Goal: Information Seeking & Learning: Check status

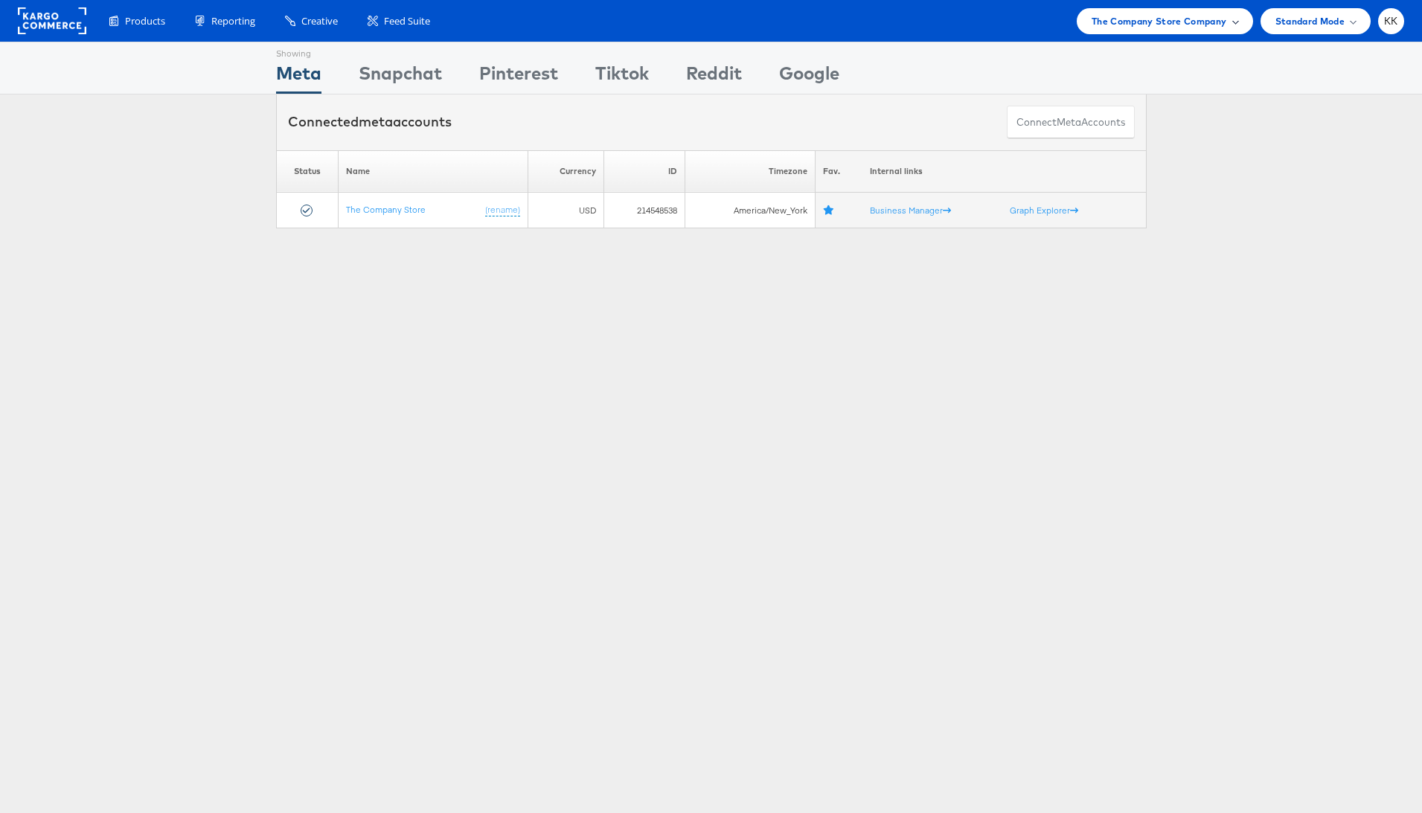
click at [1132, 20] on span "The Company Store Company" at bounding box center [1159, 21] width 135 height 16
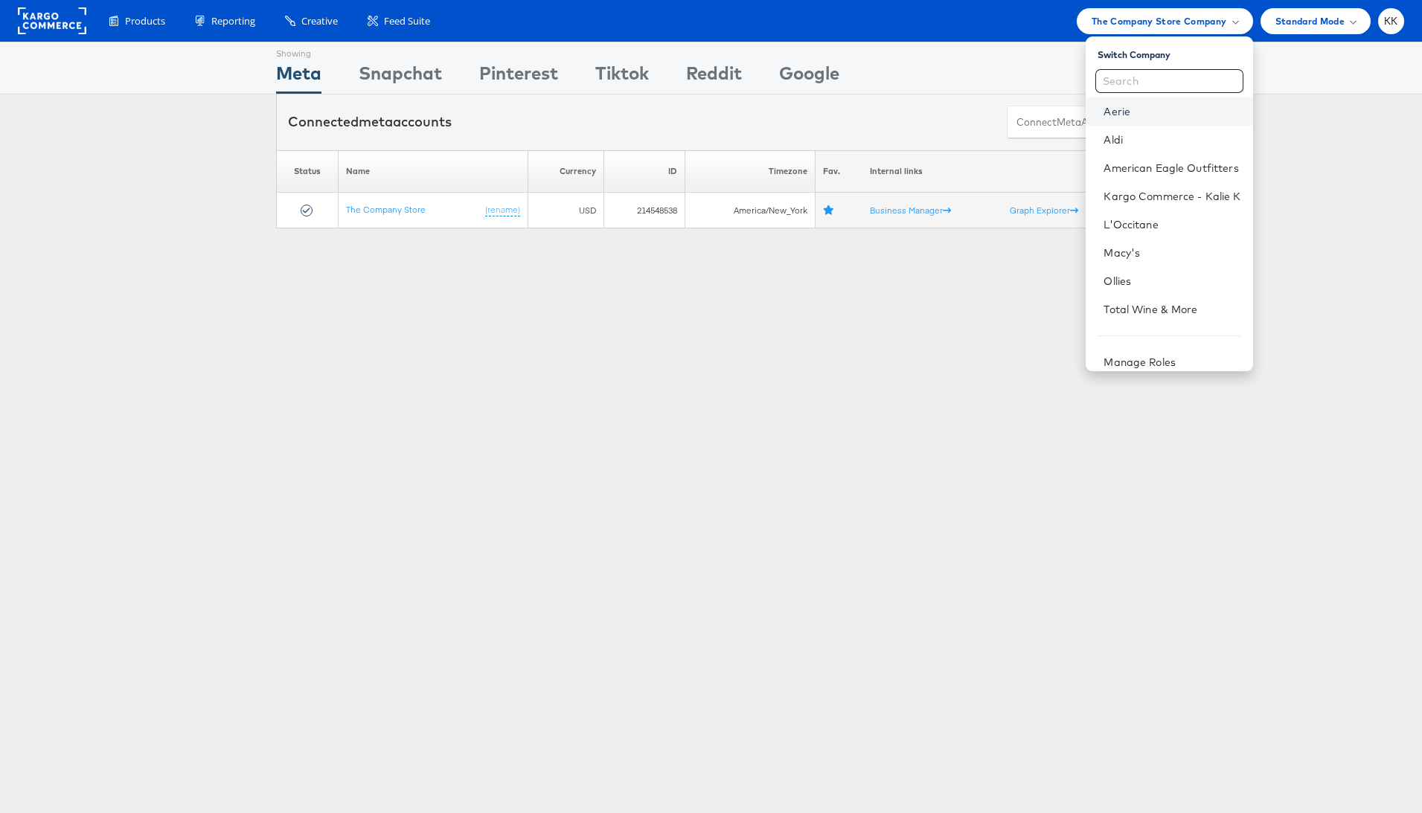
click at [1118, 113] on link "Aerie" at bounding box center [1172, 111] width 137 height 15
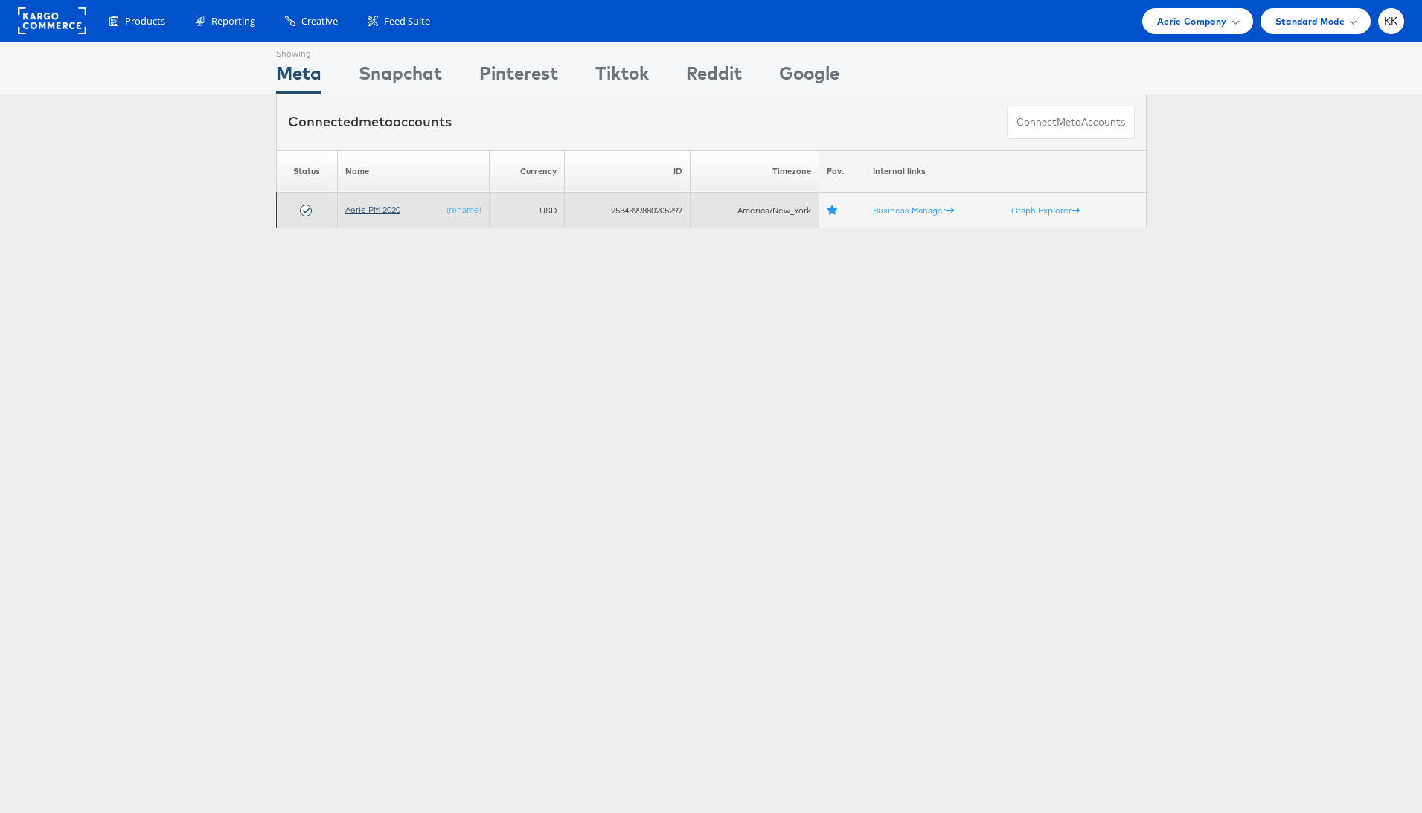
click at [378, 209] on link "Aerie PM 2020" at bounding box center [372, 209] width 55 height 11
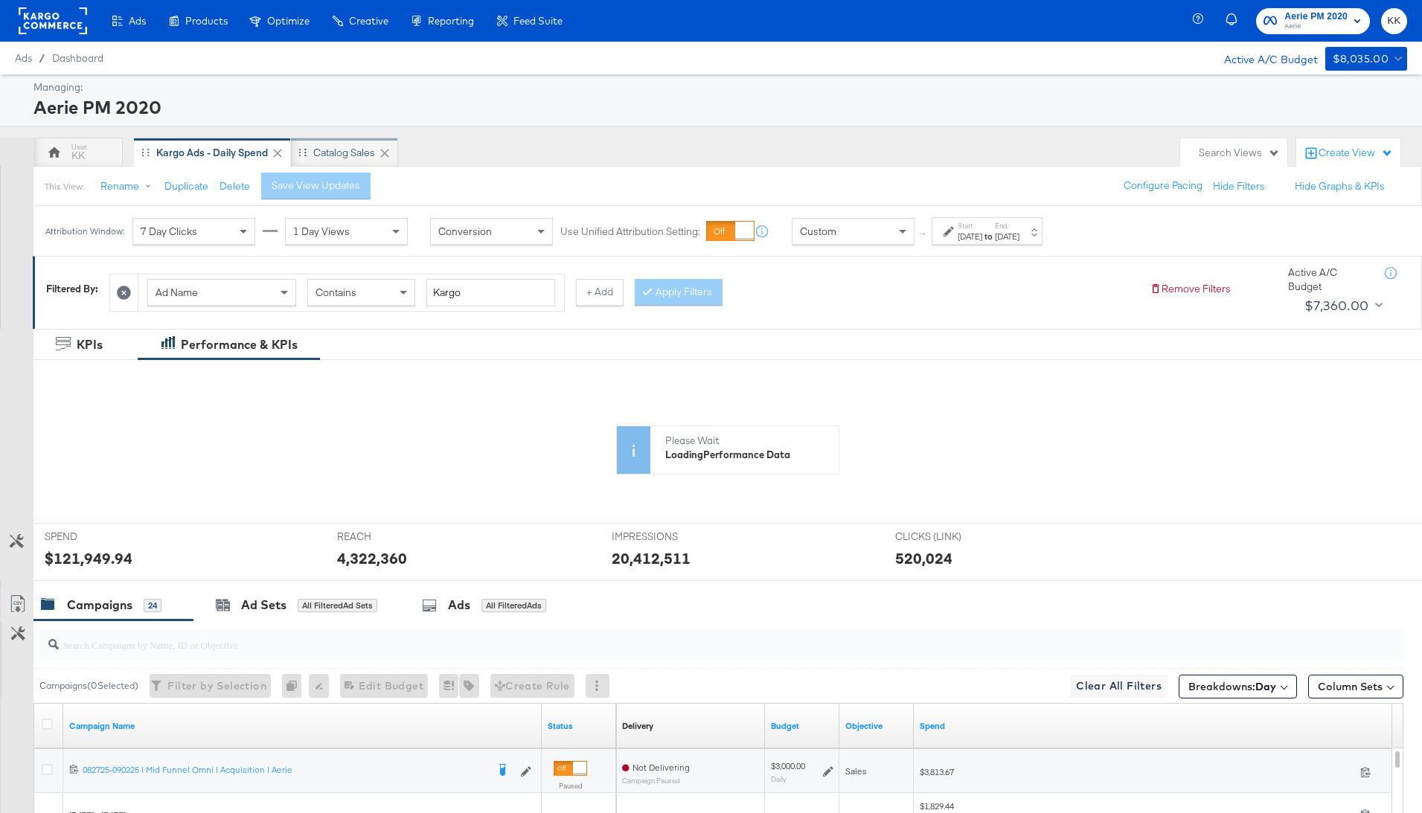
click at [340, 141] on div "Catalog Sales" at bounding box center [344, 153] width 107 height 30
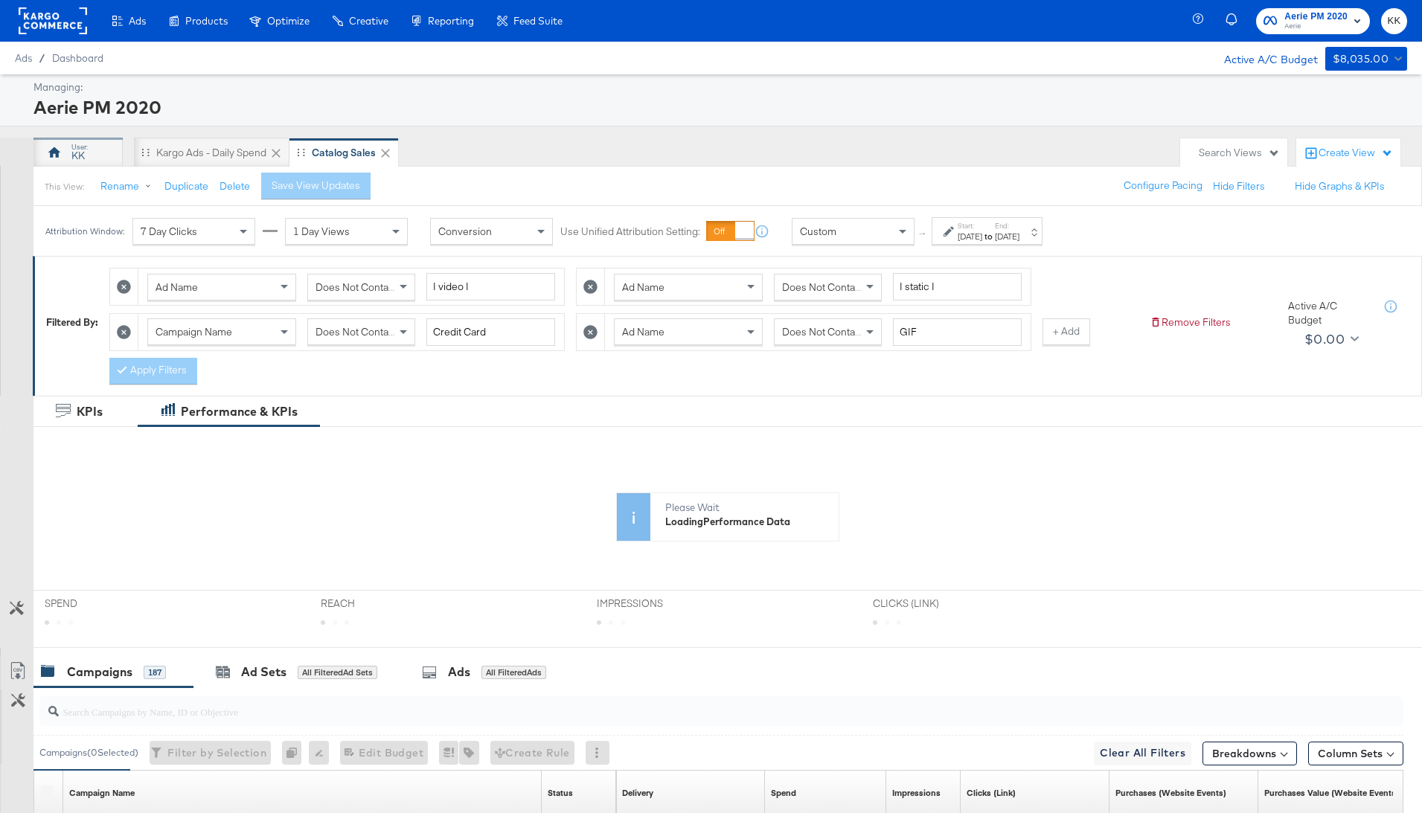
click at [74, 149] on div "KK" at bounding box center [77, 156] width 13 height 14
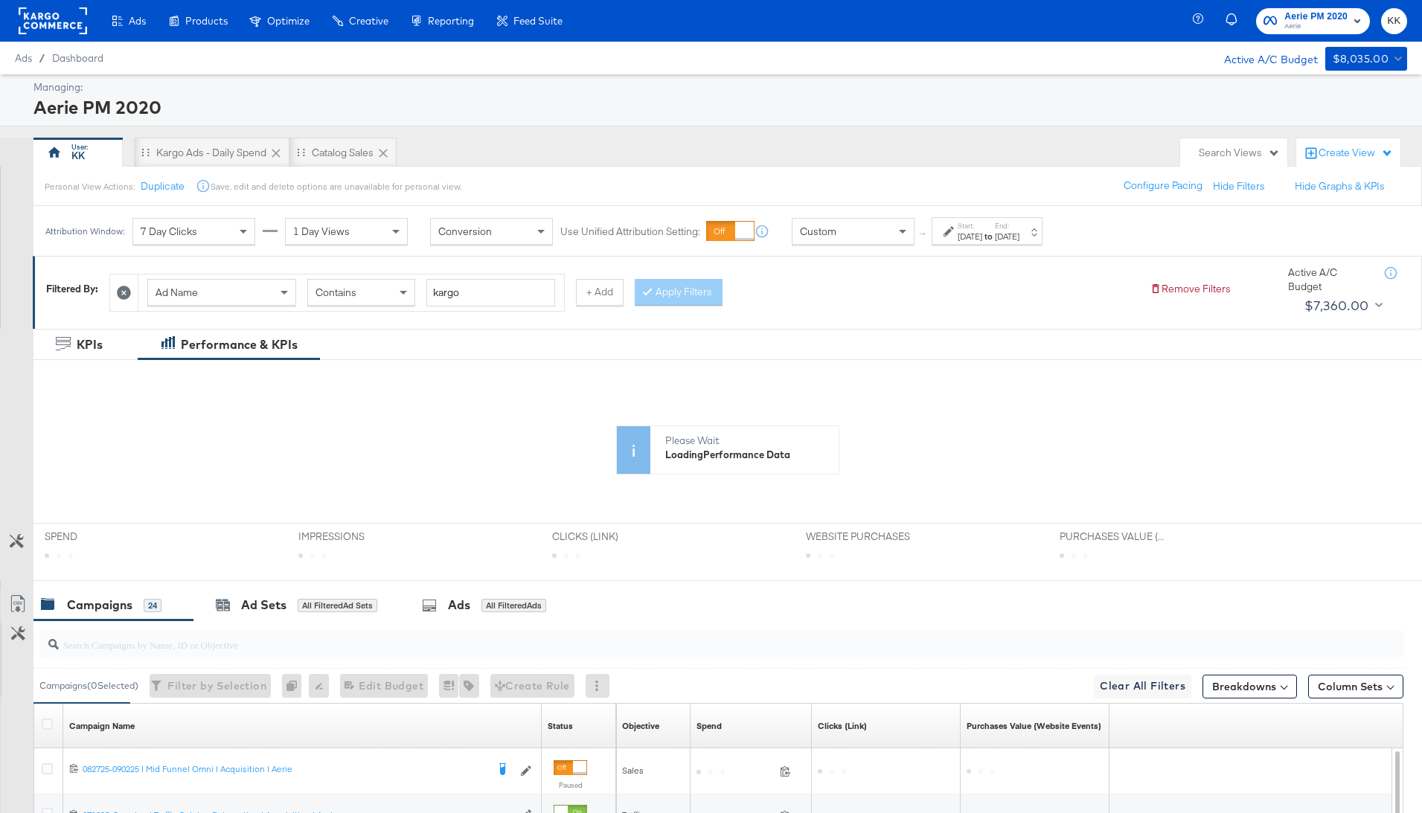
click at [967, 236] on div "Jul 10th 2025" at bounding box center [970, 237] width 25 height 12
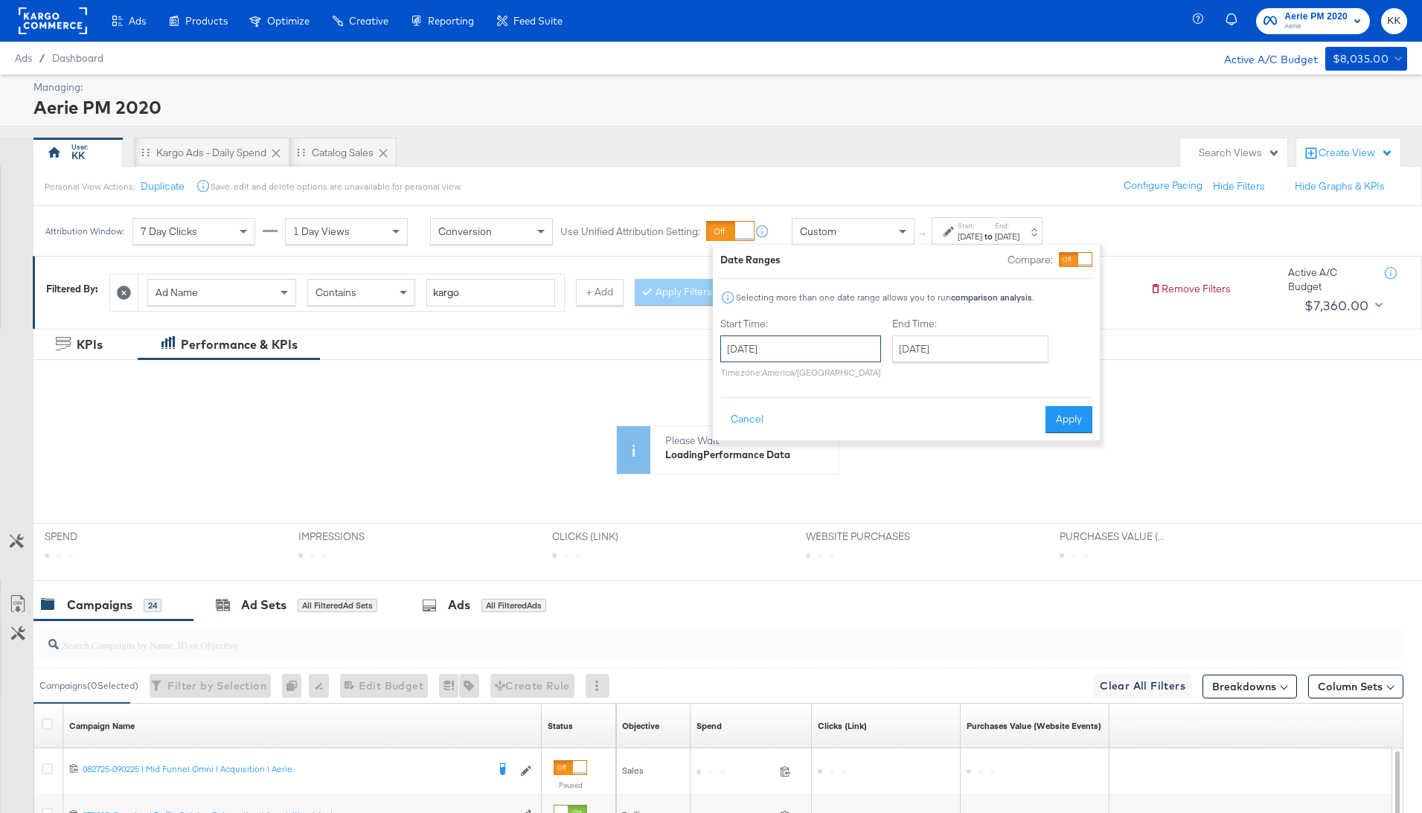
click at [772, 346] on input "July 10th 2025" at bounding box center [800, 349] width 161 height 27
click at [886, 377] on span "›" at bounding box center [889, 379] width 23 height 22
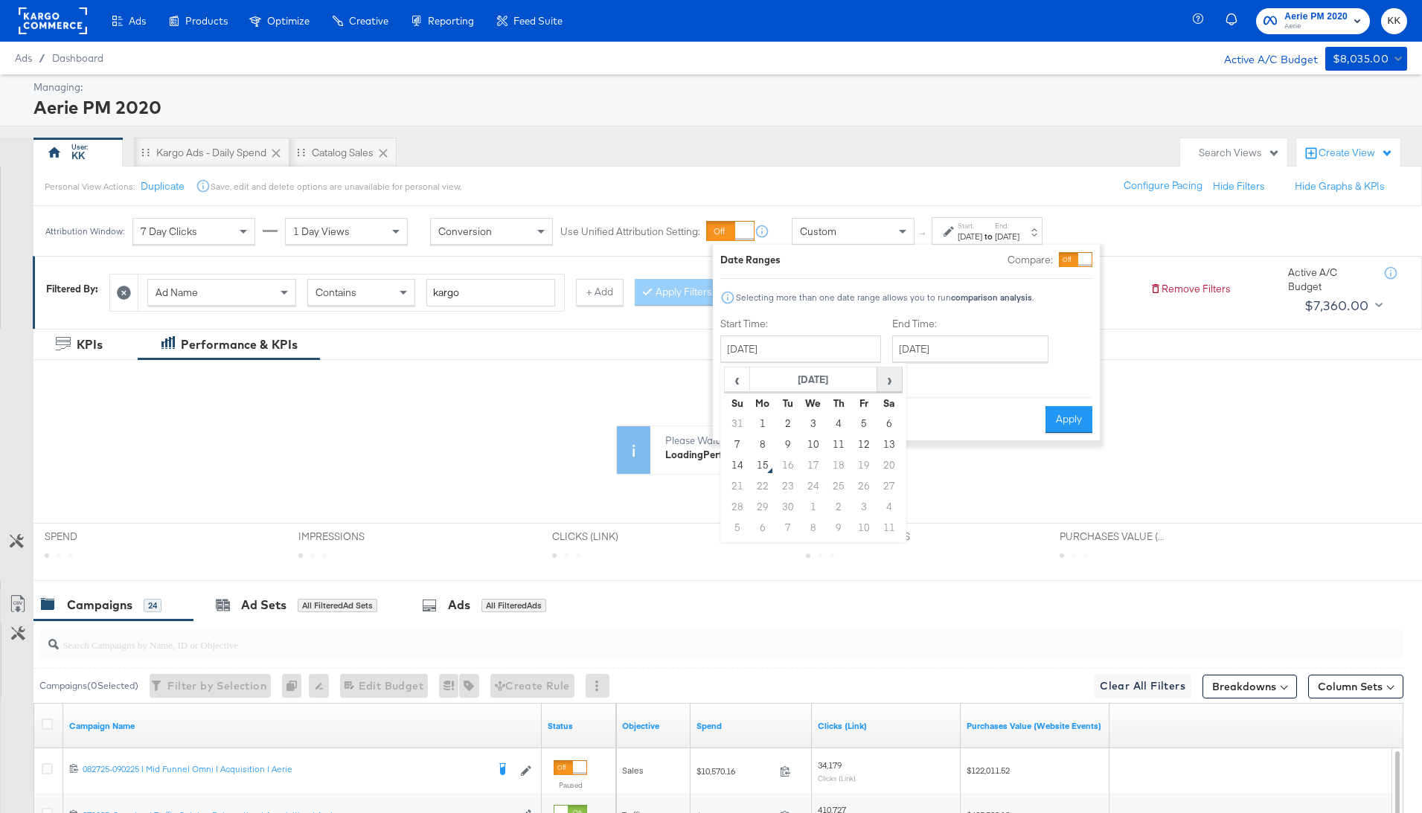
click at [886, 377] on span "›" at bounding box center [889, 379] width 23 height 22
click at [746, 379] on span "‹" at bounding box center [737, 379] width 23 height 22
click at [764, 425] on td "1" at bounding box center [762, 424] width 25 height 21
type input "[DATE]"
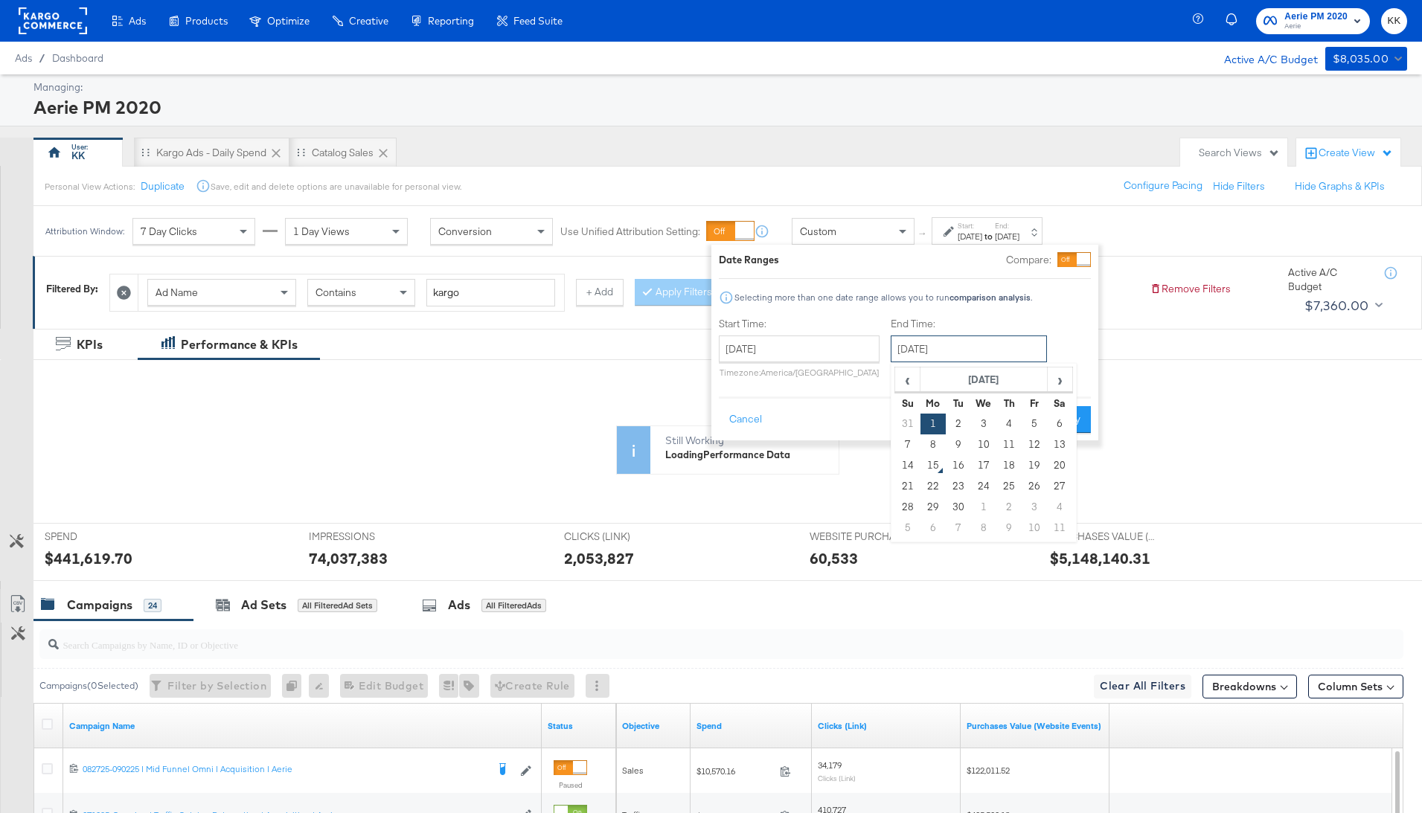
click at [927, 359] on input "[DATE]" at bounding box center [969, 349] width 156 height 27
click at [901, 467] on td "14" at bounding box center [907, 465] width 25 height 21
type input "[DATE]"
click at [1051, 425] on button "Apply" at bounding box center [1072, 419] width 47 height 27
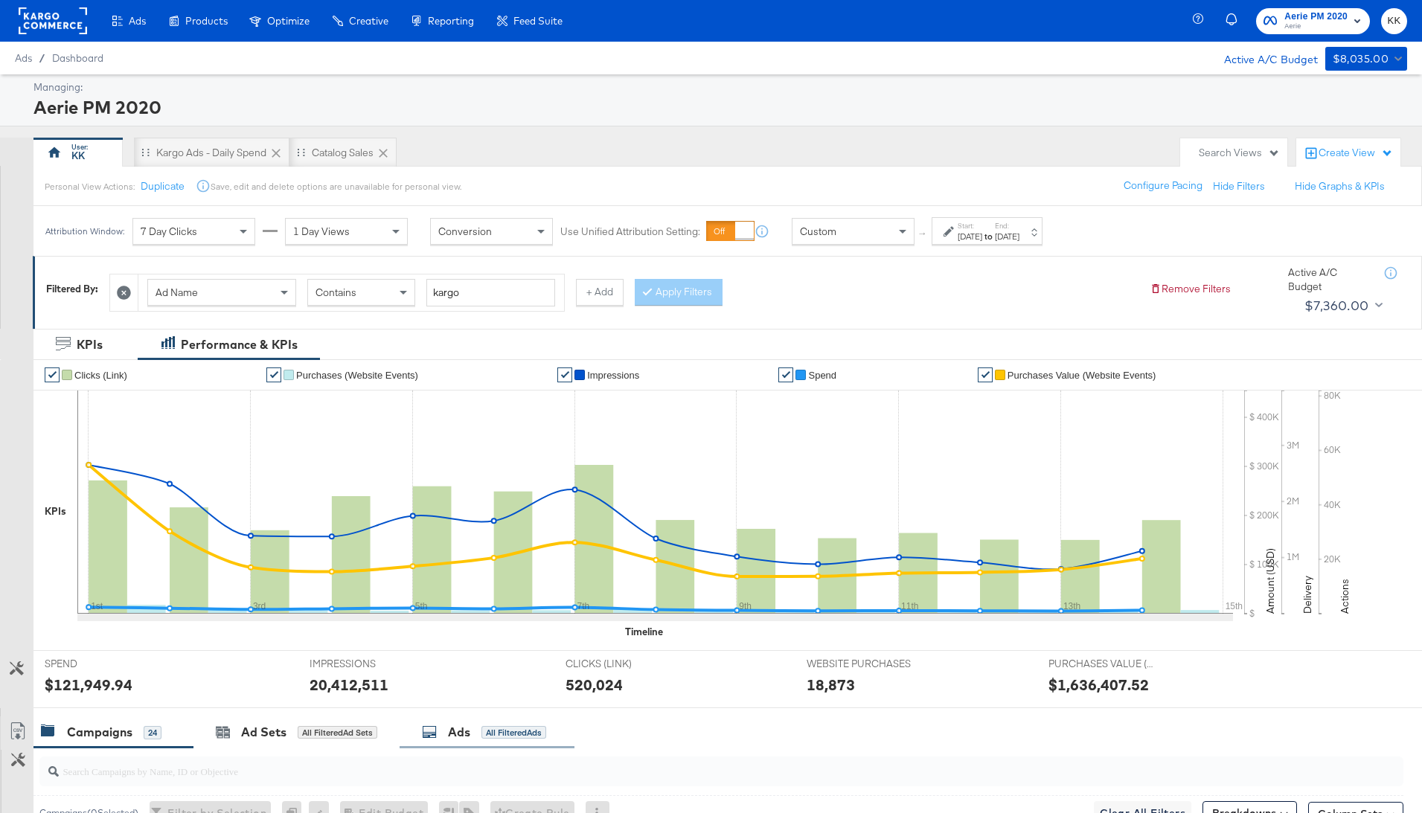
click at [488, 726] on div "All Filtered Ads" at bounding box center [513, 732] width 65 height 13
click at [144, 721] on div "Campaigns 24" at bounding box center [113, 733] width 160 height 32
click at [444, 732] on div "Ads All Filtered Ads" at bounding box center [484, 732] width 124 height 17
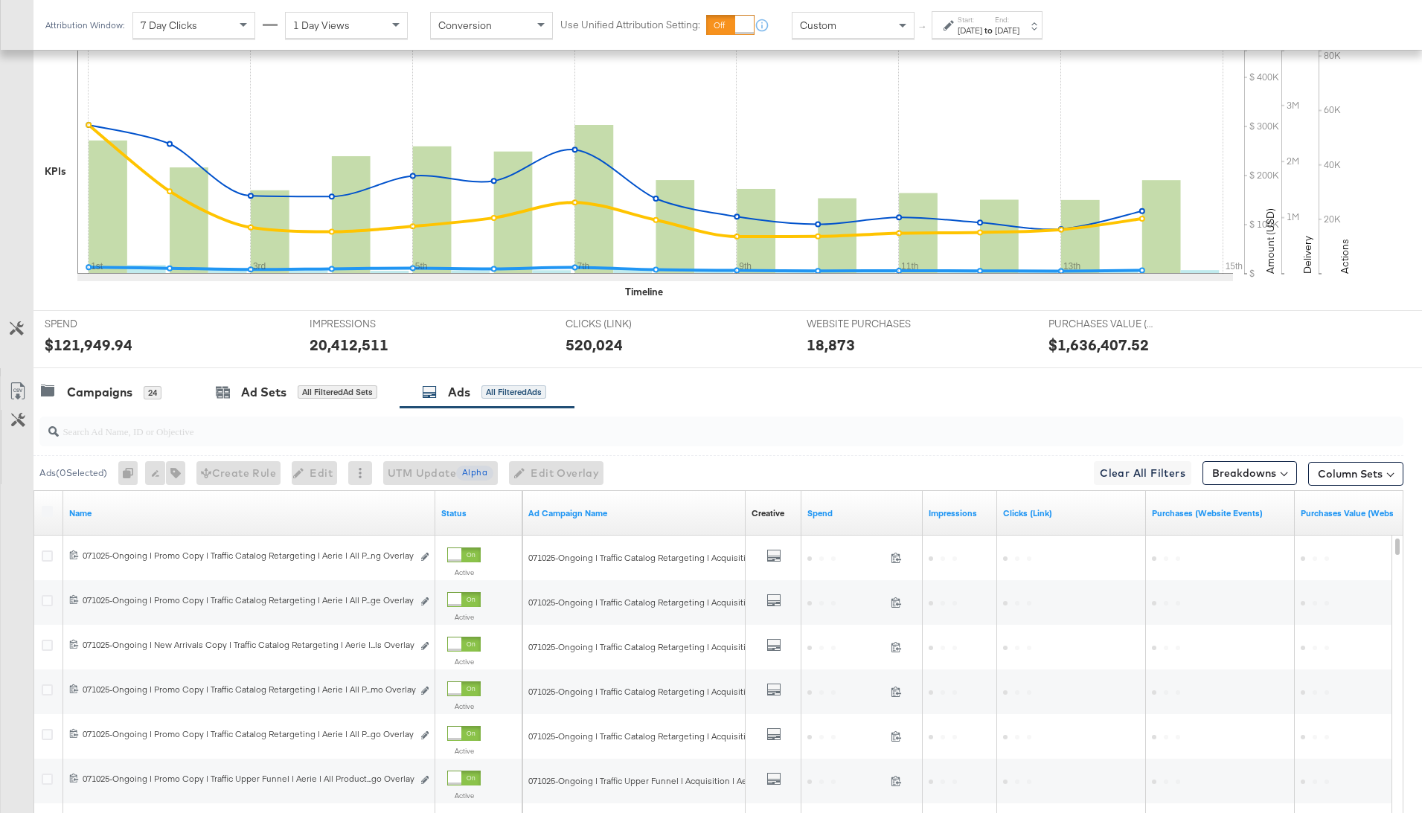
scroll to position [526, 0]
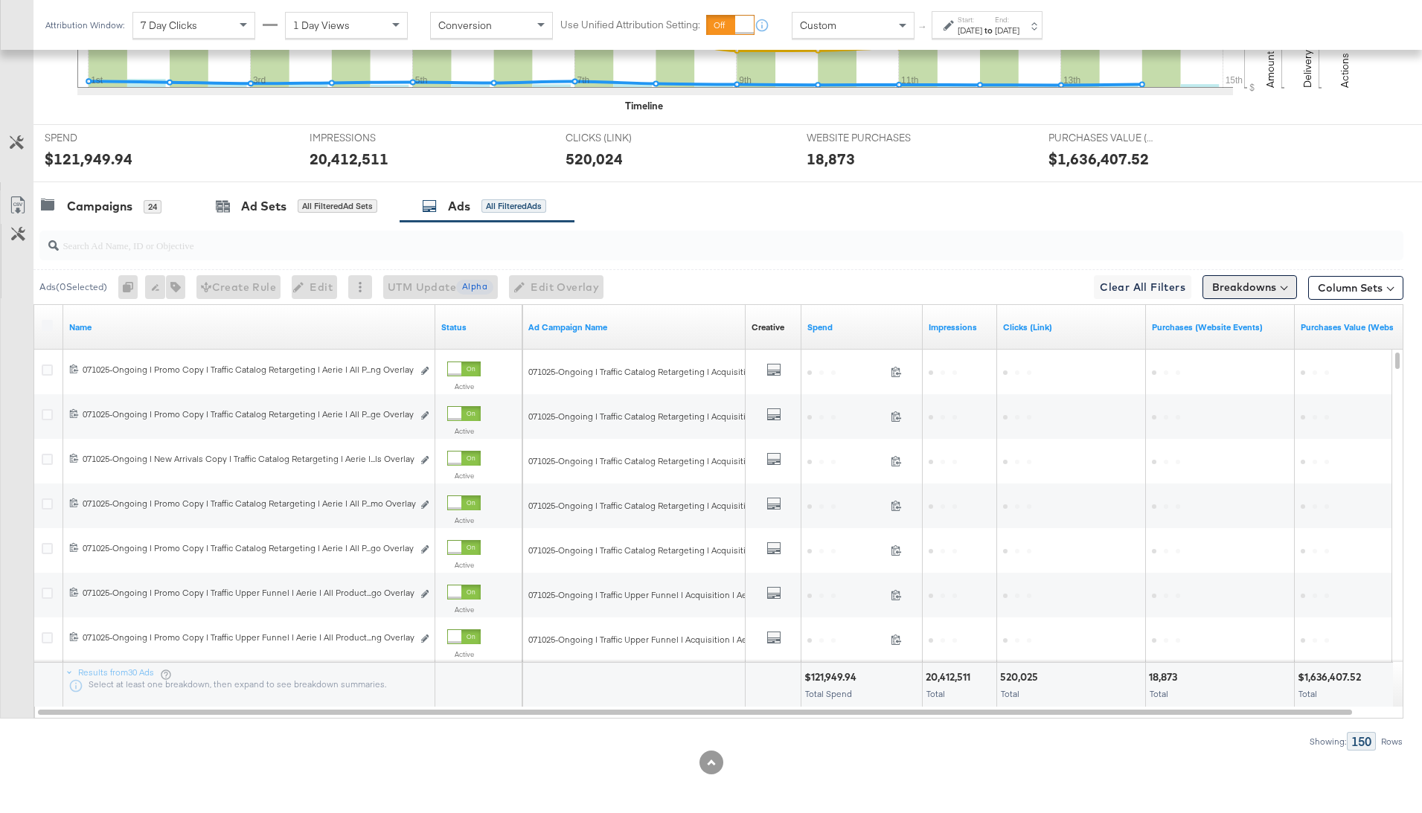
click at [1238, 279] on button "Breakdowns" at bounding box center [1250, 287] width 95 height 24
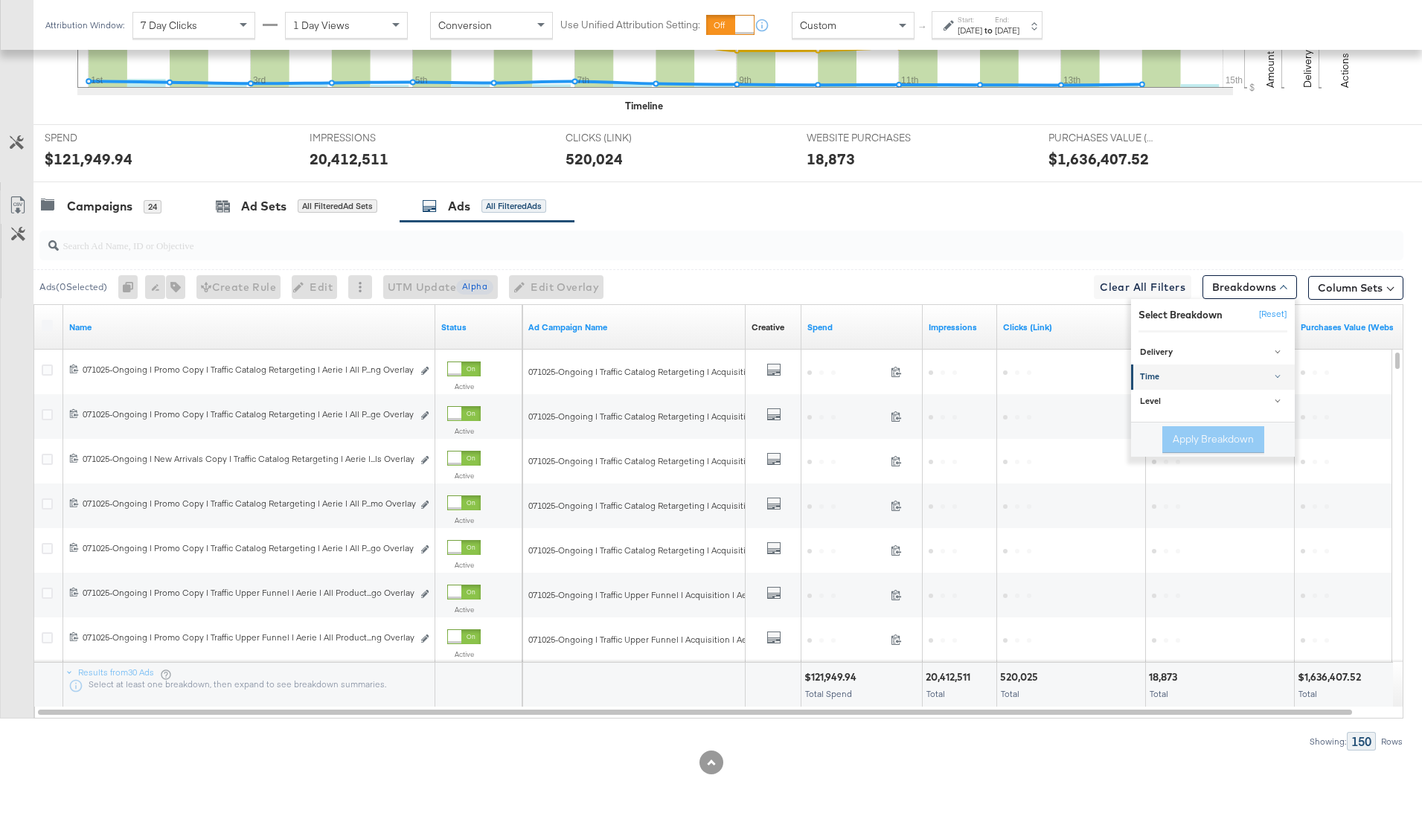
click at [1189, 383] on link "Time" at bounding box center [1213, 377] width 164 height 25
click at [1180, 407] on div "Day" at bounding box center [1213, 414] width 161 height 15
click at [1223, 522] on button "Apply Breakdown" at bounding box center [1213, 516] width 102 height 27
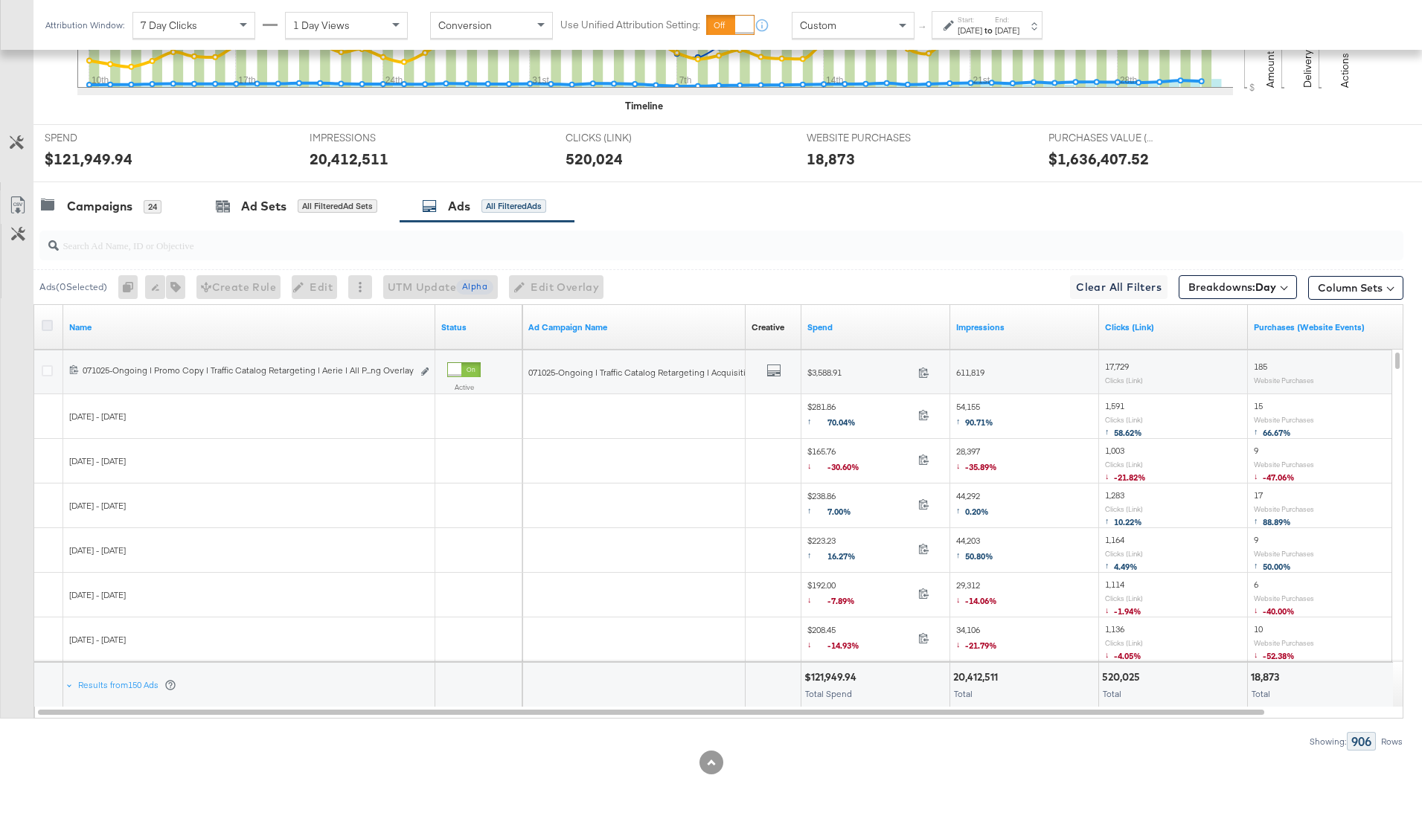
click at [48, 324] on icon at bounding box center [47, 325] width 11 height 11
click at [0, 0] on input "checkbox" at bounding box center [0, 0] width 0 height 0
click at [16, 199] on icon at bounding box center [18, 205] width 18 height 18
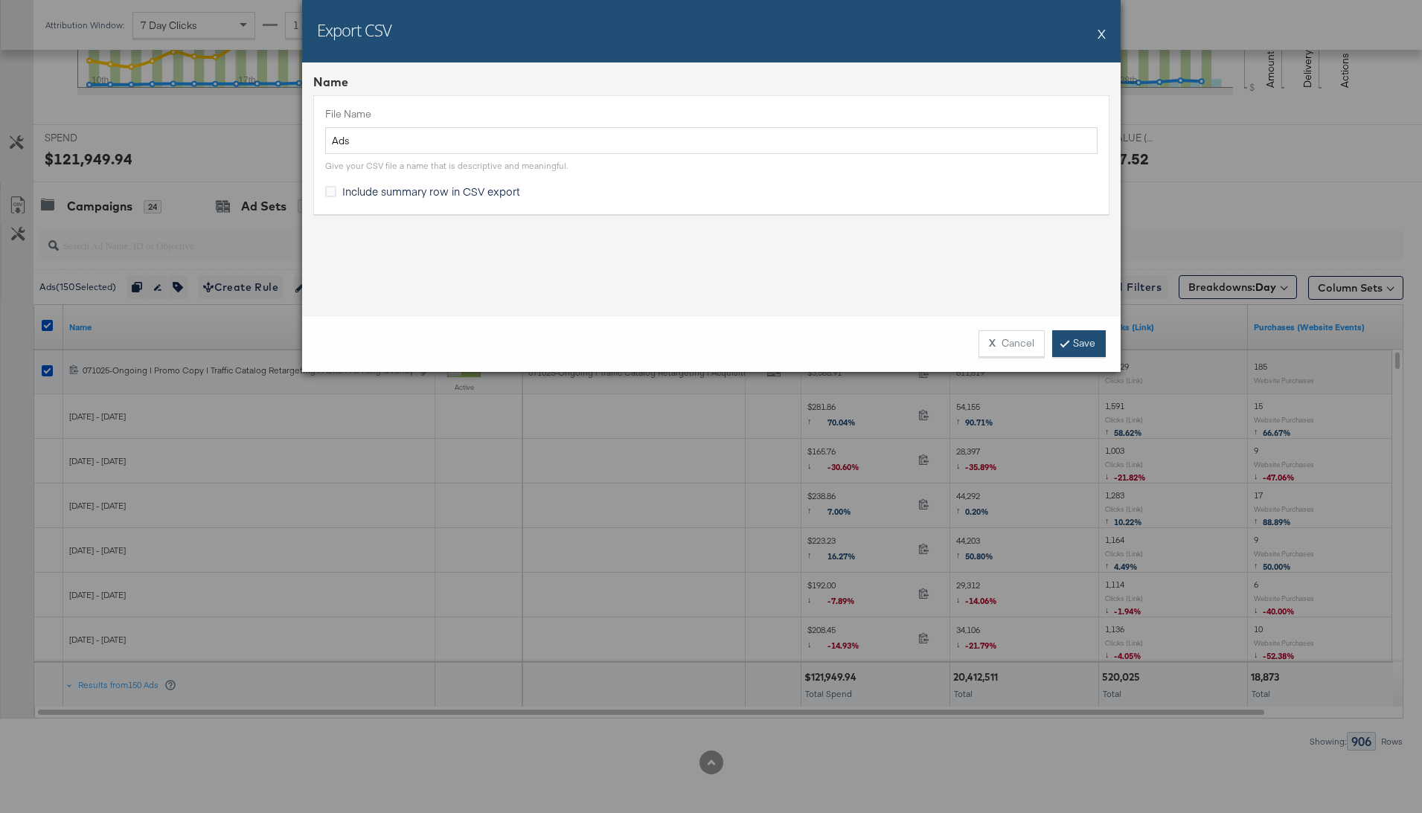
click at [1089, 344] on link "Save" at bounding box center [1079, 343] width 54 height 27
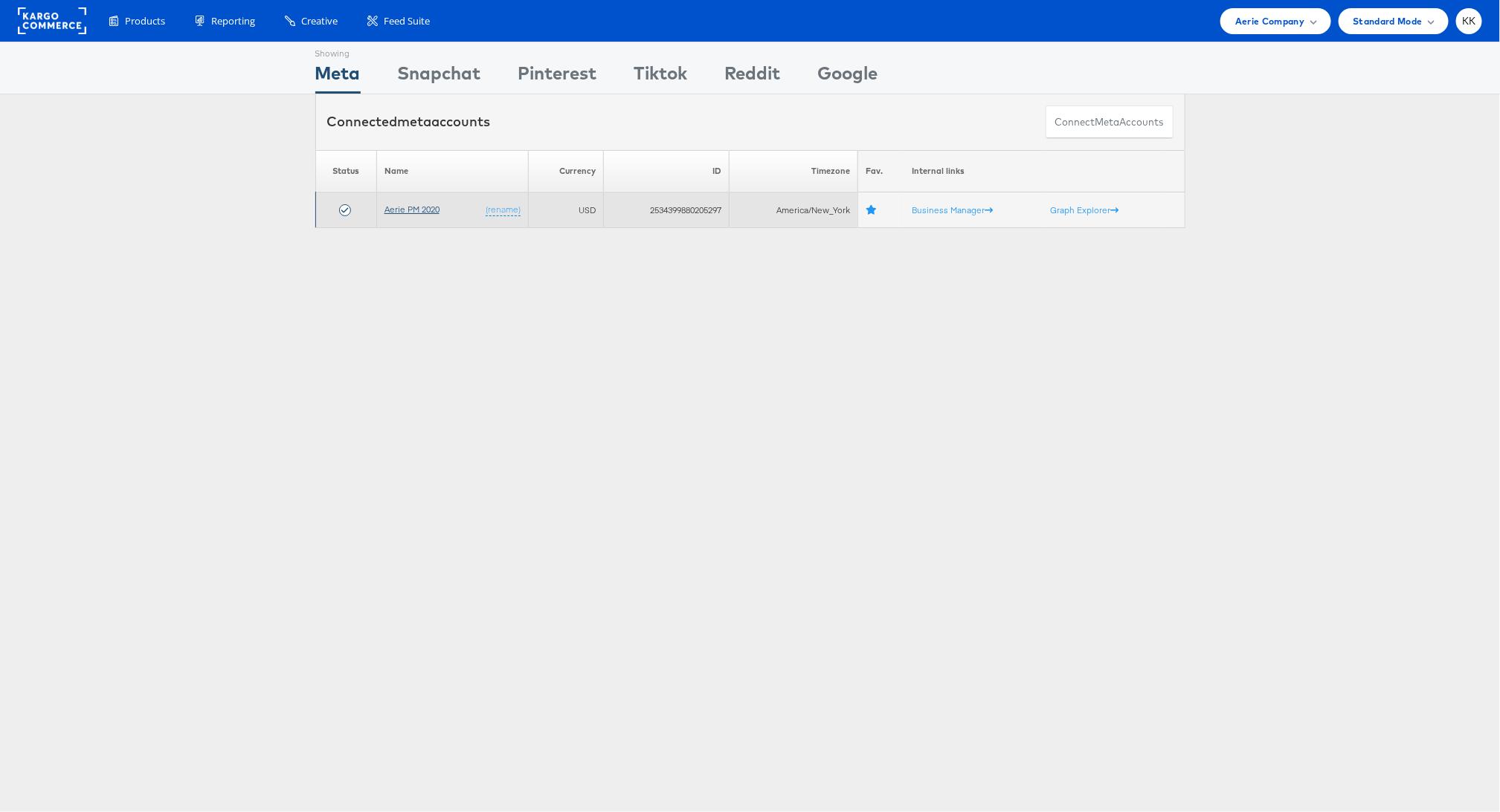
click at [404, 209] on link "Aerie PM 2020" at bounding box center [412, 209] width 55 height 11
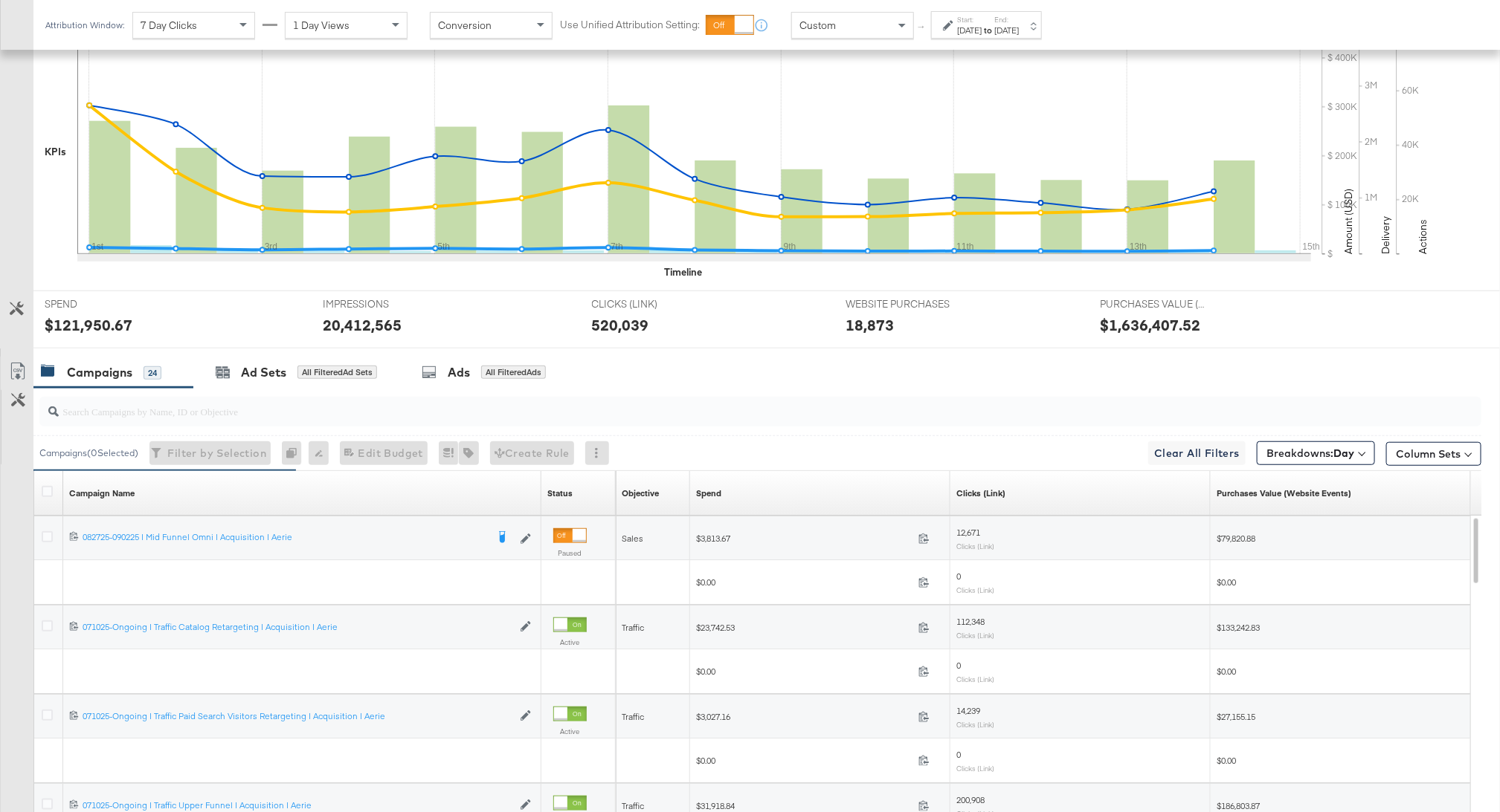
scroll to position [485, 0]
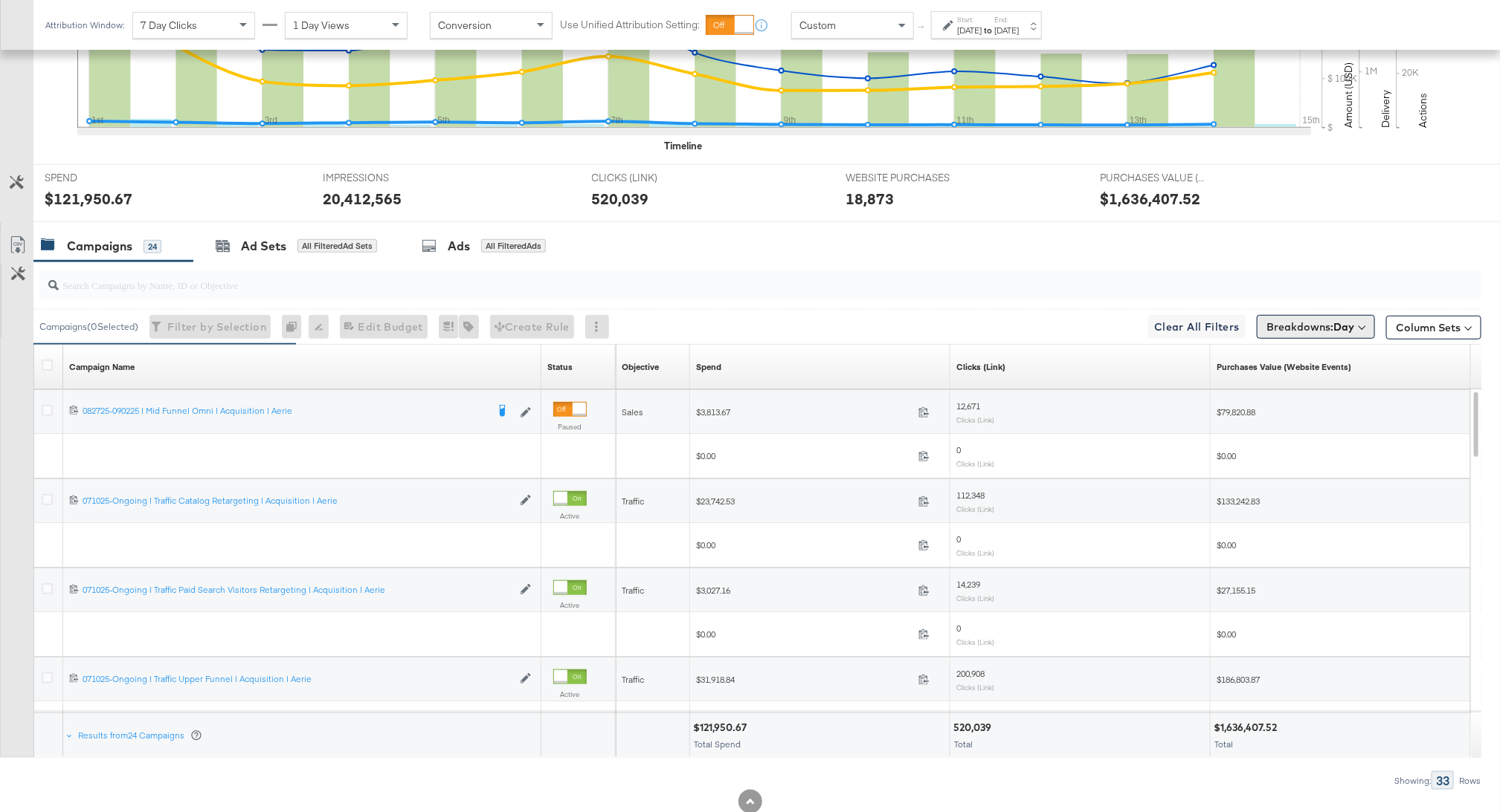
click at [1280, 321] on span "Breakdowns: Day" at bounding box center [1310, 327] width 88 height 15
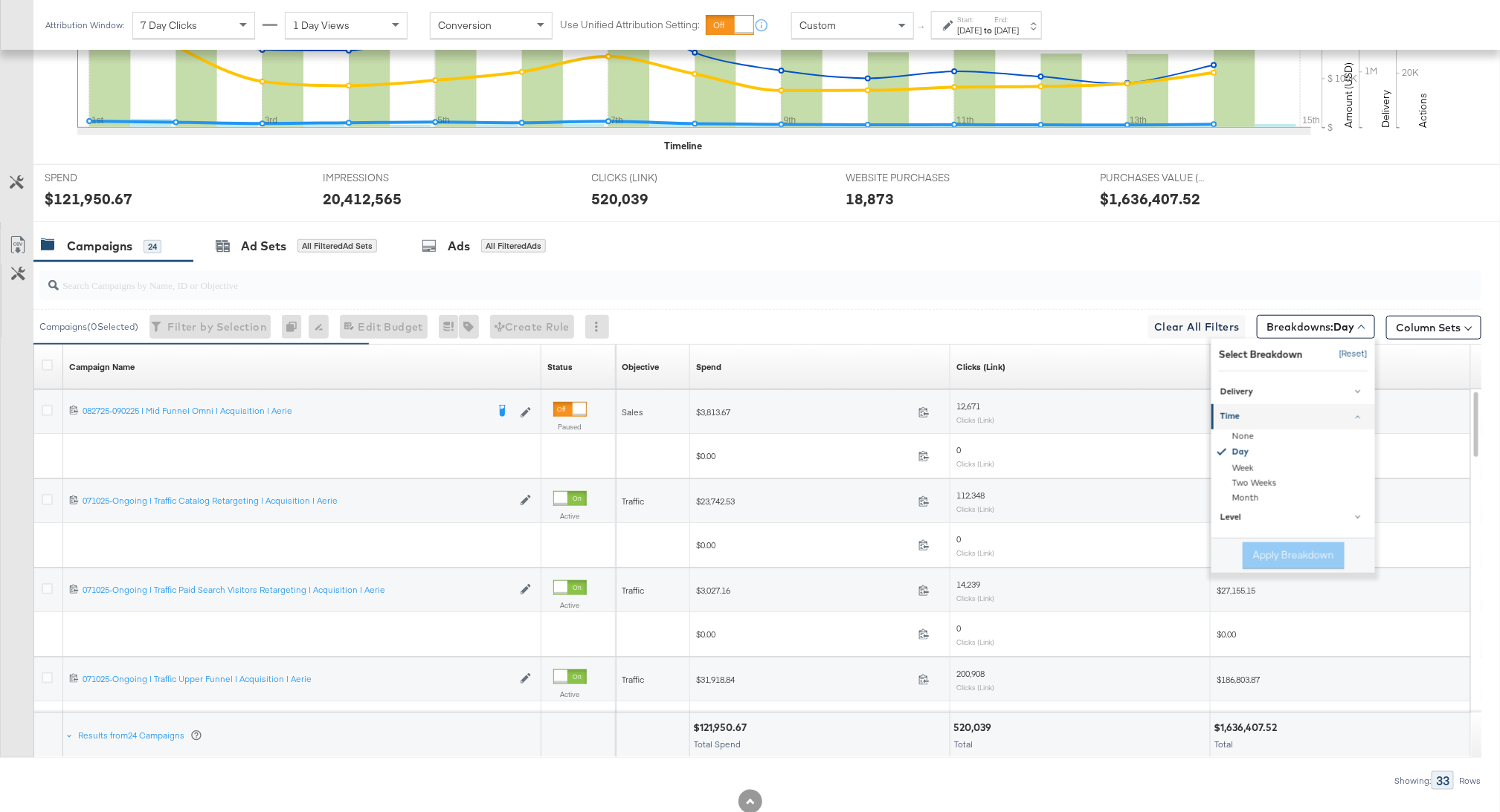
click at [1364, 355] on button "[Reset]" at bounding box center [1348, 355] width 37 height 24
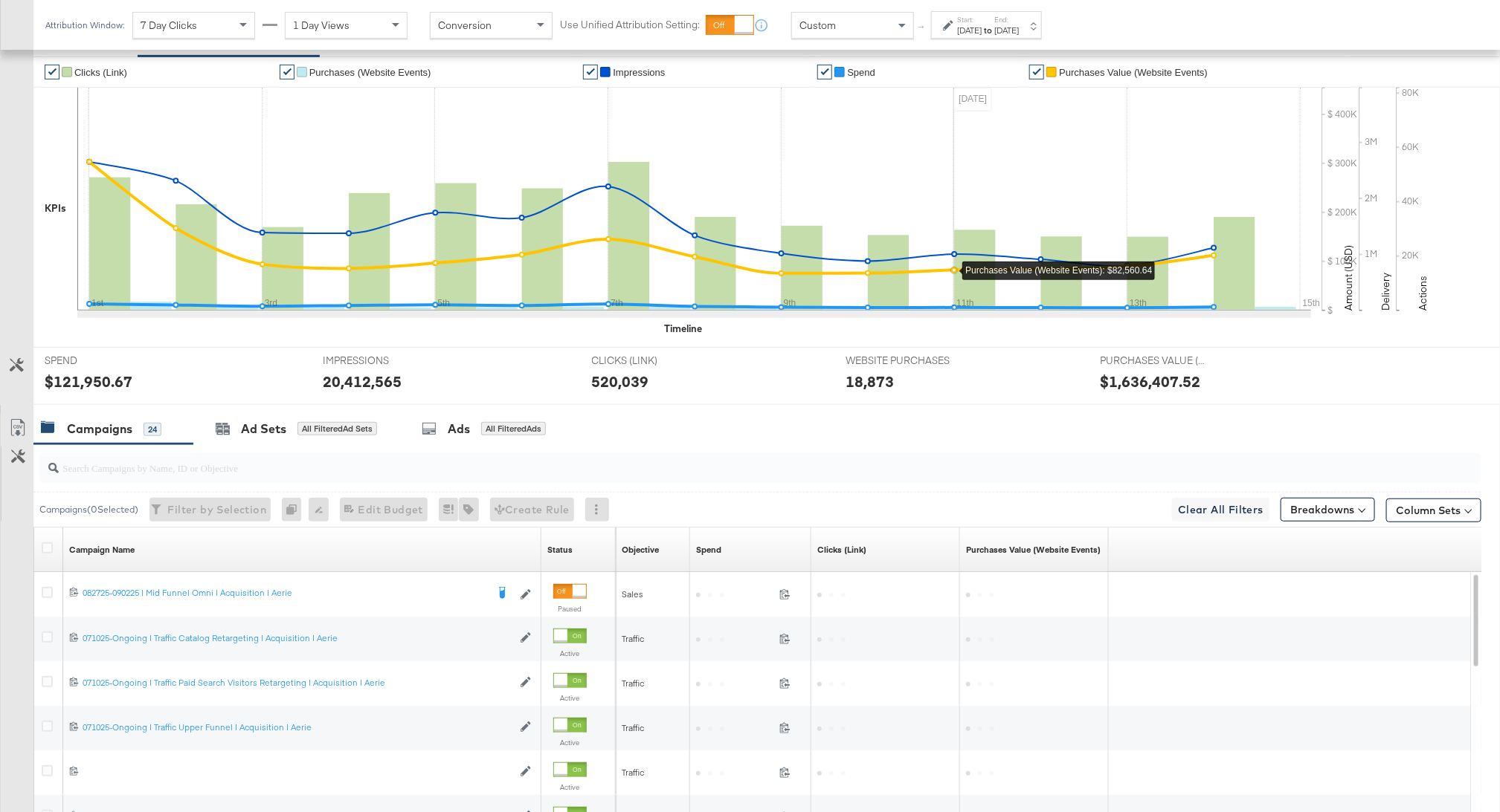
scroll to position [525, 0]
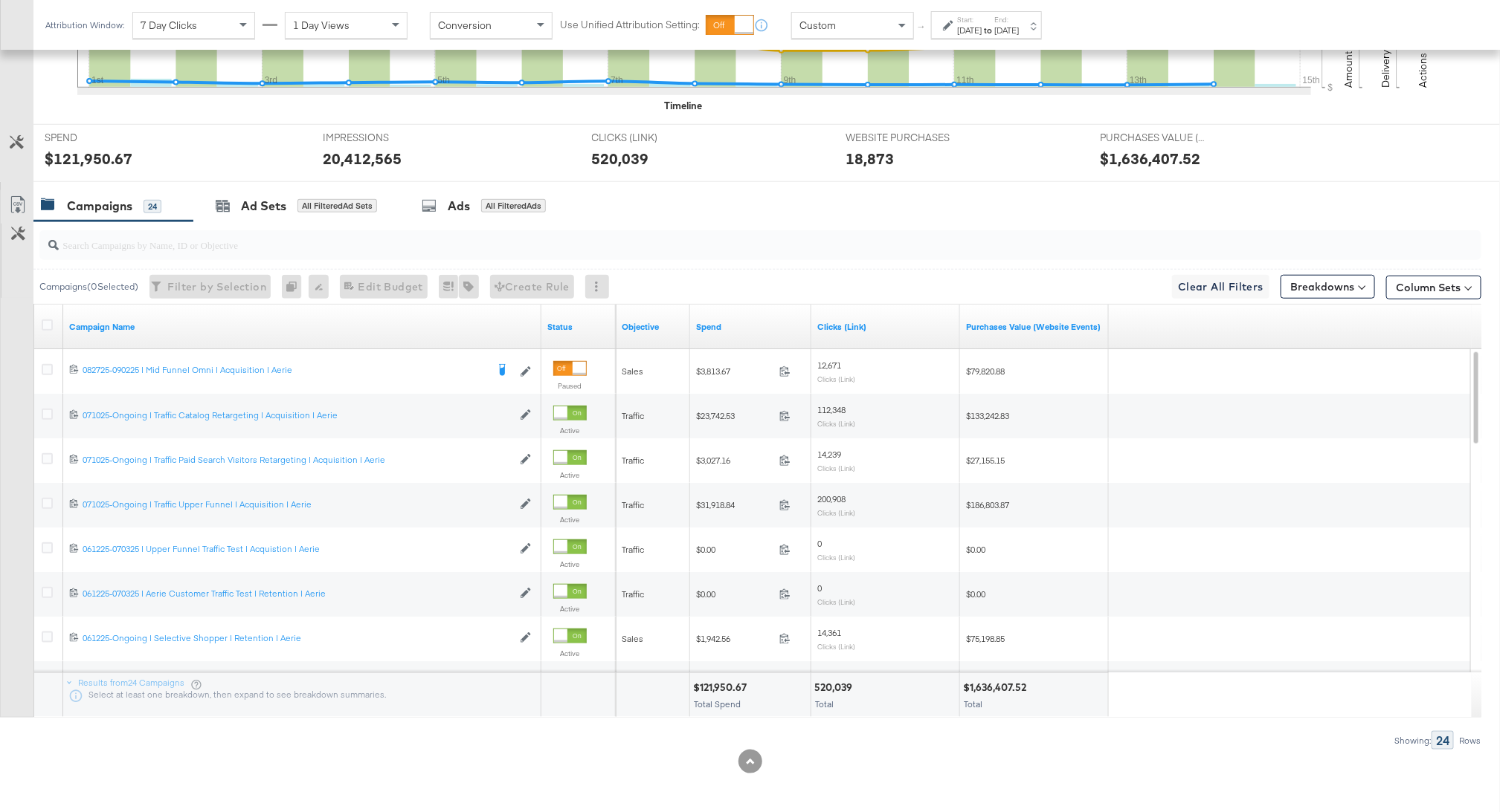
click at [1395, 300] on div "Campaigns ( 0 Selected) Filter by Selection Filter 0 campaigns 0 Rename 0 campa…" at bounding box center [756, 286] width 1448 height 35
click at [1403, 295] on button "Column Sets" at bounding box center [1433, 288] width 95 height 24
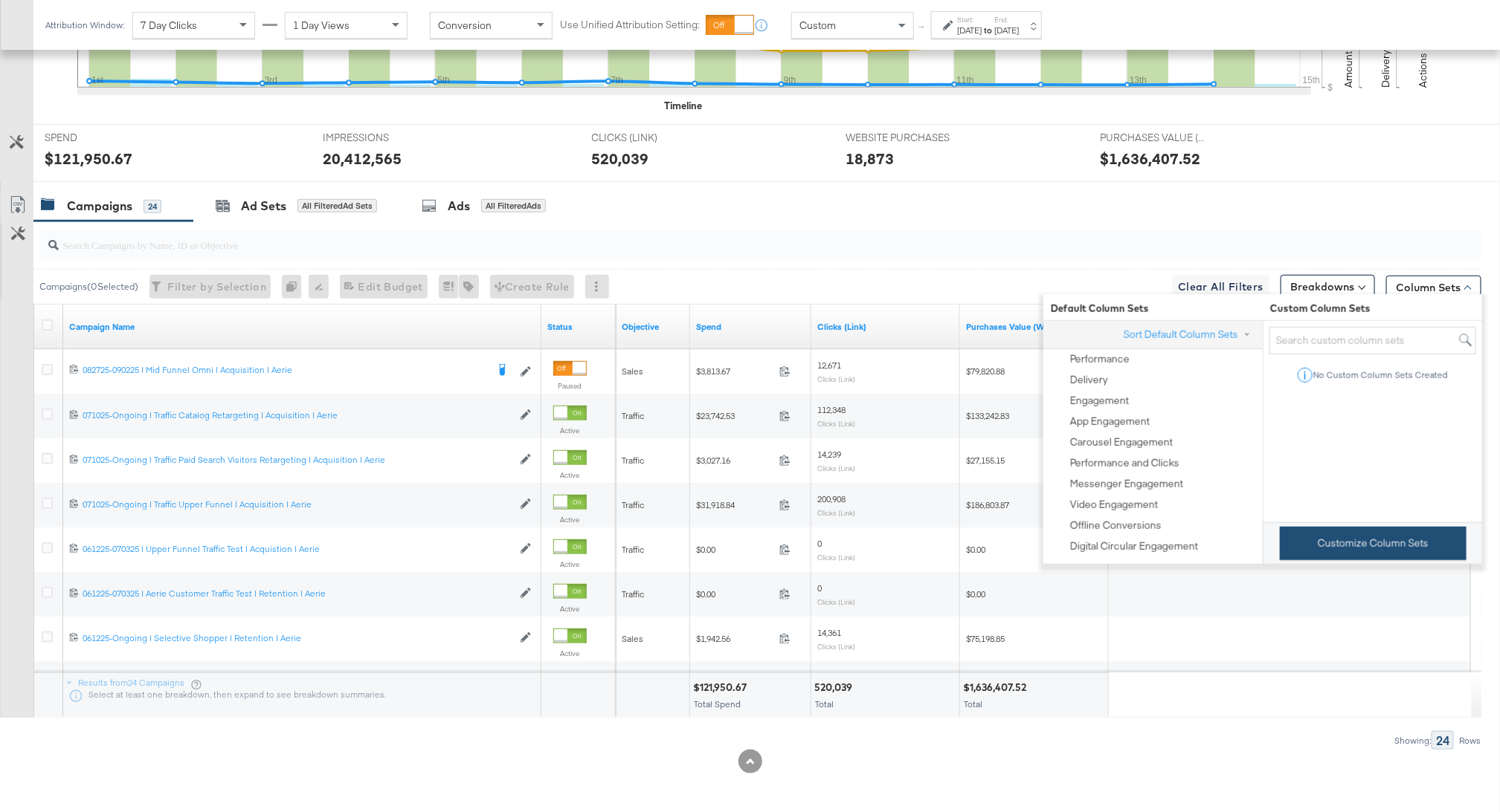
click at [1347, 545] on button "Customize Column Sets" at bounding box center [1373, 543] width 187 height 33
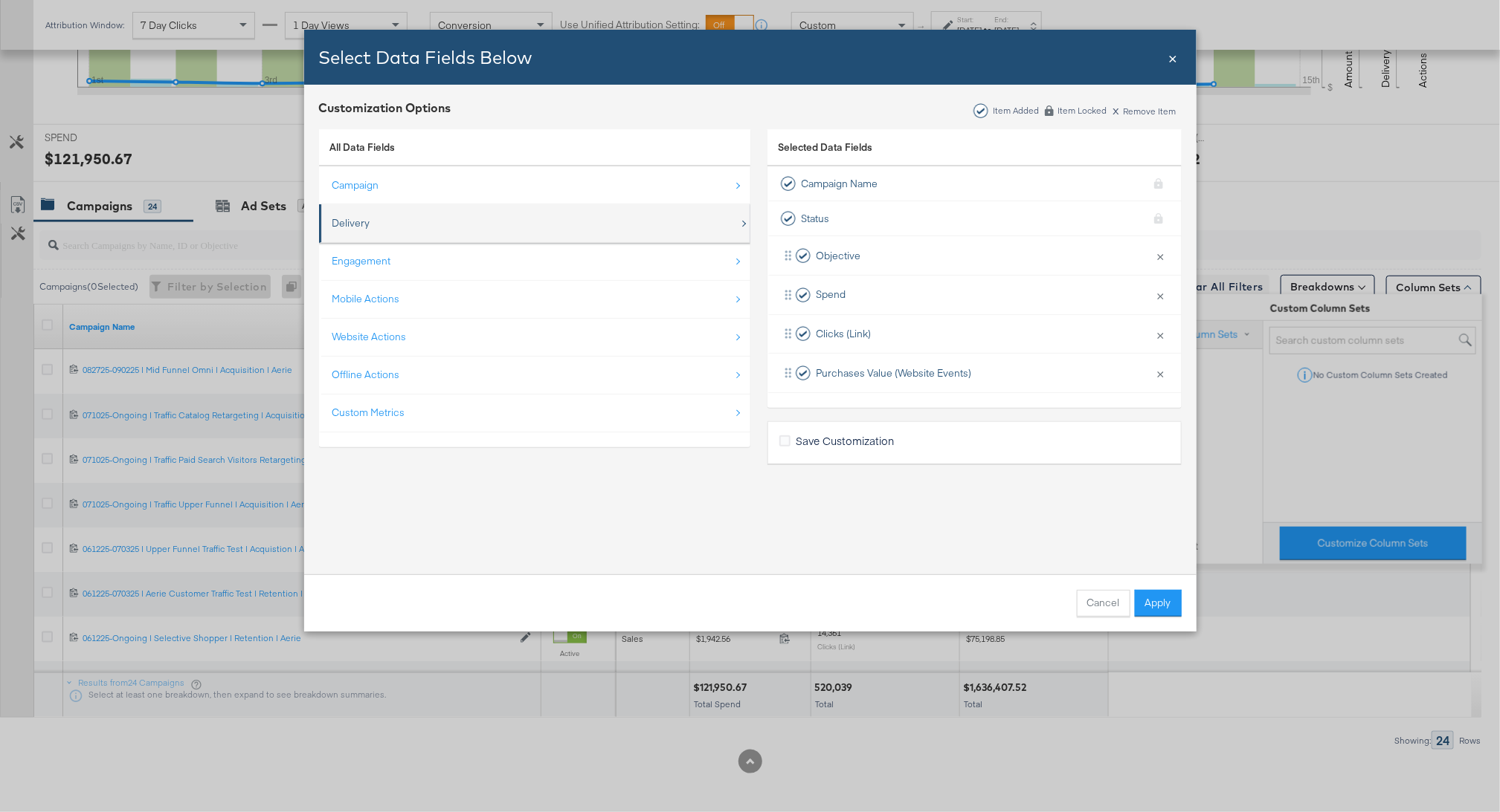
click at [481, 224] on div "Delivery" at bounding box center [536, 223] width 407 height 31
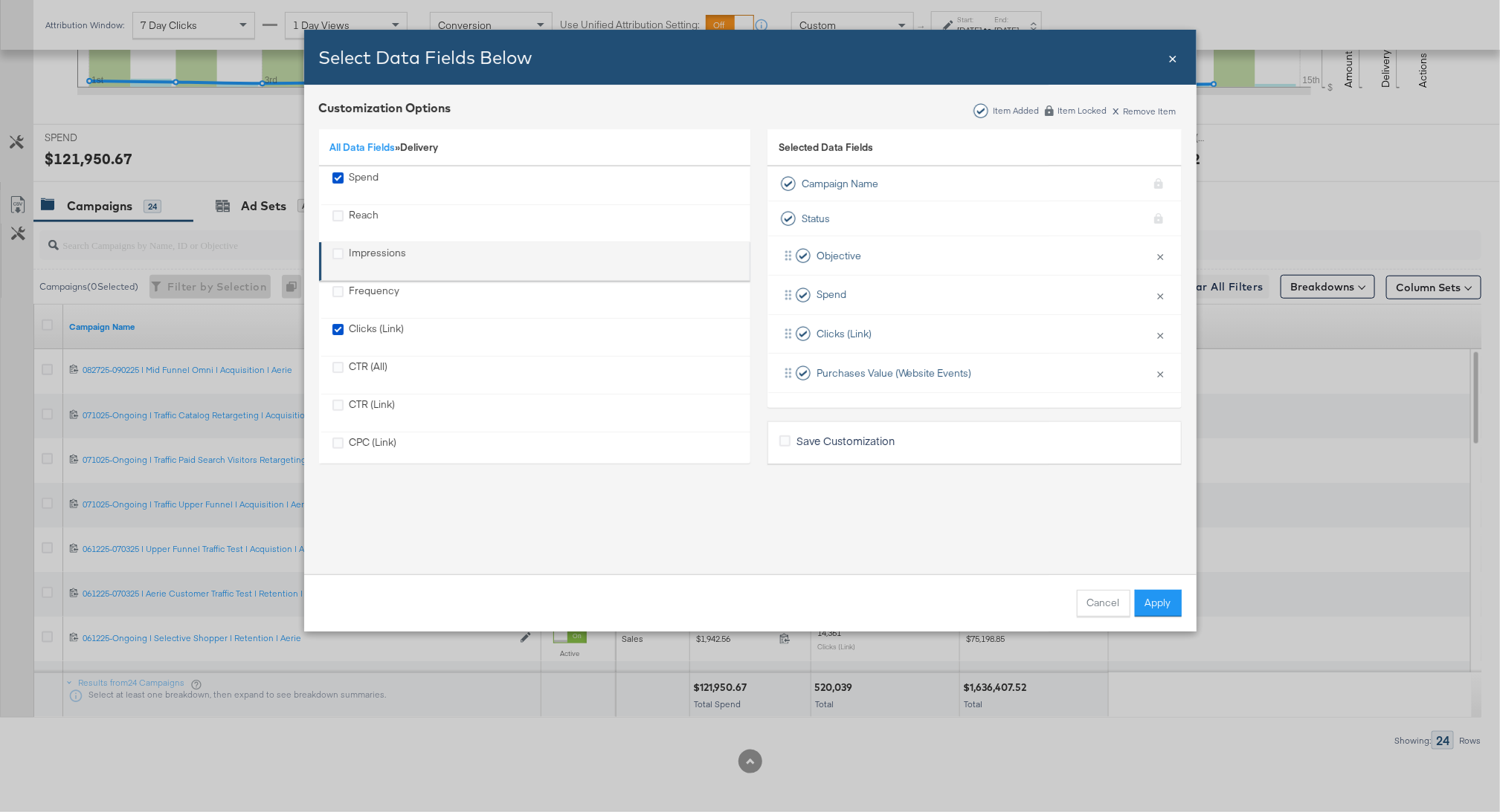
click at [388, 252] on div "Impressions" at bounding box center [378, 261] width 57 height 31
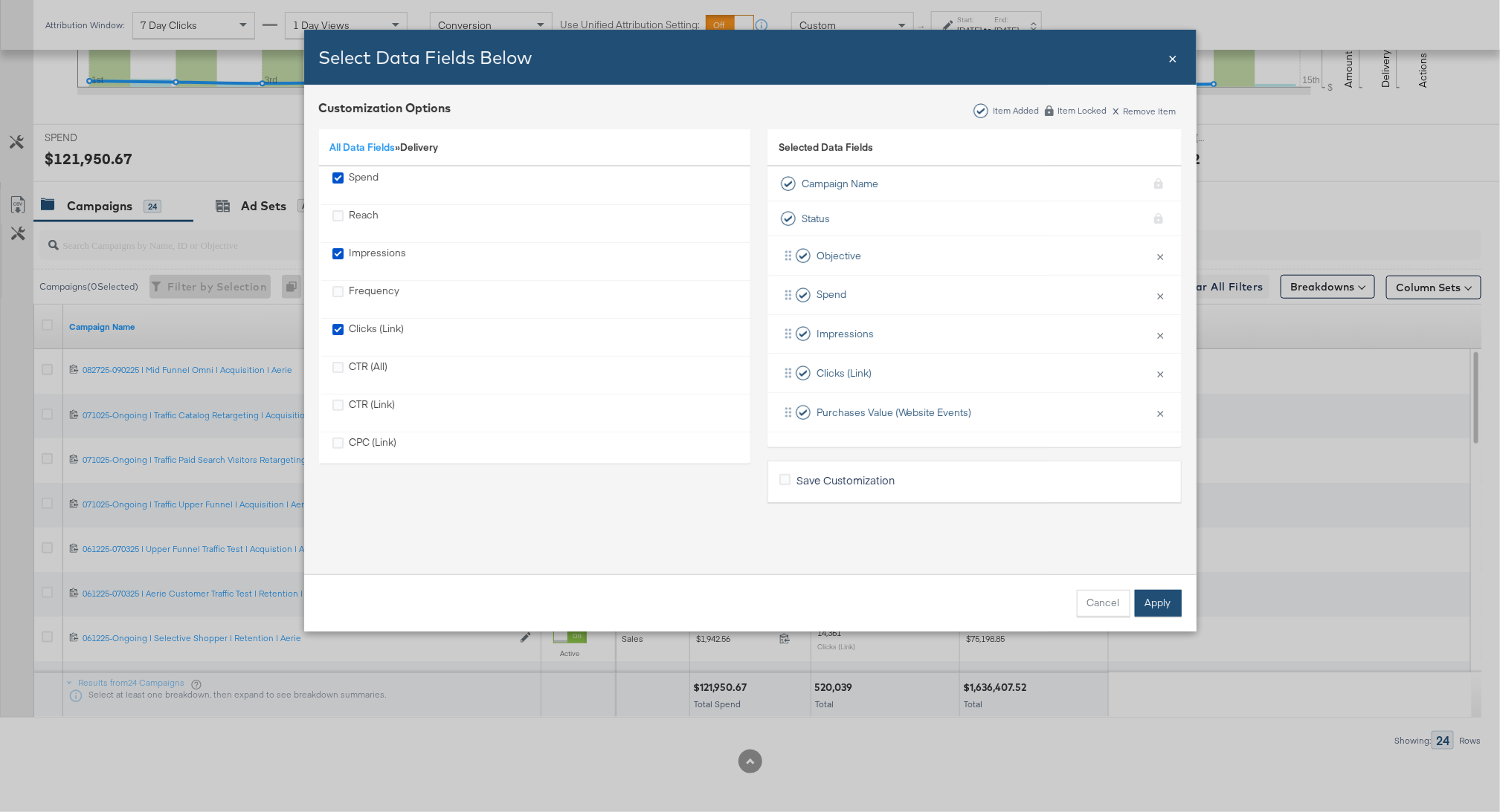
click at [1143, 606] on button "Apply" at bounding box center [1158, 603] width 47 height 27
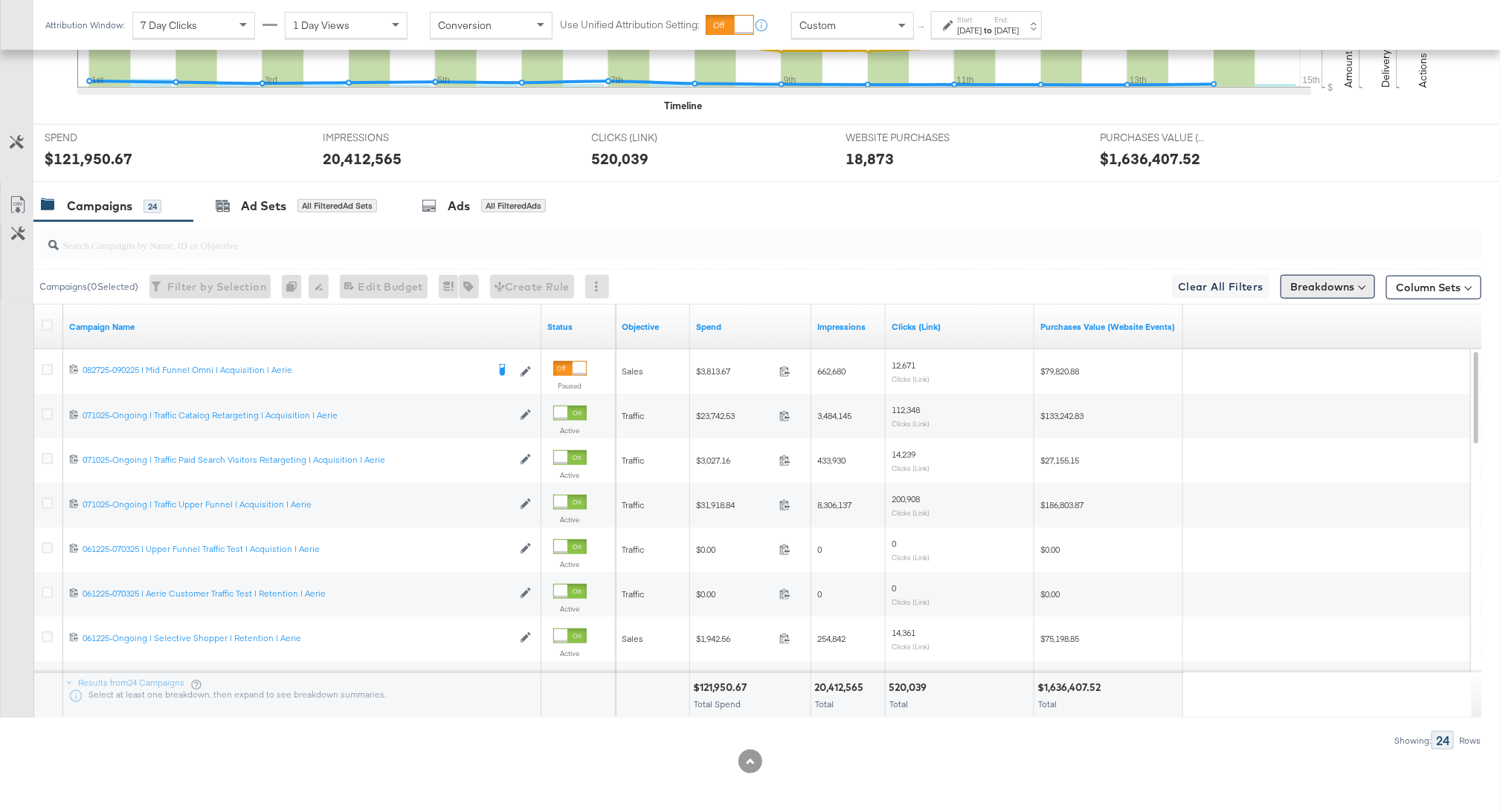
click at [1347, 292] on button "Breakdowns" at bounding box center [1327, 287] width 95 height 24
click at [1412, 291] on button "Column Sets" at bounding box center [1433, 288] width 95 height 24
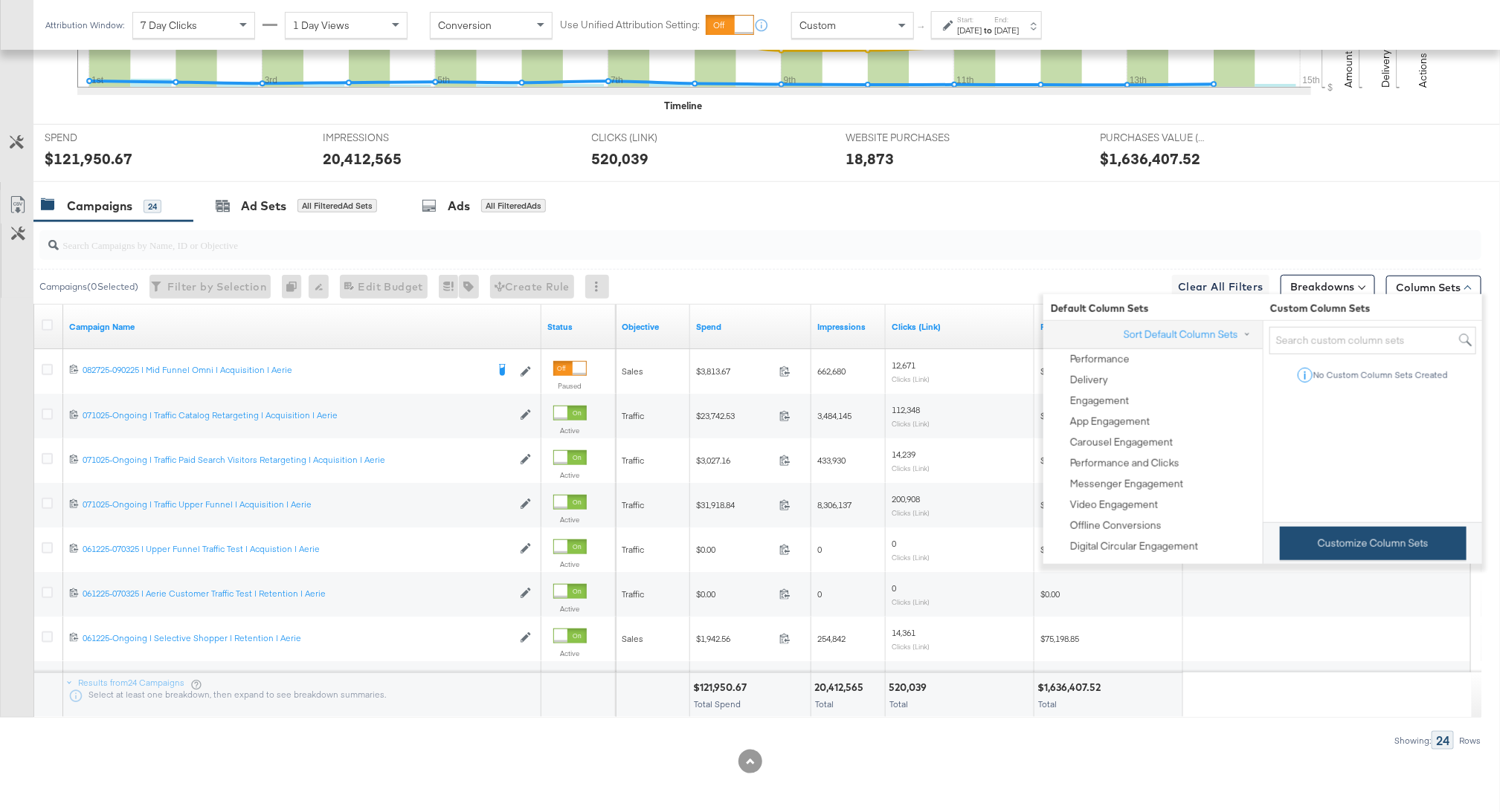
click at [1357, 533] on button "Customize Column Sets" at bounding box center [1373, 543] width 187 height 33
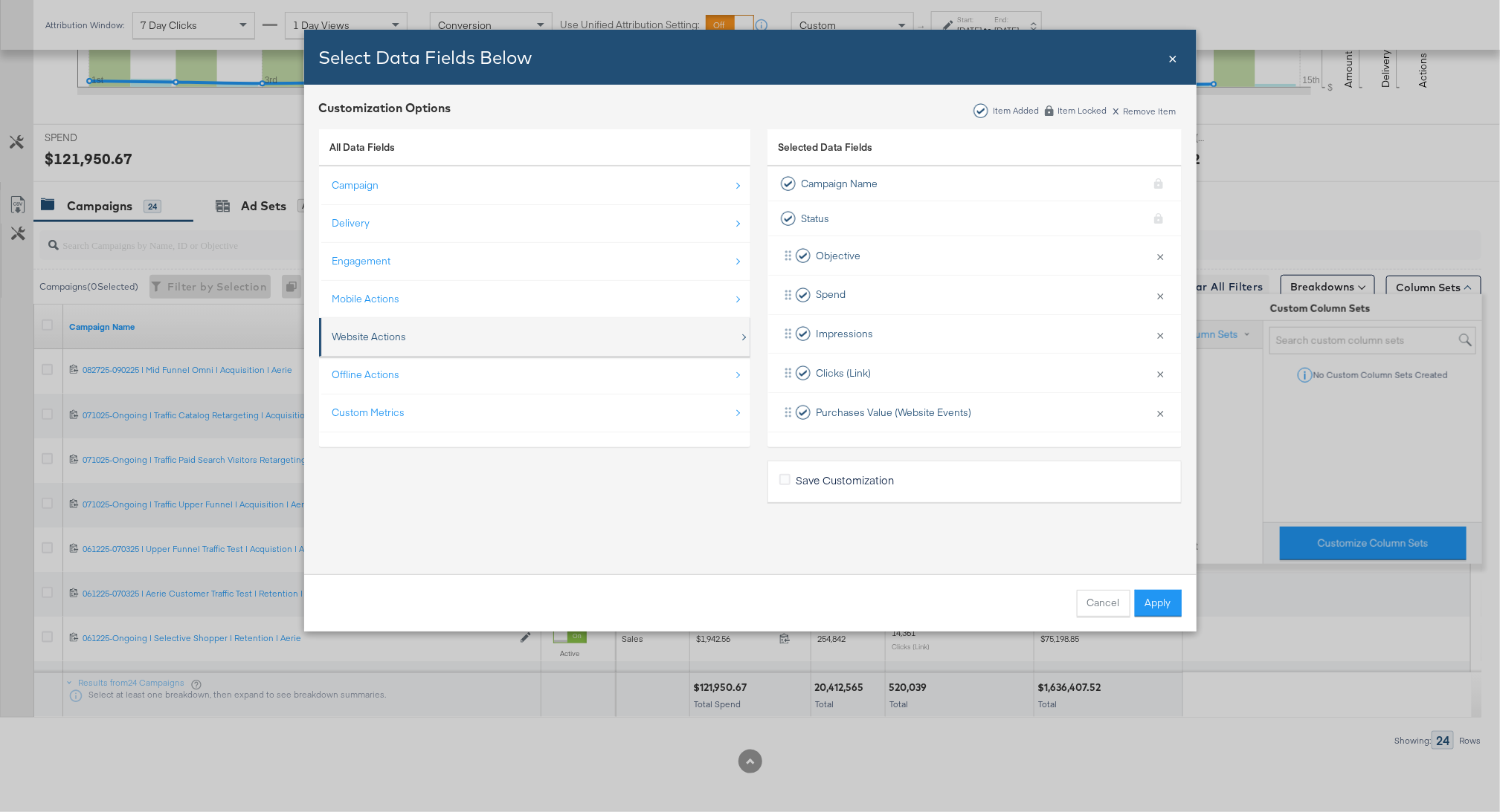
click at [495, 335] on div "Website Actions" at bounding box center [536, 337] width 407 height 31
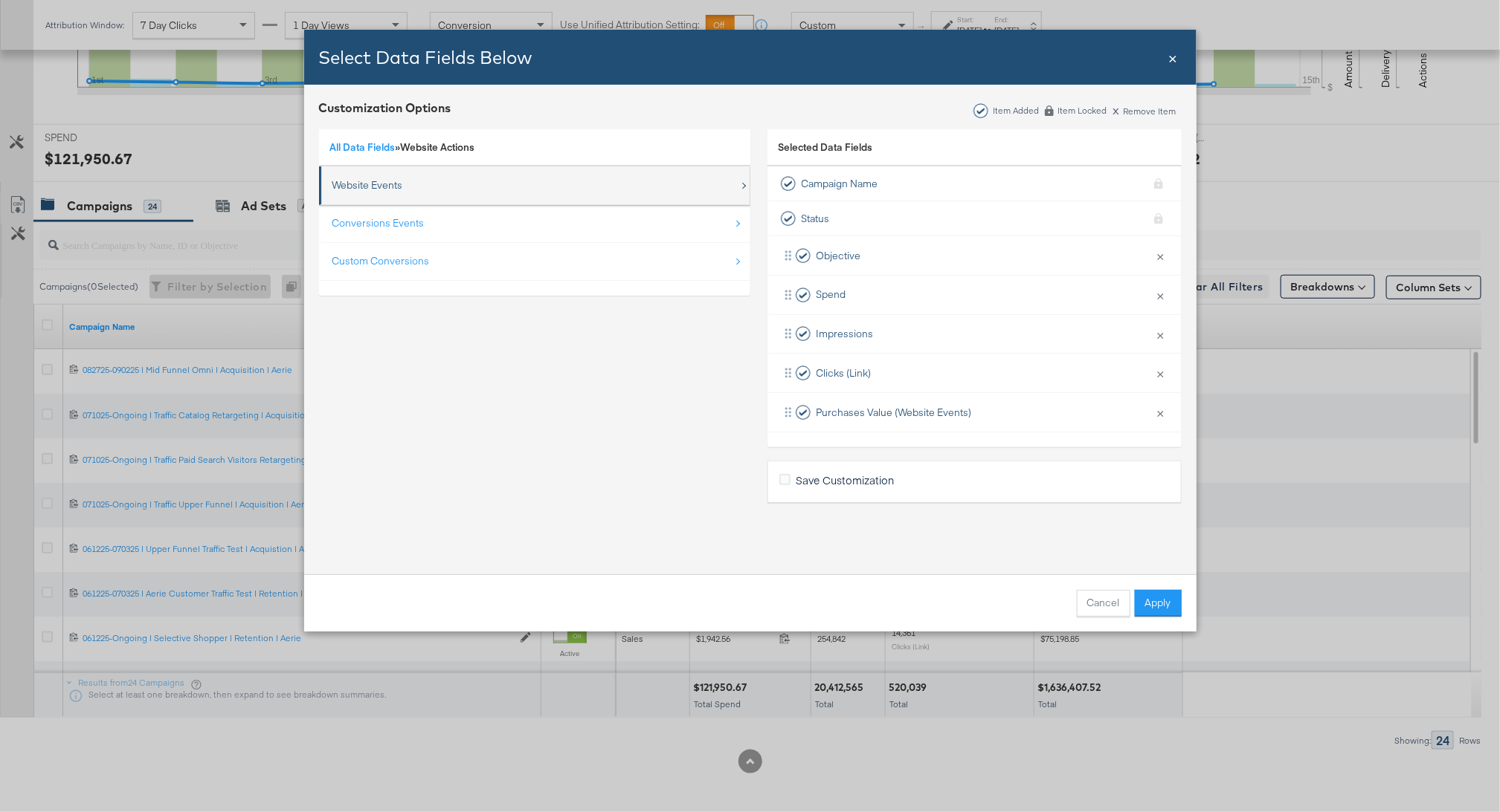
click at [458, 173] on div "Website Events" at bounding box center [536, 185] width 407 height 31
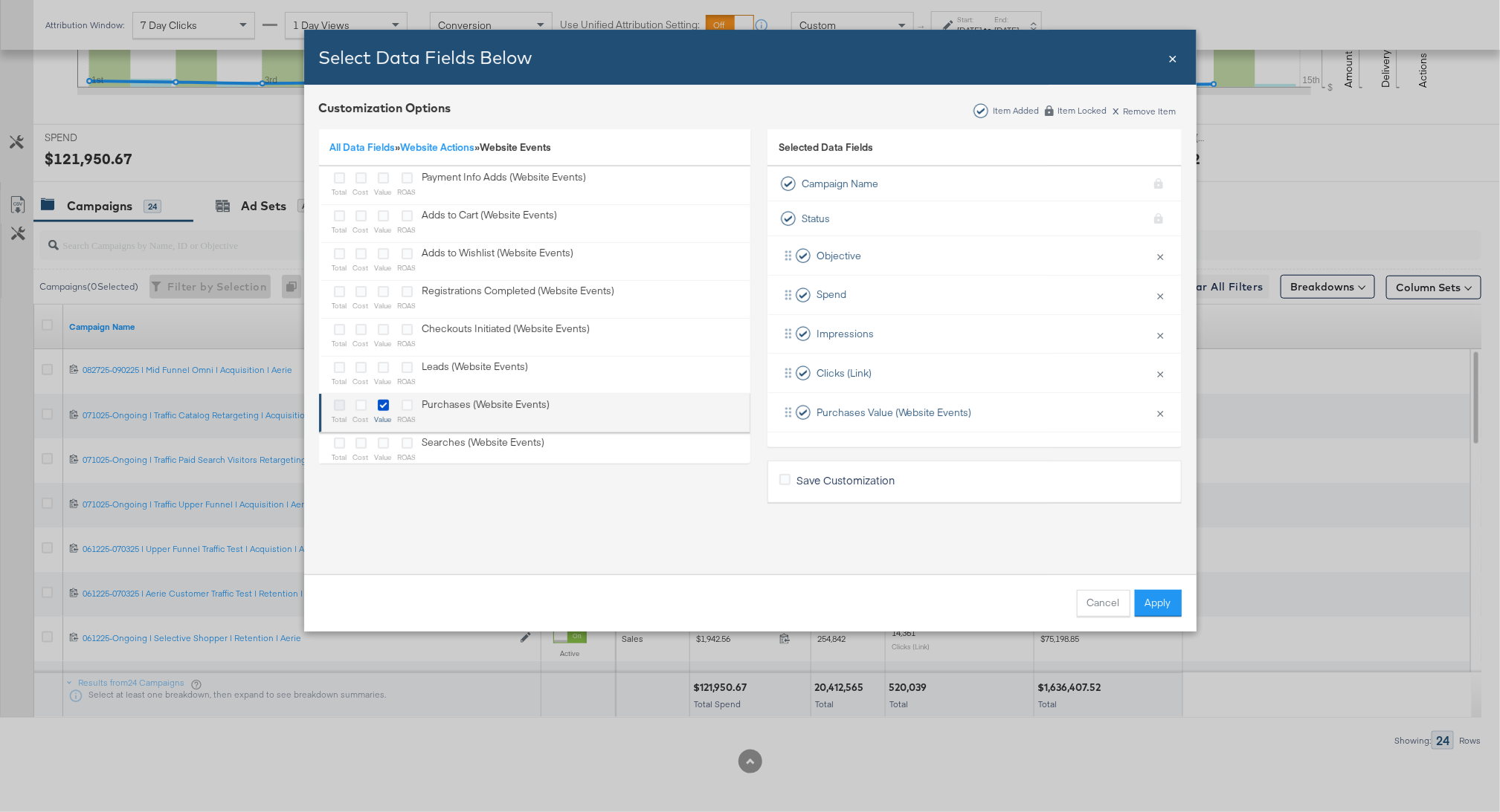
click at [341, 406] on icon "Bulk Add Locations Modal" at bounding box center [339, 405] width 11 height 11
click at [0, 0] on input "Bulk Add Locations Modal" at bounding box center [0, 0] width 0 height 0
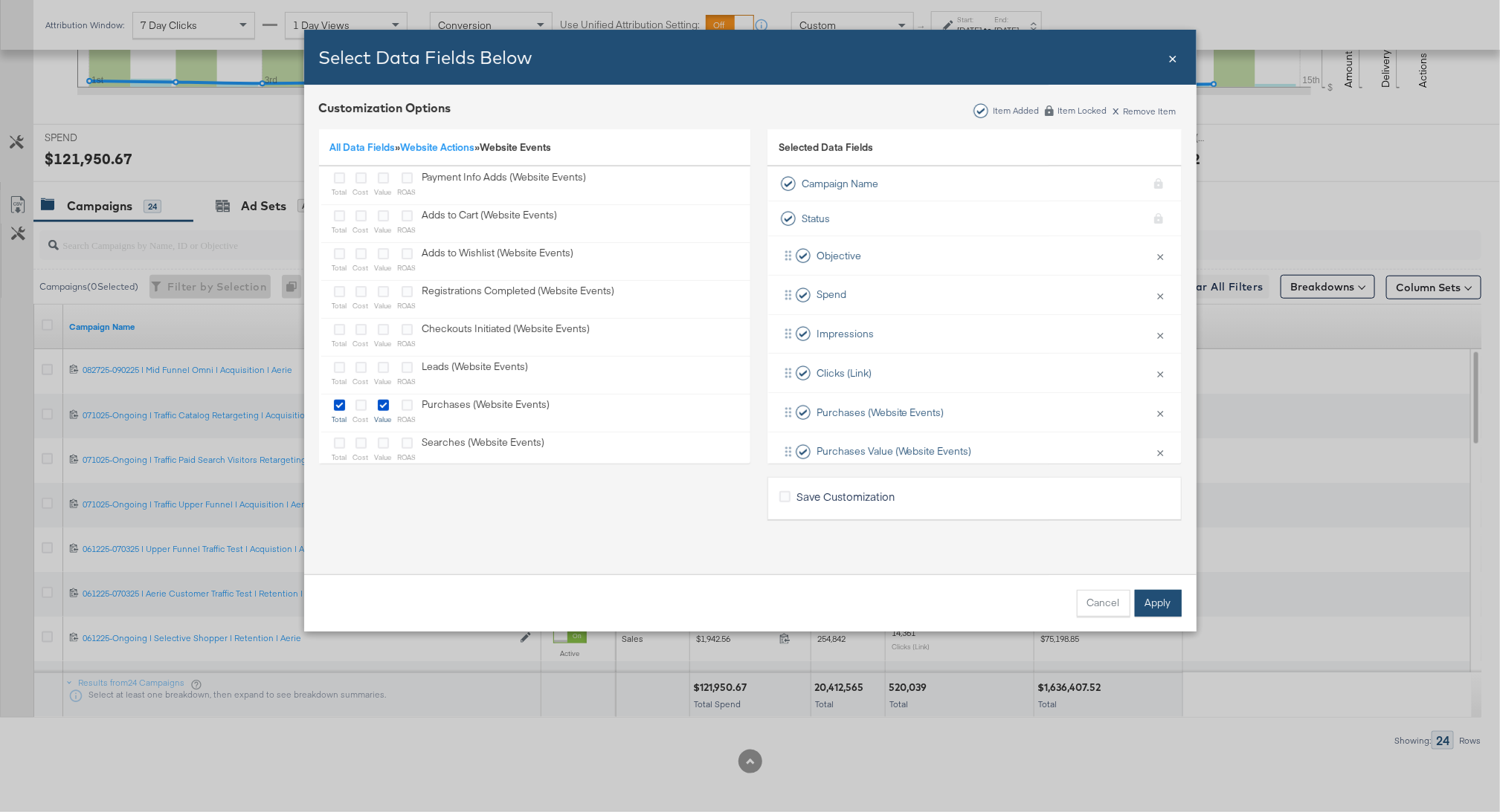
click at [1153, 611] on button "Apply" at bounding box center [1158, 603] width 47 height 27
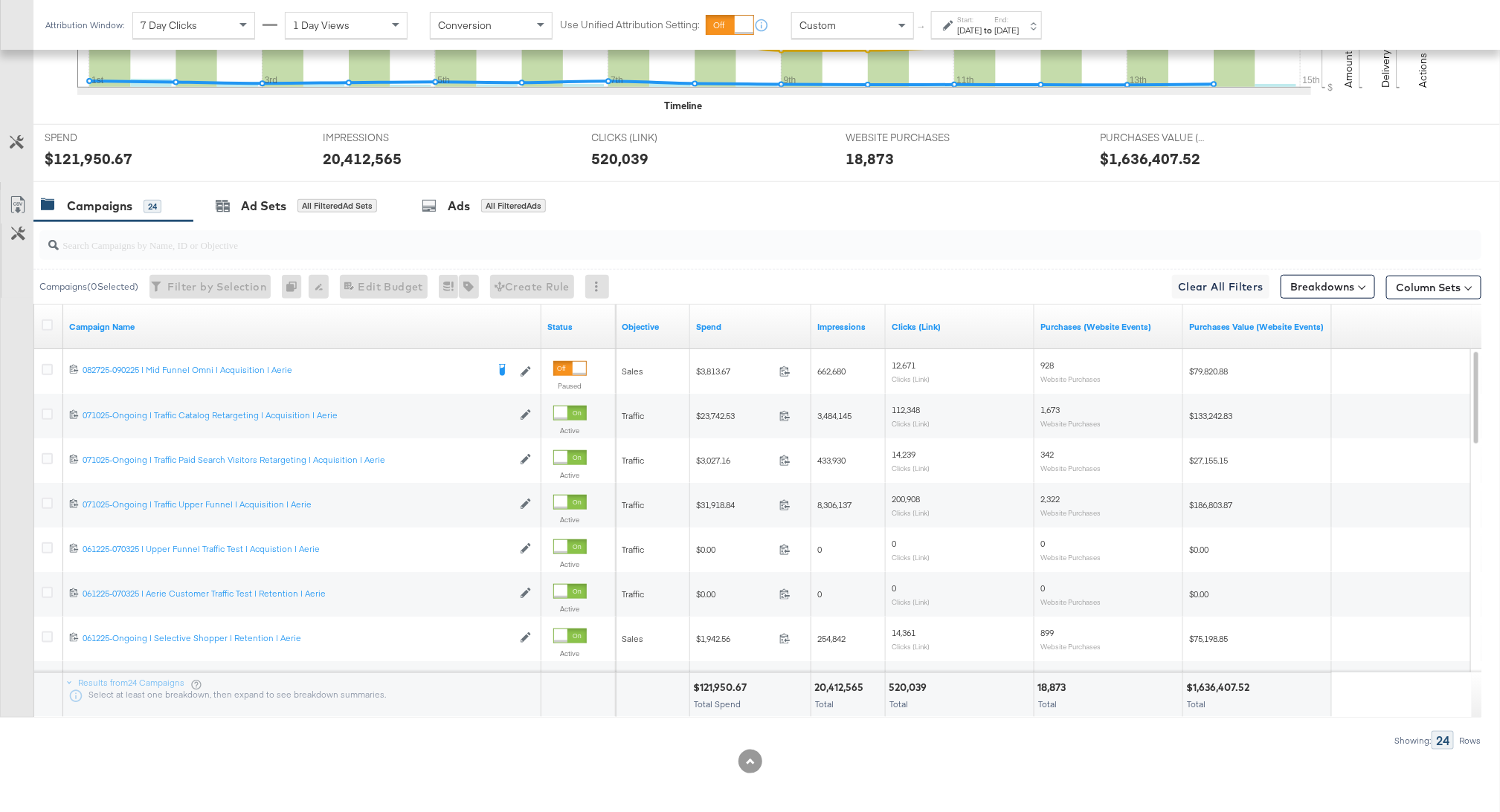
click at [966, 31] on div "[DATE]" at bounding box center [969, 31] width 25 height 12
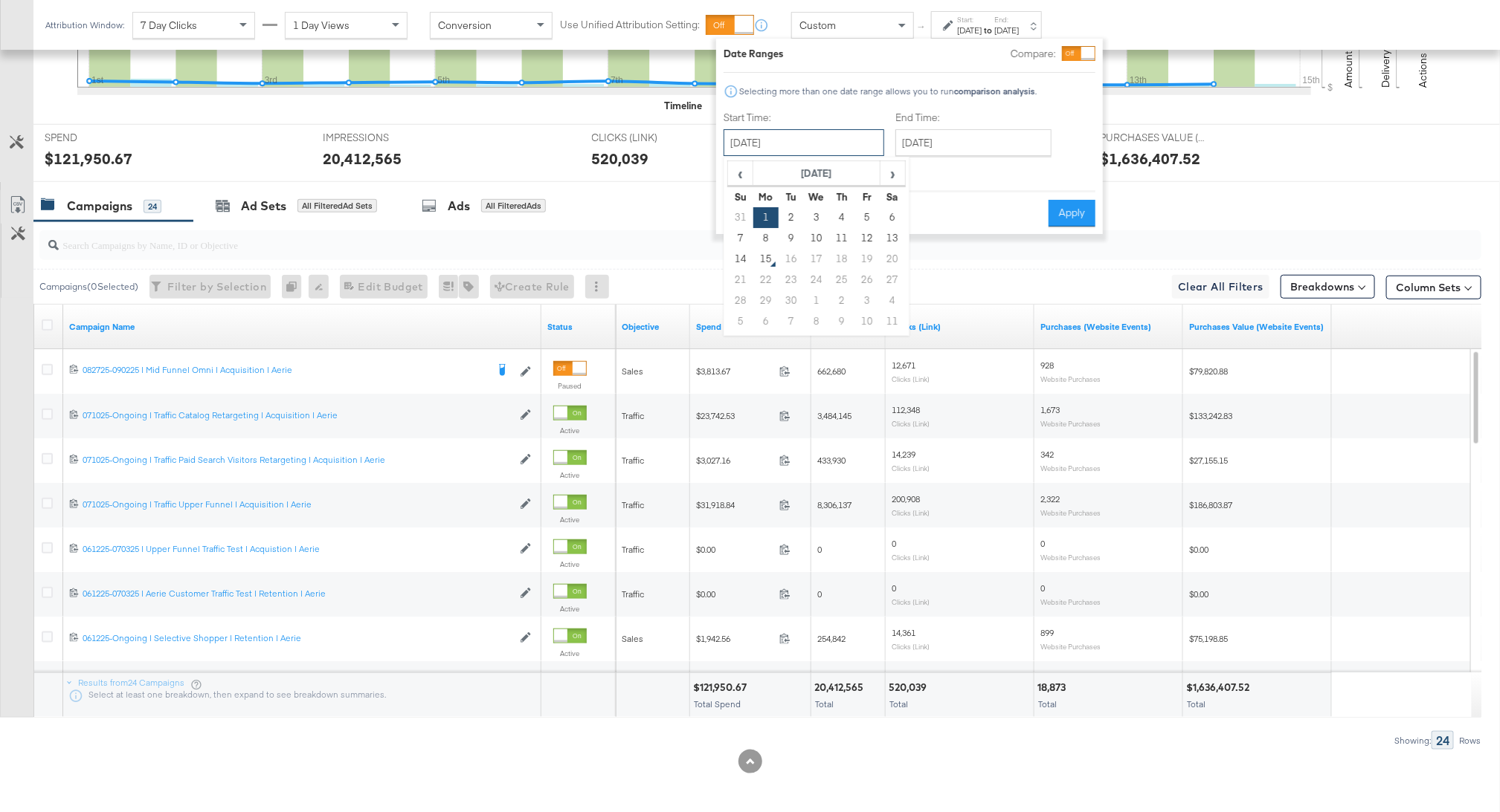
click at [785, 150] on input "[DATE]" at bounding box center [803, 142] width 161 height 27
click at [733, 176] on span "‹" at bounding box center [740, 173] width 23 height 22
click at [760, 253] on td "11" at bounding box center [765, 259] width 25 height 21
type input "[DATE]"
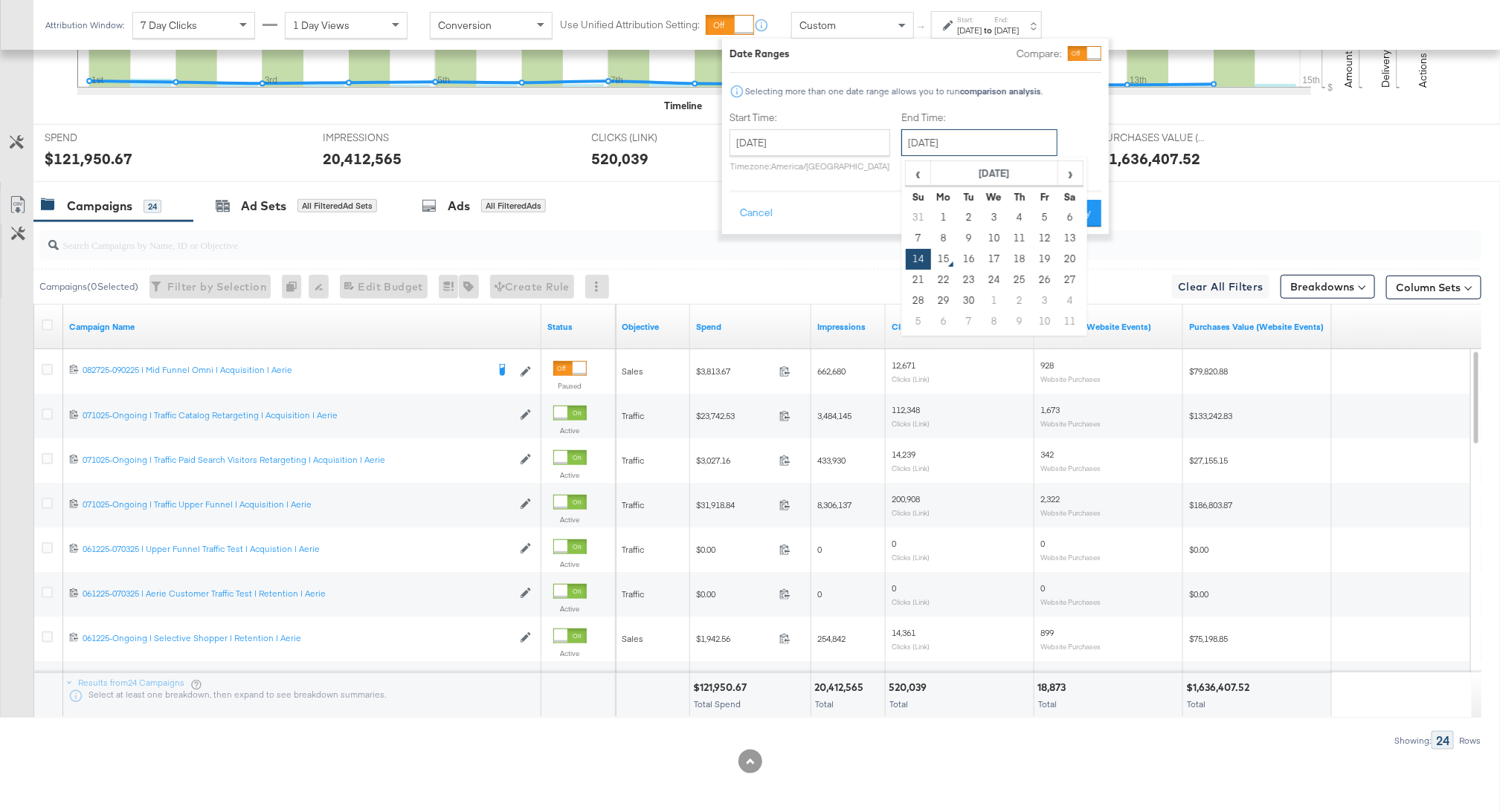
click at [973, 130] on input "[DATE]" at bounding box center [979, 142] width 156 height 27
click at [913, 177] on span "‹" at bounding box center [917, 173] width 23 height 22
click at [912, 272] on td "17" at bounding box center [917, 280] width 25 height 21
type input "[DATE]"
click at [1092, 202] on button "Apply" at bounding box center [1077, 213] width 47 height 27
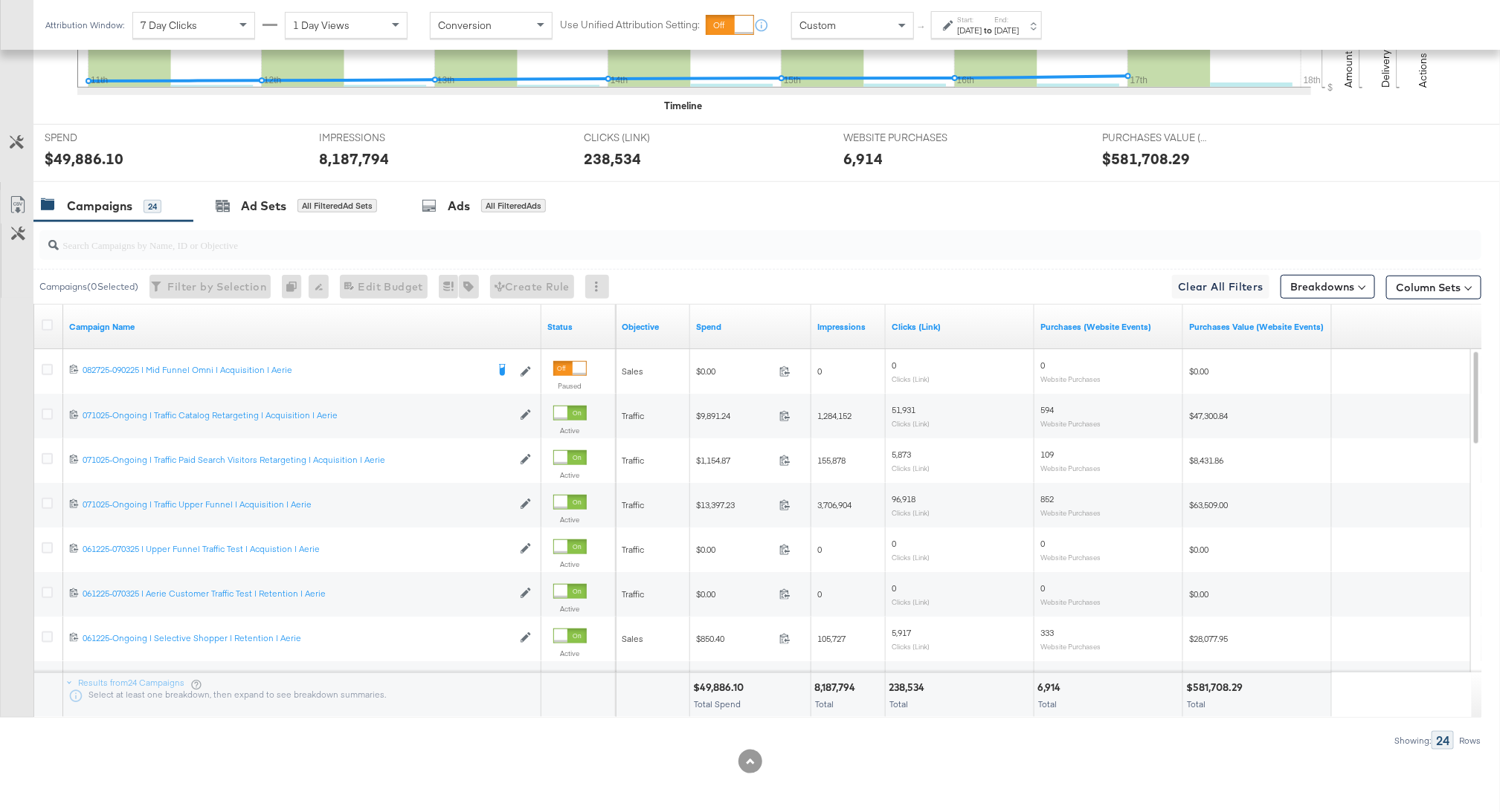
click at [964, 28] on div "[DATE]" at bounding box center [969, 31] width 25 height 12
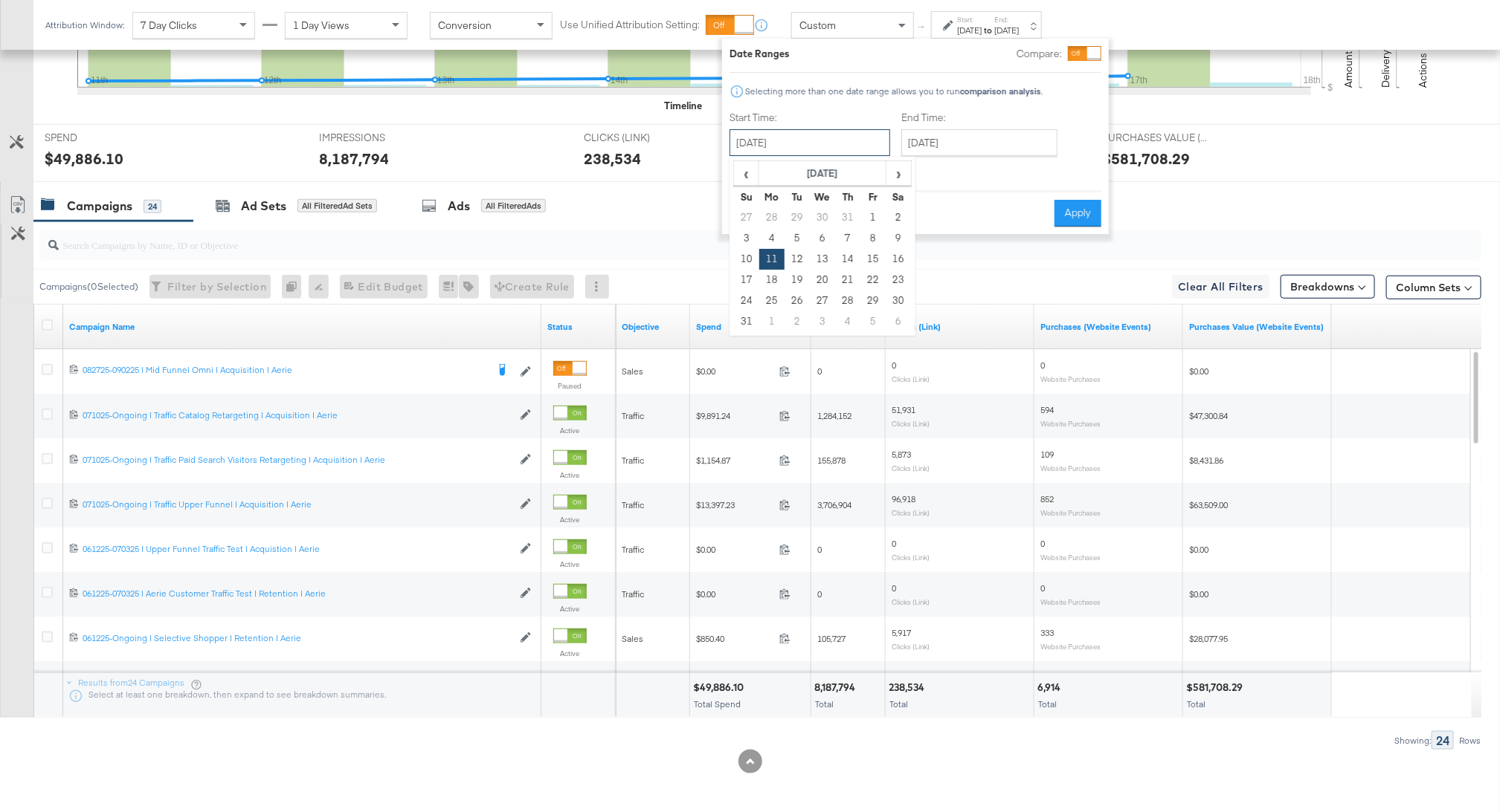
click at [773, 153] on input "[DATE]" at bounding box center [809, 142] width 161 height 27
click at [773, 236] on td "4" at bounding box center [771, 238] width 25 height 21
type input "[DATE]"
drag, startPoint x: 960, startPoint y: 137, endPoint x: 960, endPoint y: 149, distance: 12.0
click at [960, 137] on input "[DATE]" at bounding box center [974, 142] width 156 height 27
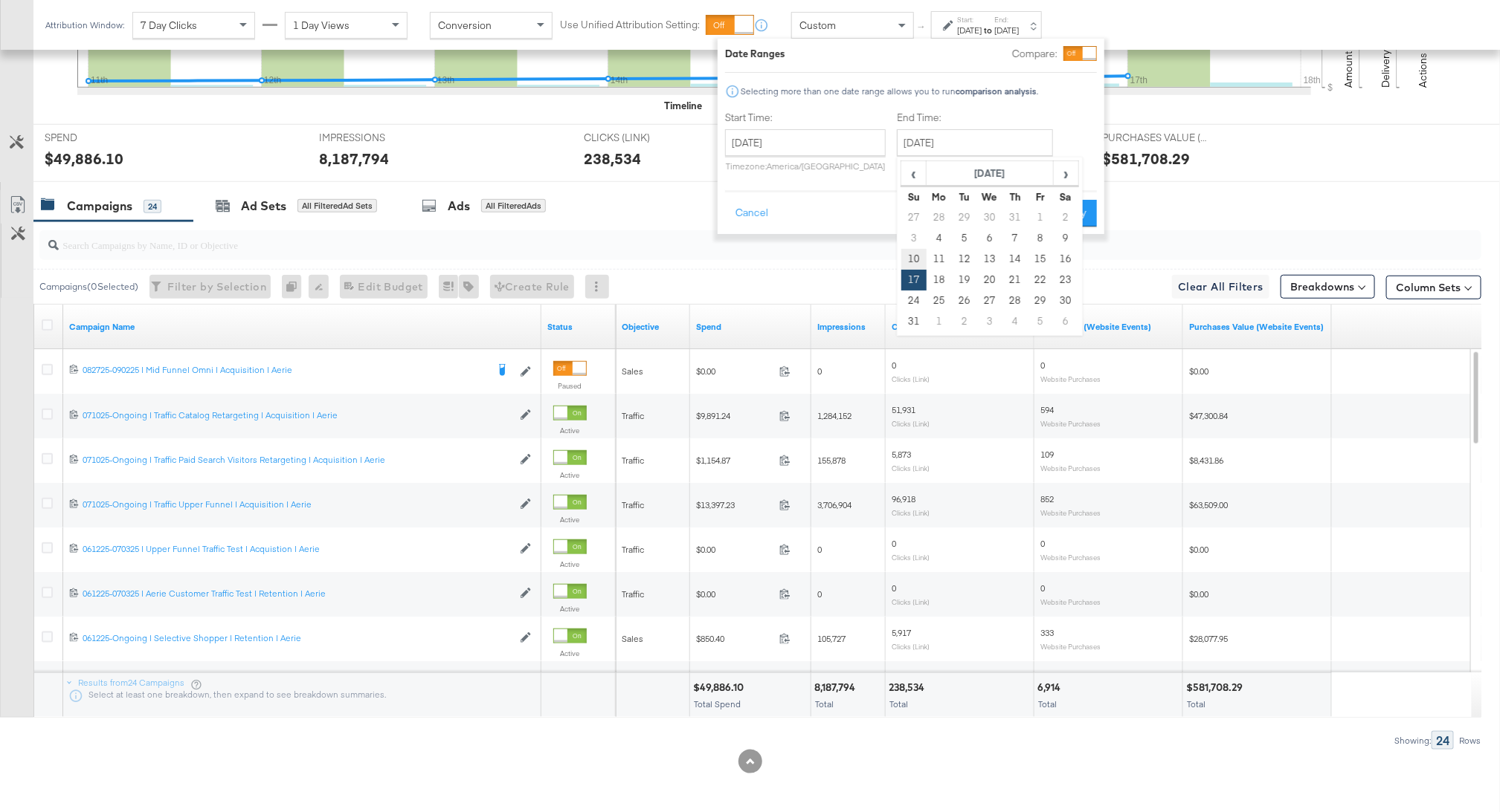
click at [902, 250] on td "10" at bounding box center [913, 259] width 25 height 21
type input "[DATE]"
click at [1054, 222] on button "Apply" at bounding box center [1073, 213] width 47 height 27
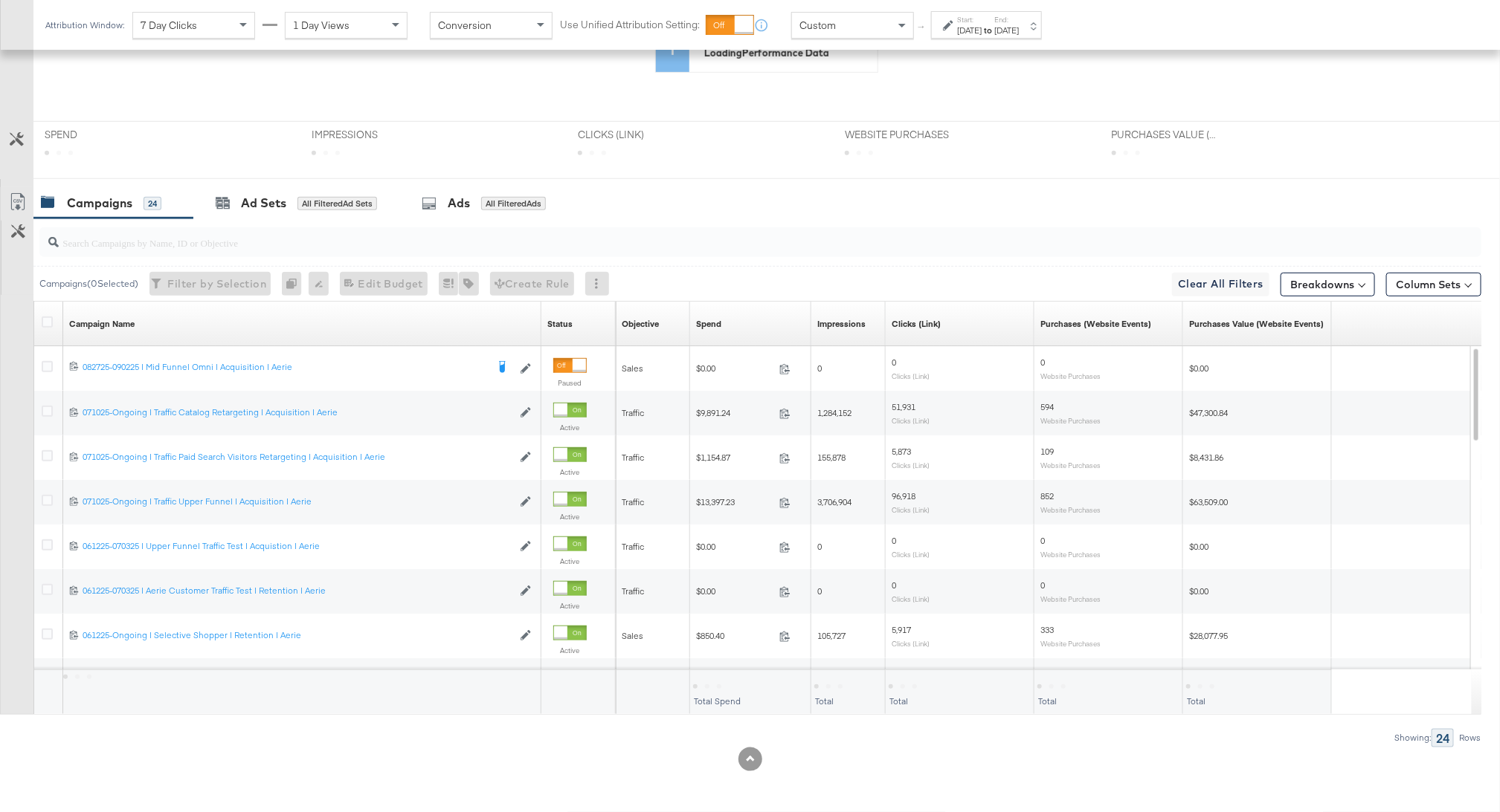
scroll to position [176, 0]
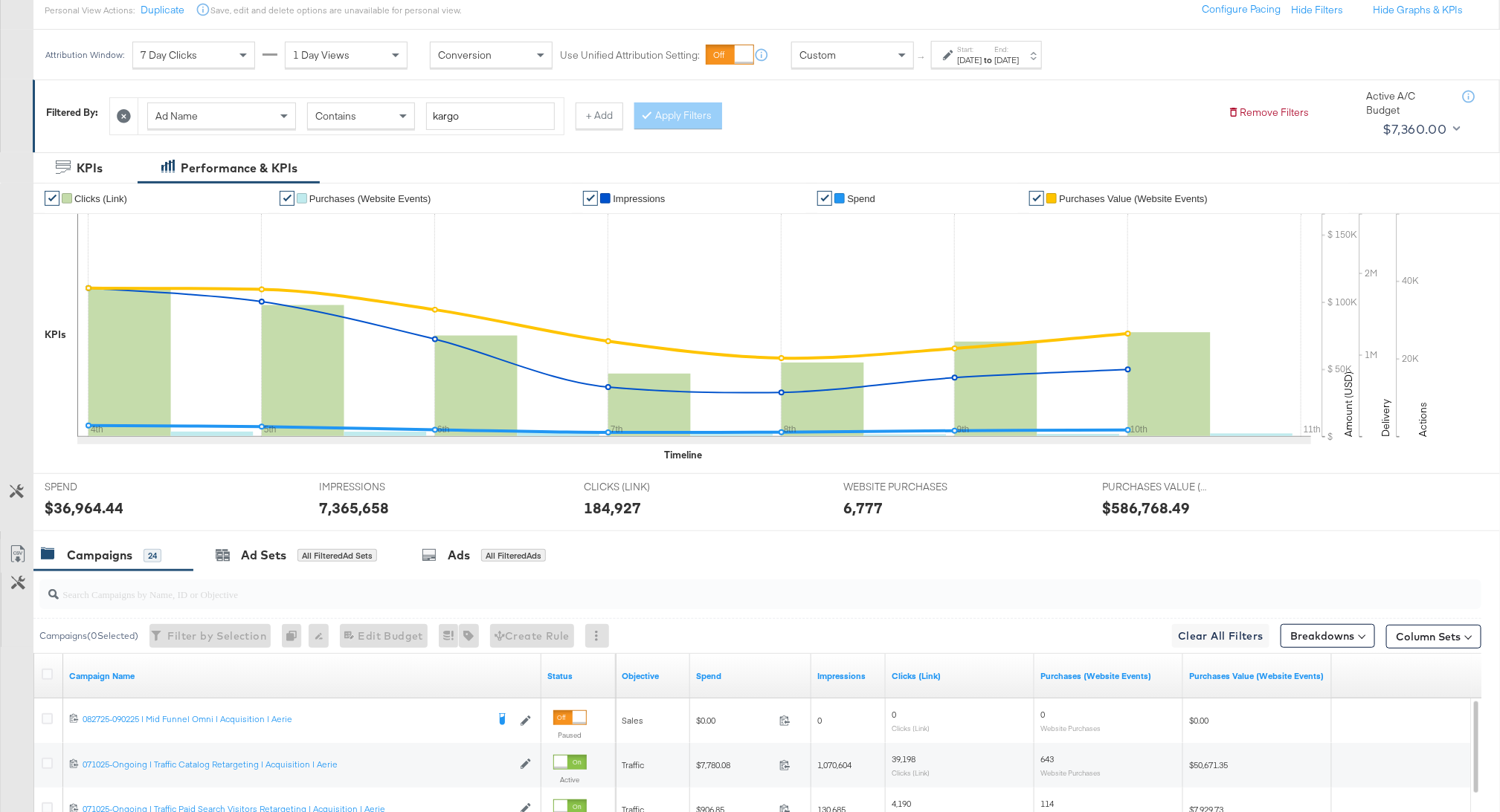
click at [953, 47] on div "Start: [DATE] to End: [DATE]" at bounding box center [981, 56] width 76 height 22
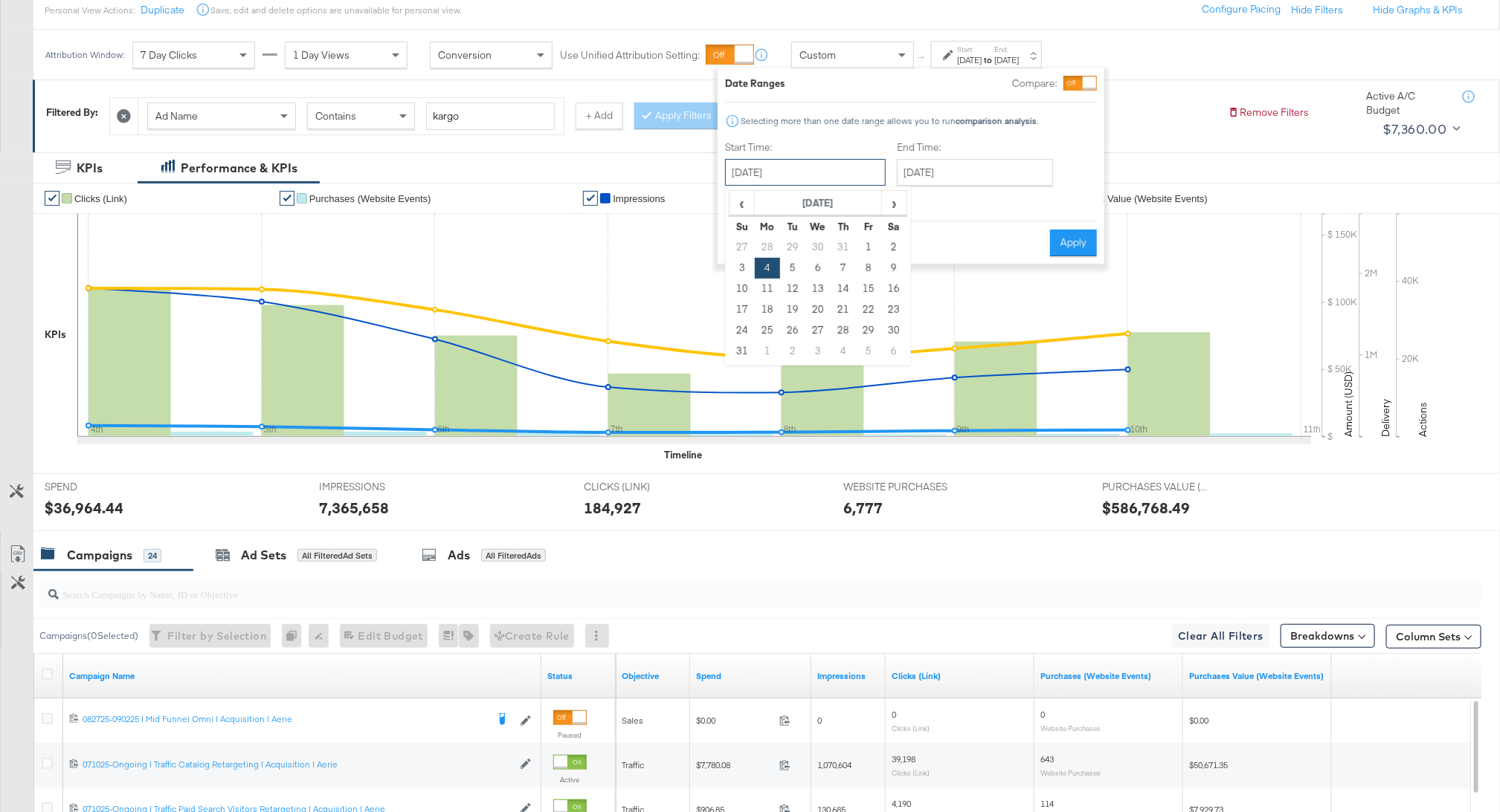
click at [783, 177] on input "[DATE]" at bounding box center [805, 172] width 161 height 27
click at [766, 280] on td "11" at bounding box center [766, 289] width 25 height 21
type input "[DATE]"
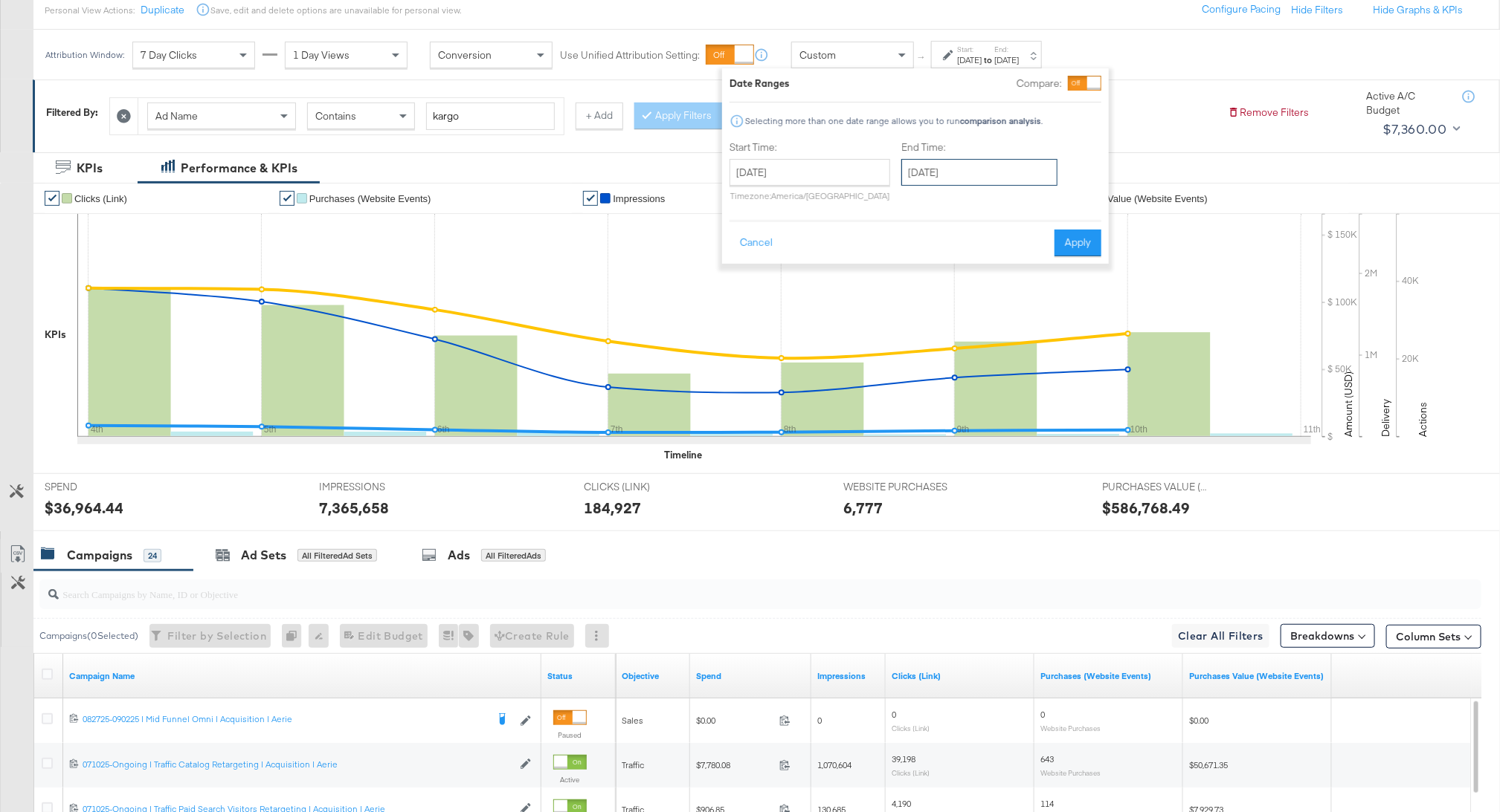
click at [978, 184] on input "[DATE]" at bounding box center [979, 172] width 156 height 27
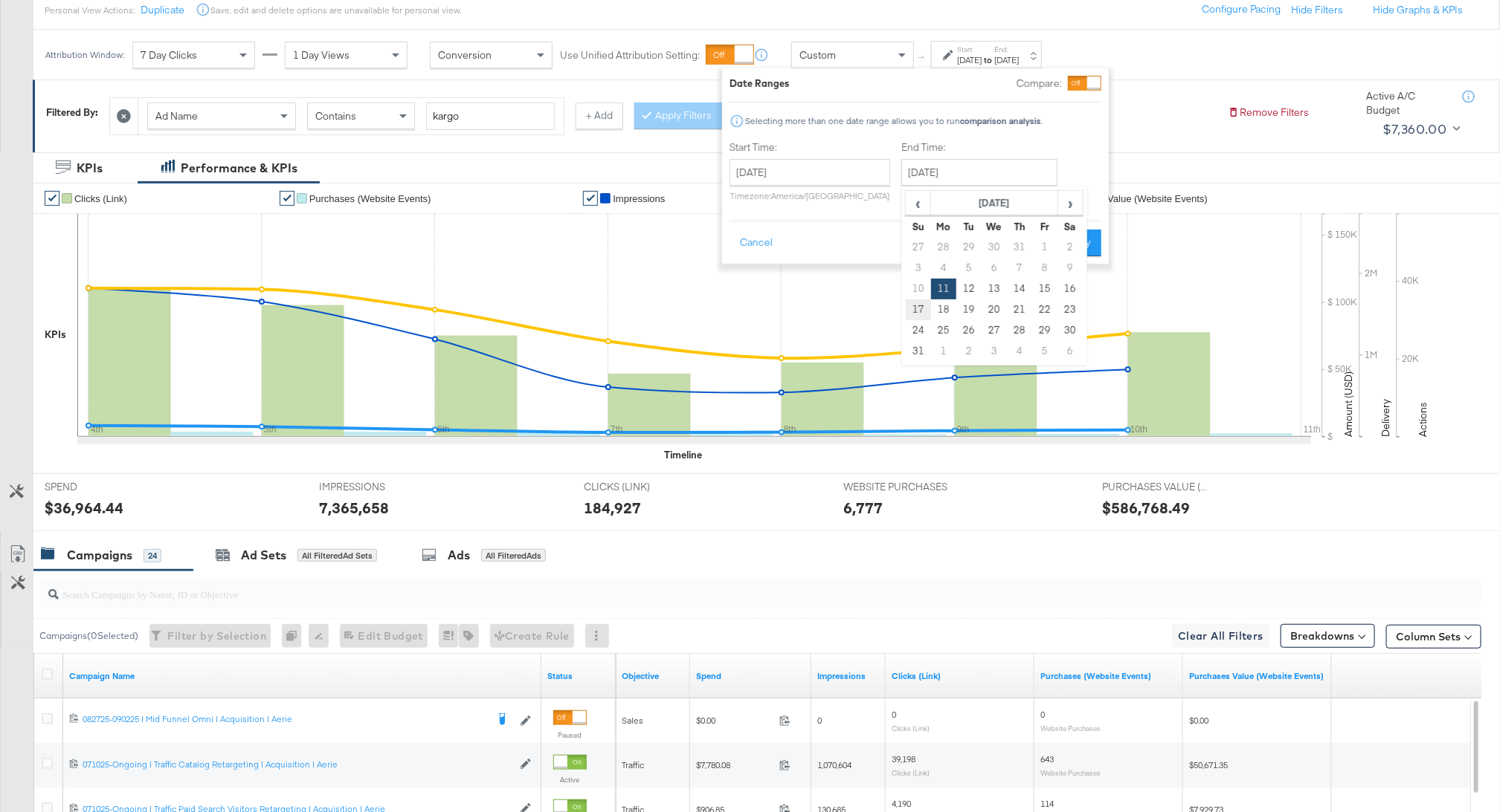
click at [906, 316] on td "17" at bounding box center [917, 310] width 25 height 21
type input "[DATE]"
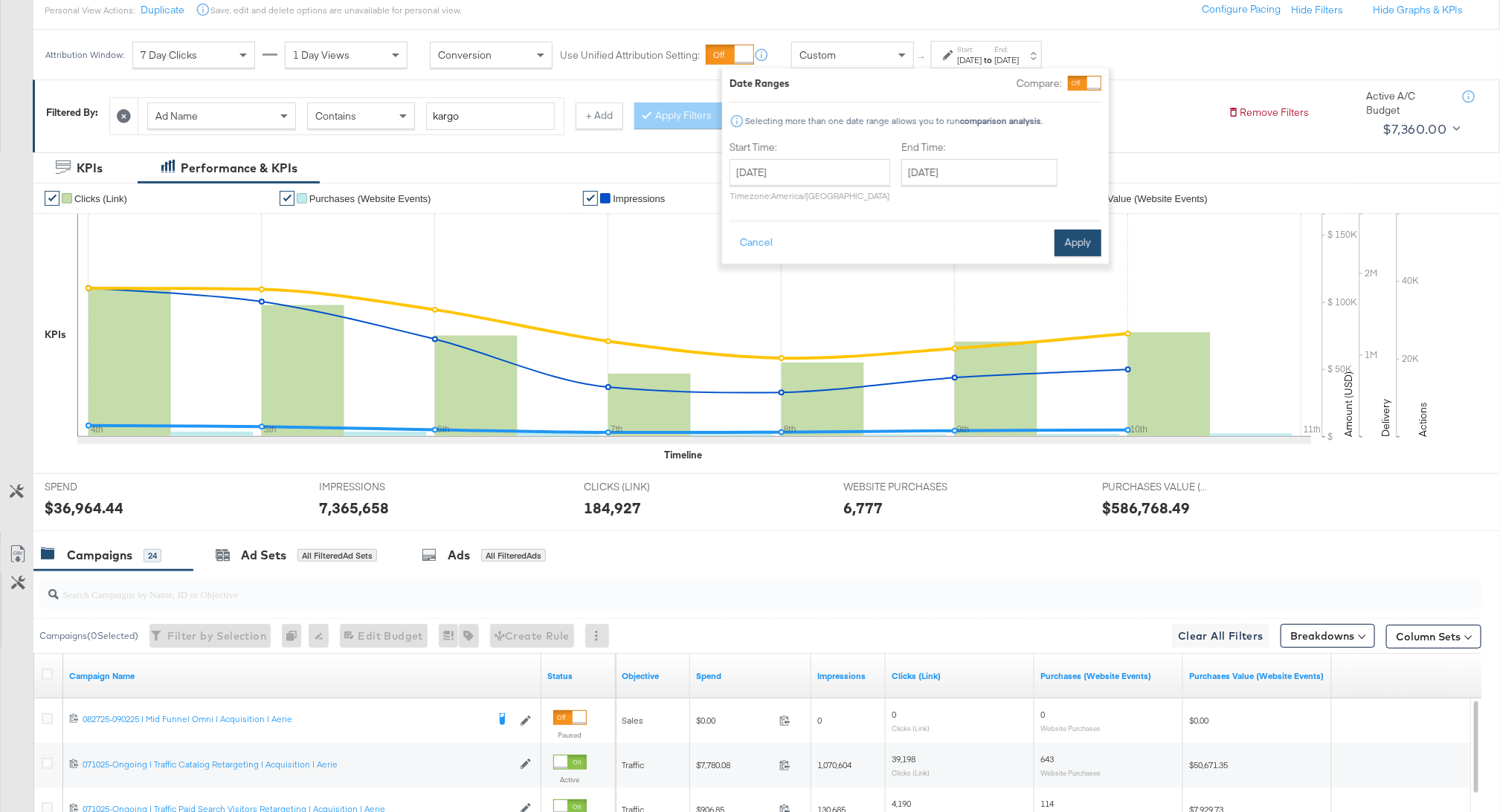
click at [1083, 245] on button "Apply" at bounding box center [1077, 243] width 47 height 27
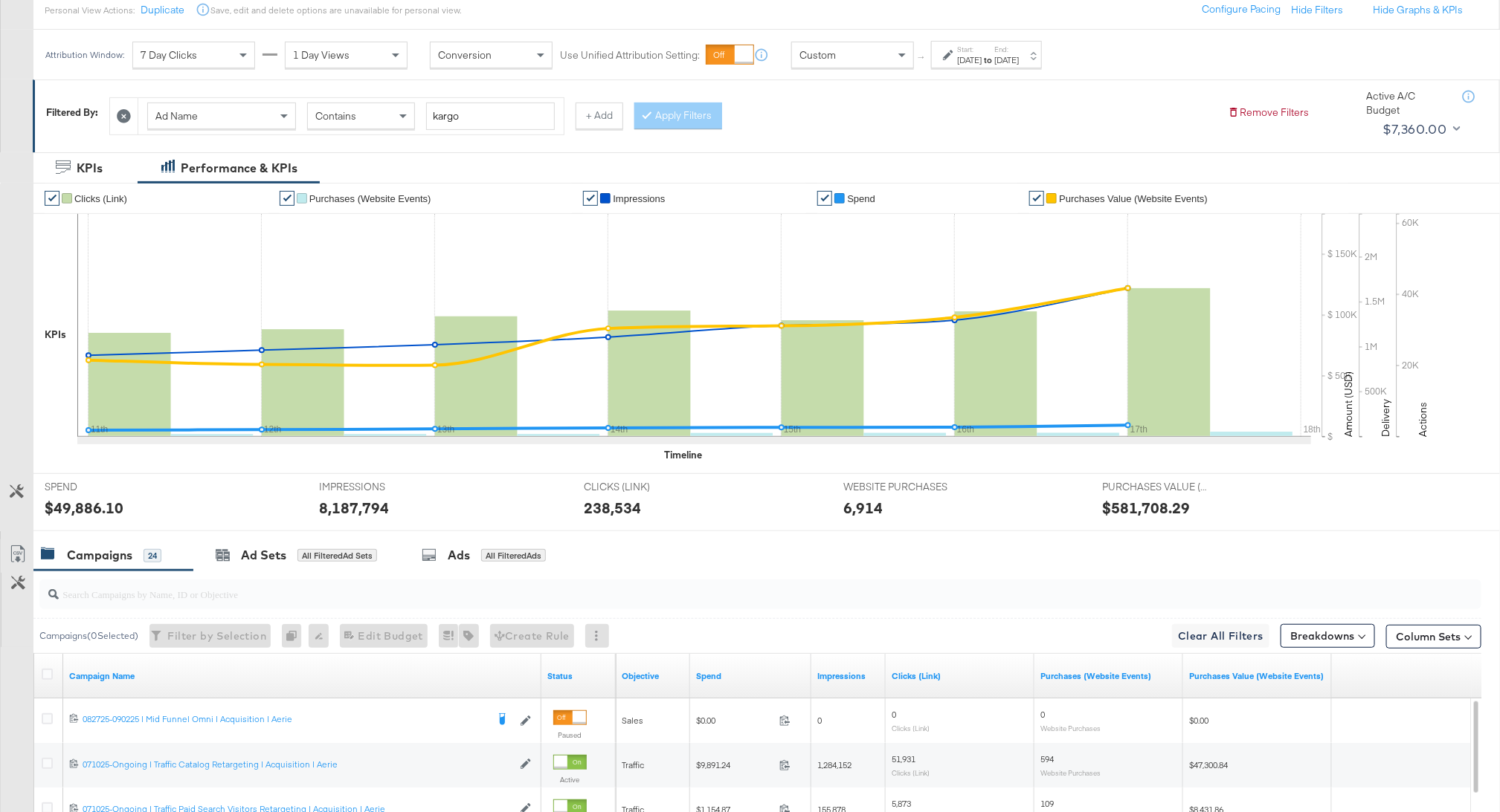
click at [103, 504] on div "$49,886.10" at bounding box center [84, 508] width 79 height 22
copy div "49,886.10"
click at [370, 508] on div "8,187,794" at bounding box center [354, 508] width 70 height 22
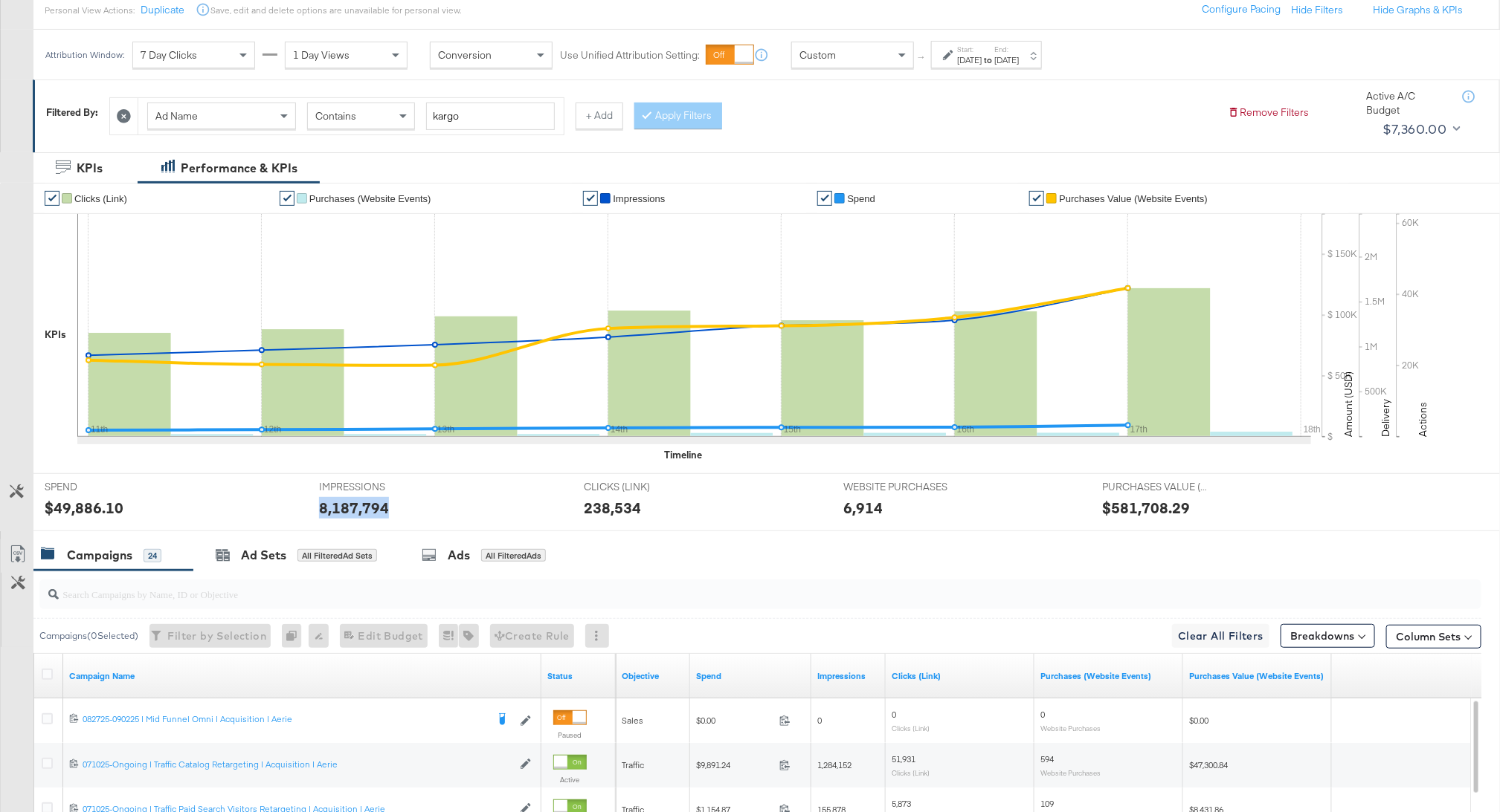
copy div "8,187,794"
click at [622, 502] on div "238,534" at bounding box center [612, 508] width 57 height 22
copy div "238,534"
click at [855, 498] on div "6,914" at bounding box center [862, 508] width 39 height 22
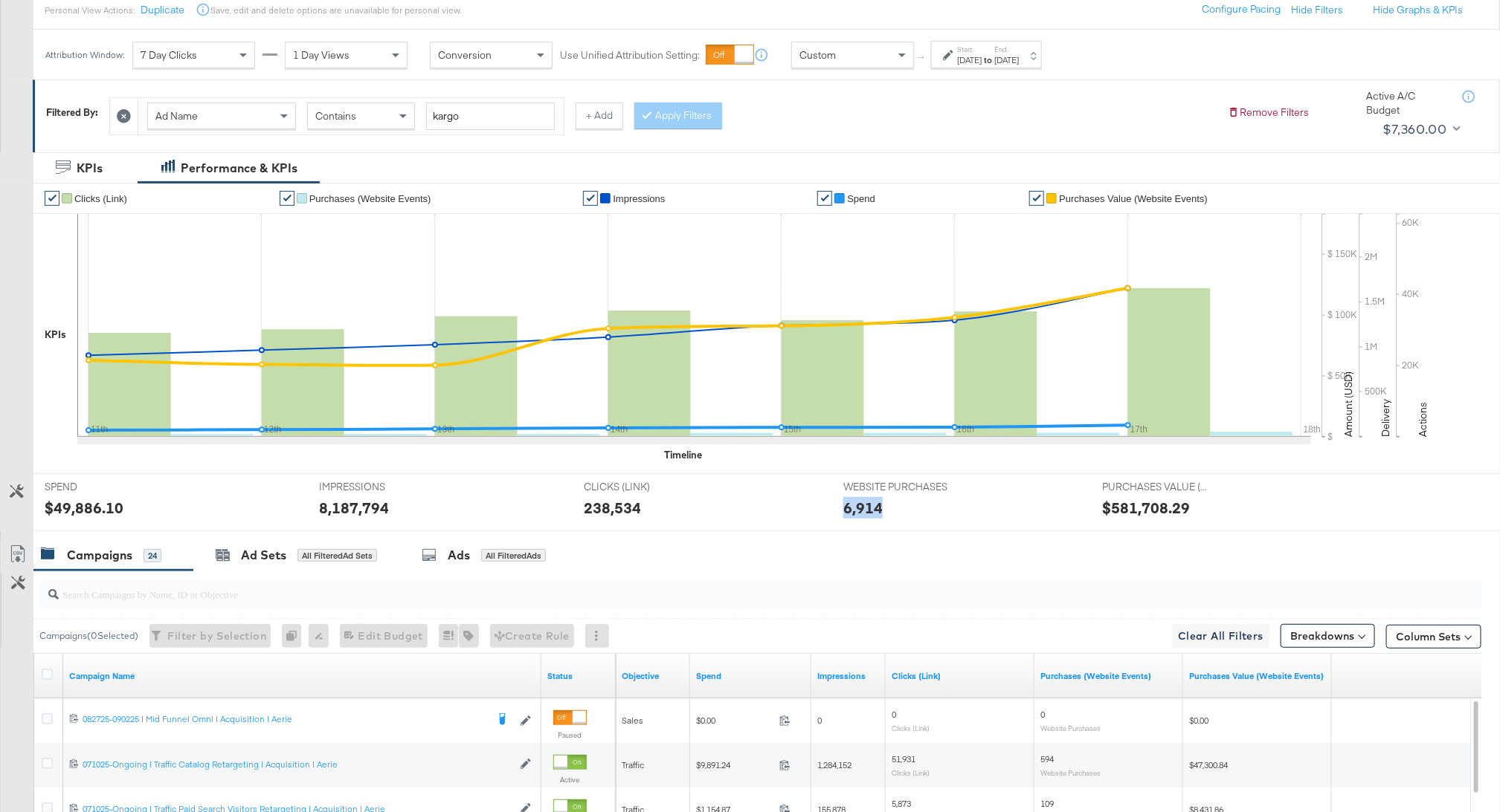
click at [855, 498] on div "6,914" at bounding box center [862, 508] width 39 height 22
copy div "6,914"
click at [1123, 504] on div "$581,708.29" at bounding box center [1147, 508] width 88 height 22
copy div "581,708.29"
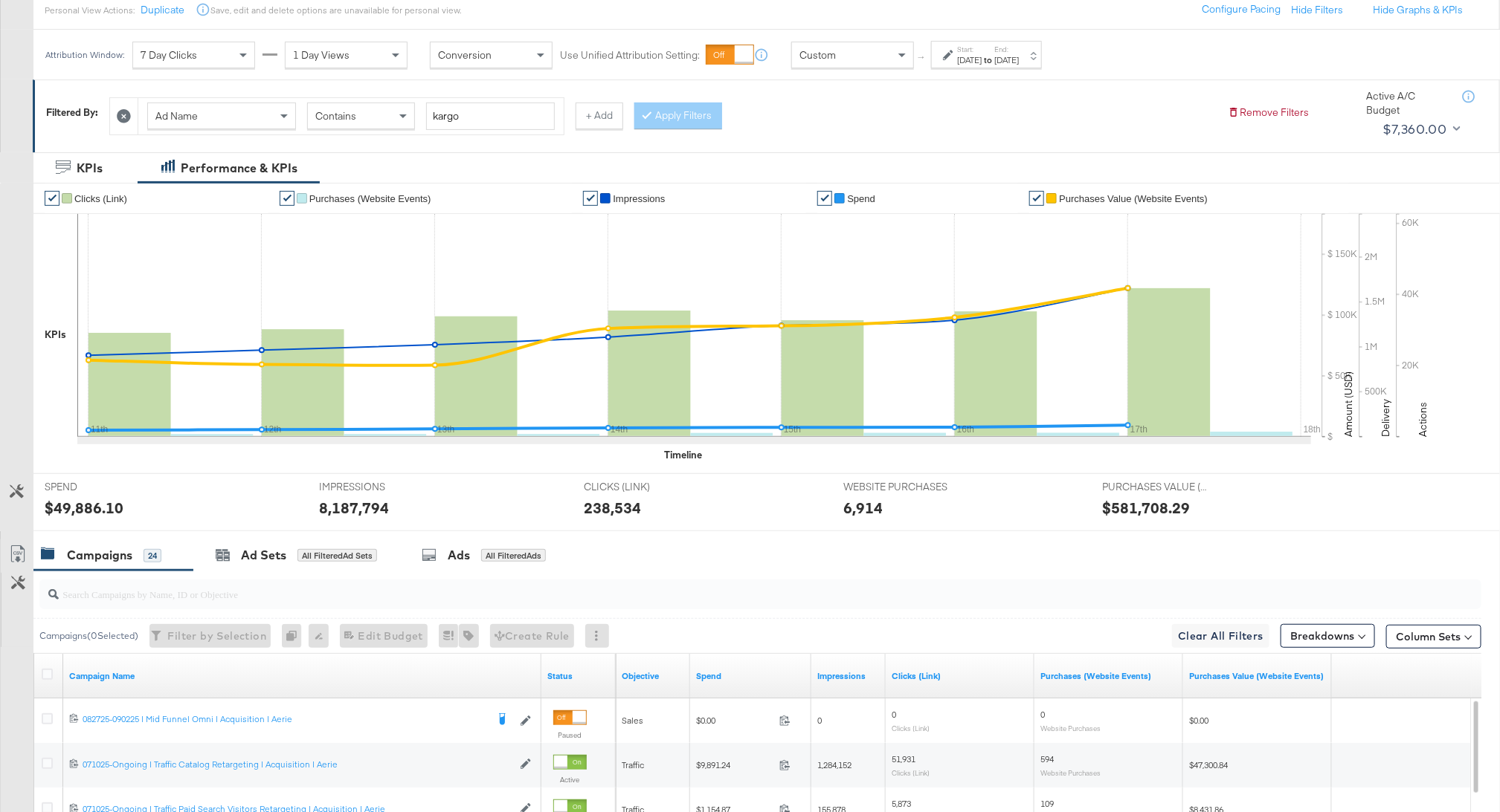
click at [972, 65] on div "[DATE]" at bounding box center [969, 60] width 25 height 12
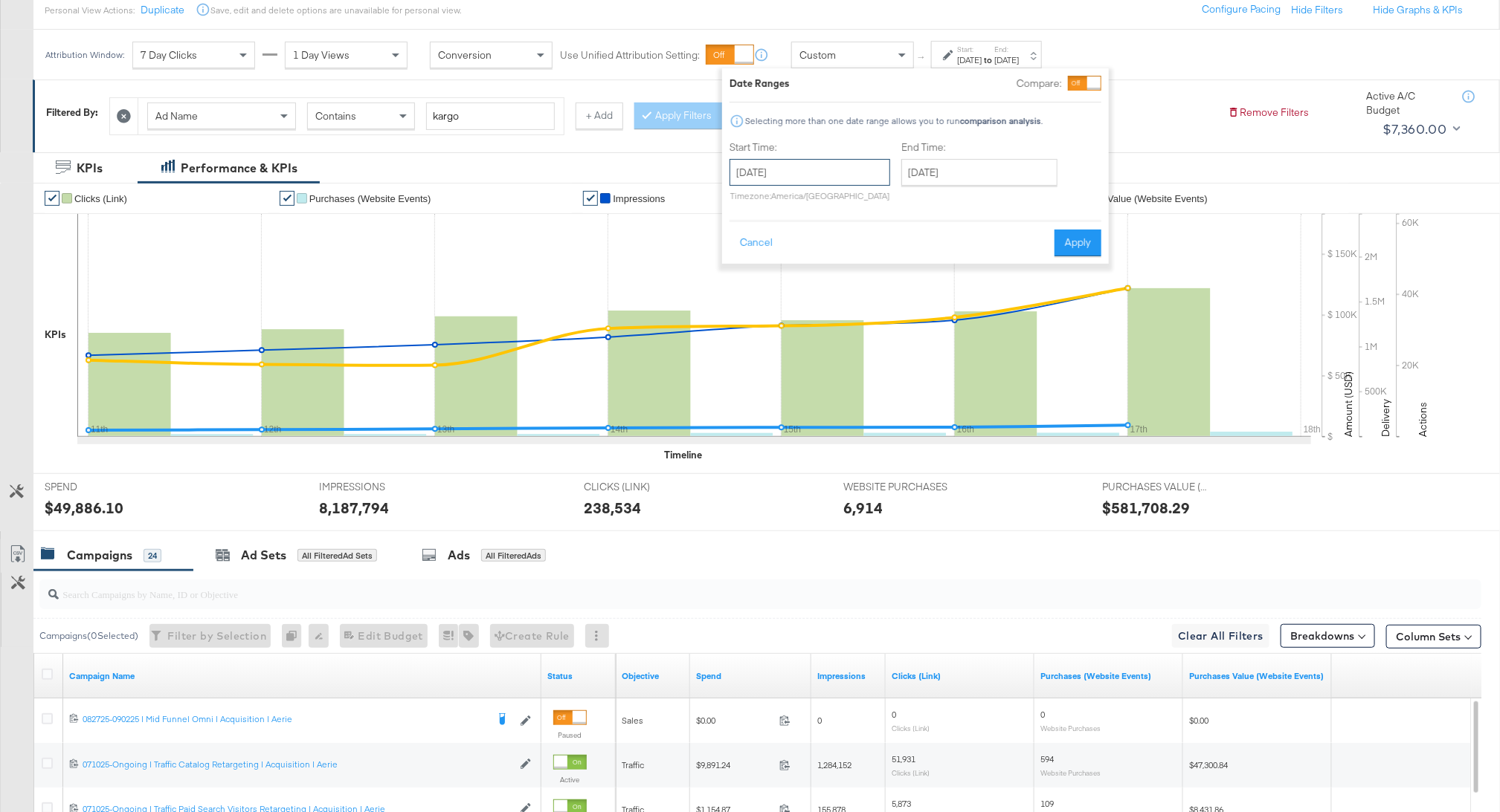
click at [833, 173] on input "[DATE]" at bounding box center [809, 172] width 161 height 27
click at [771, 303] on td "18" at bounding box center [771, 310] width 25 height 21
type input "[DATE]"
click at [971, 173] on input "[DATE]" at bounding box center [979, 172] width 156 height 27
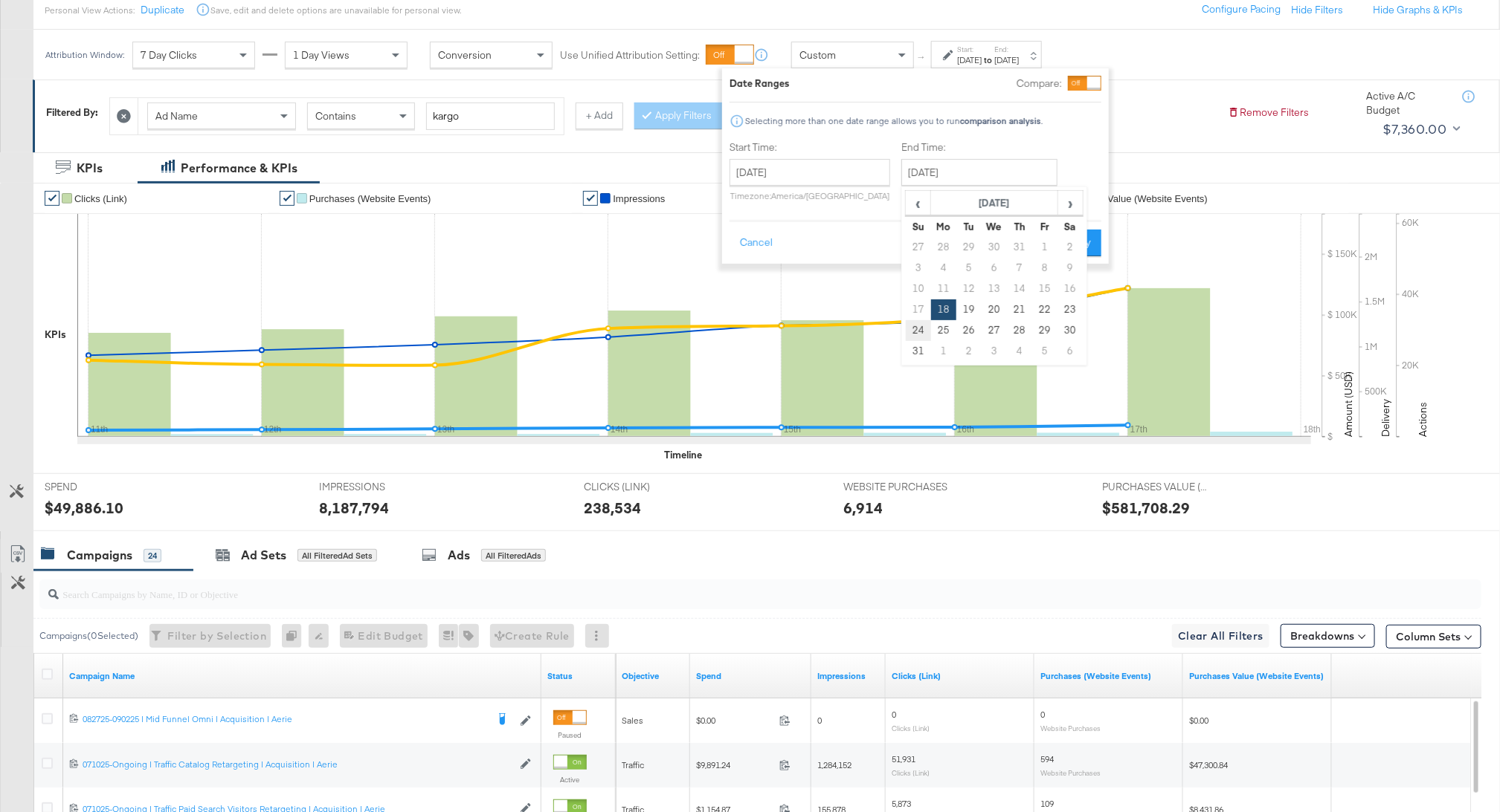
click at [908, 327] on td "24" at bounding box center [917, 331] width 25 height 21
type input "[DATE]"
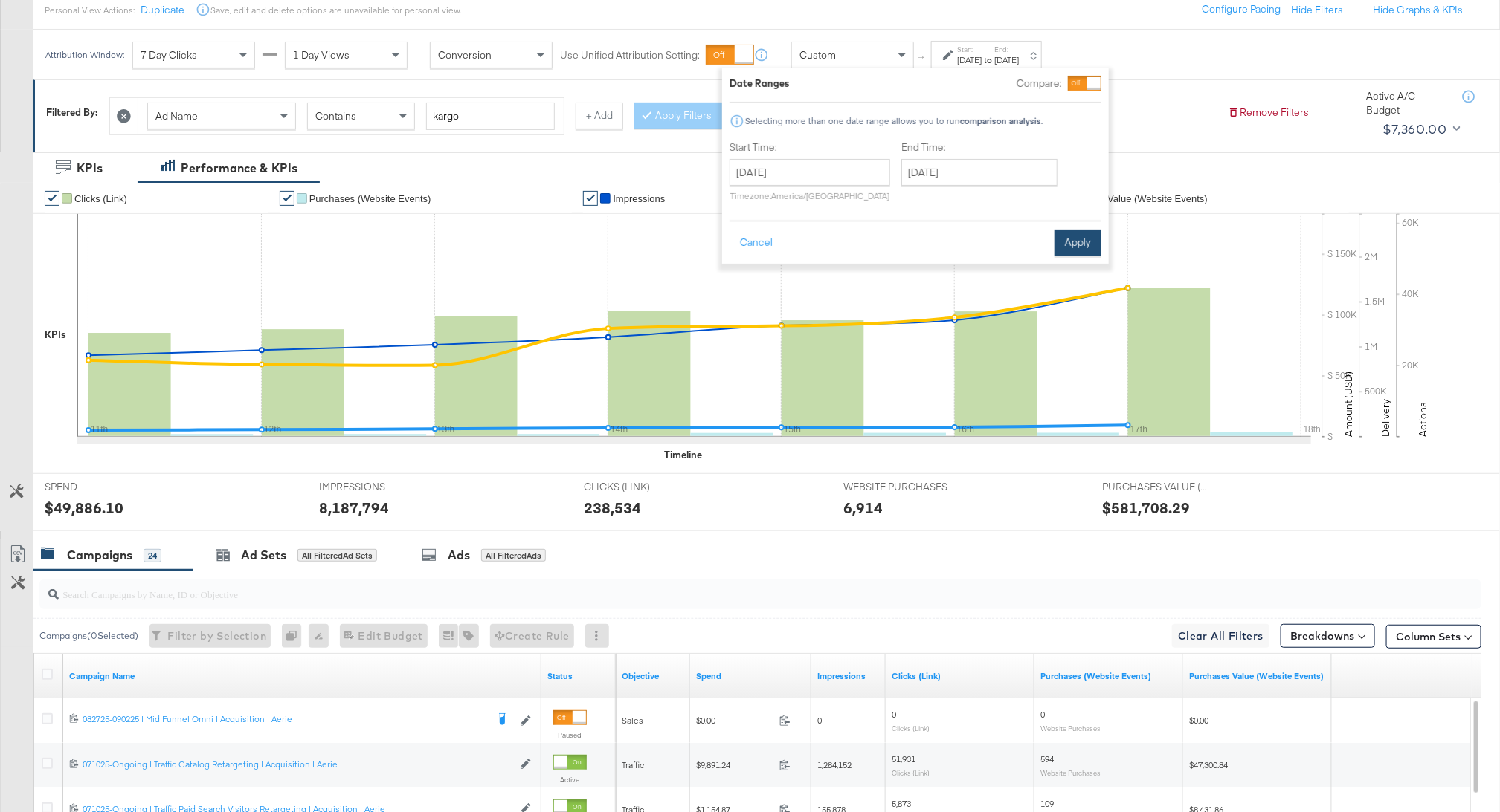
click at [1089, 236] on button "Apply" at bounding box center [1077, 243] width 47 height 27
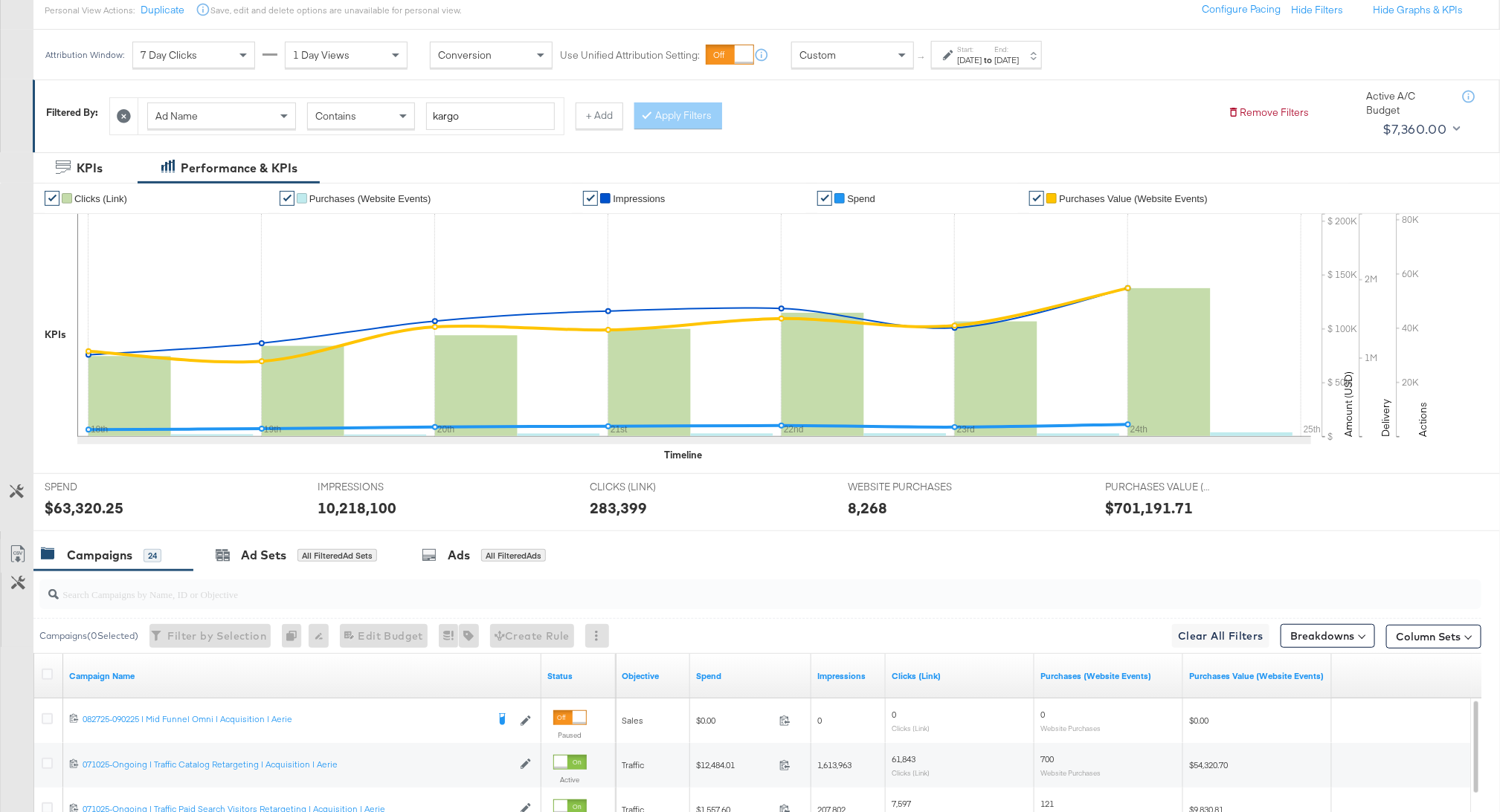
click at [100, 504] on div "$63,320.25" at bounding box center [84, 508] width 79 height 22
click at [97, 504] on div "$63,320.25" at bounding box center [84, 508] width 79 height 22
copy div "63,320.25"
click at [340, 511] on div "10,218,100" at bounding box center [357, 508] width 79 height 22
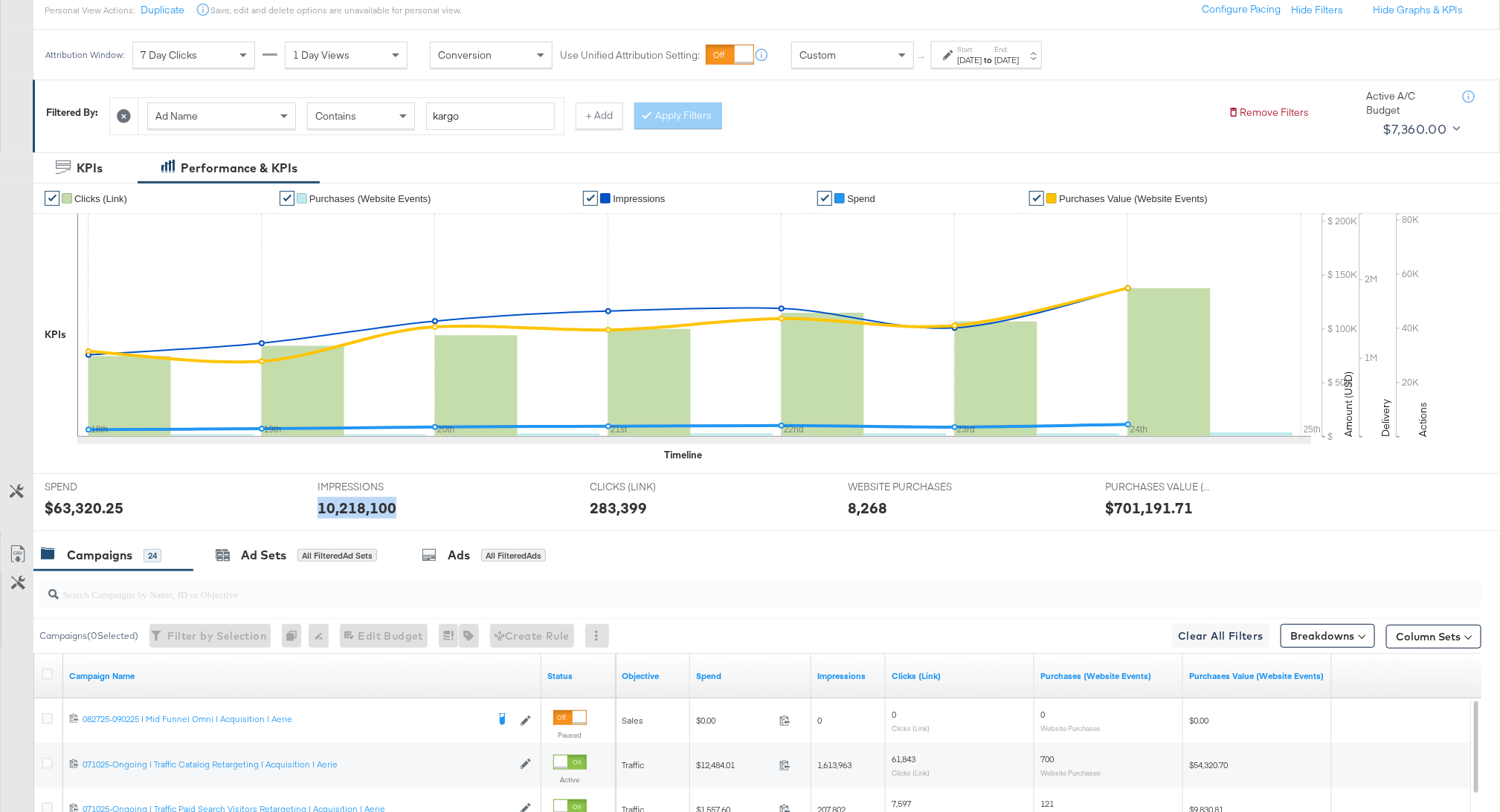
click at [340, 511] on div "10,218,100" at bounding box center [357, 508] width 79 height 22
copy div "10,218,100"
click at [601, 502] on div "283,399" at bounding box center [618, 508] width 57 height 22
copy div "283,399"
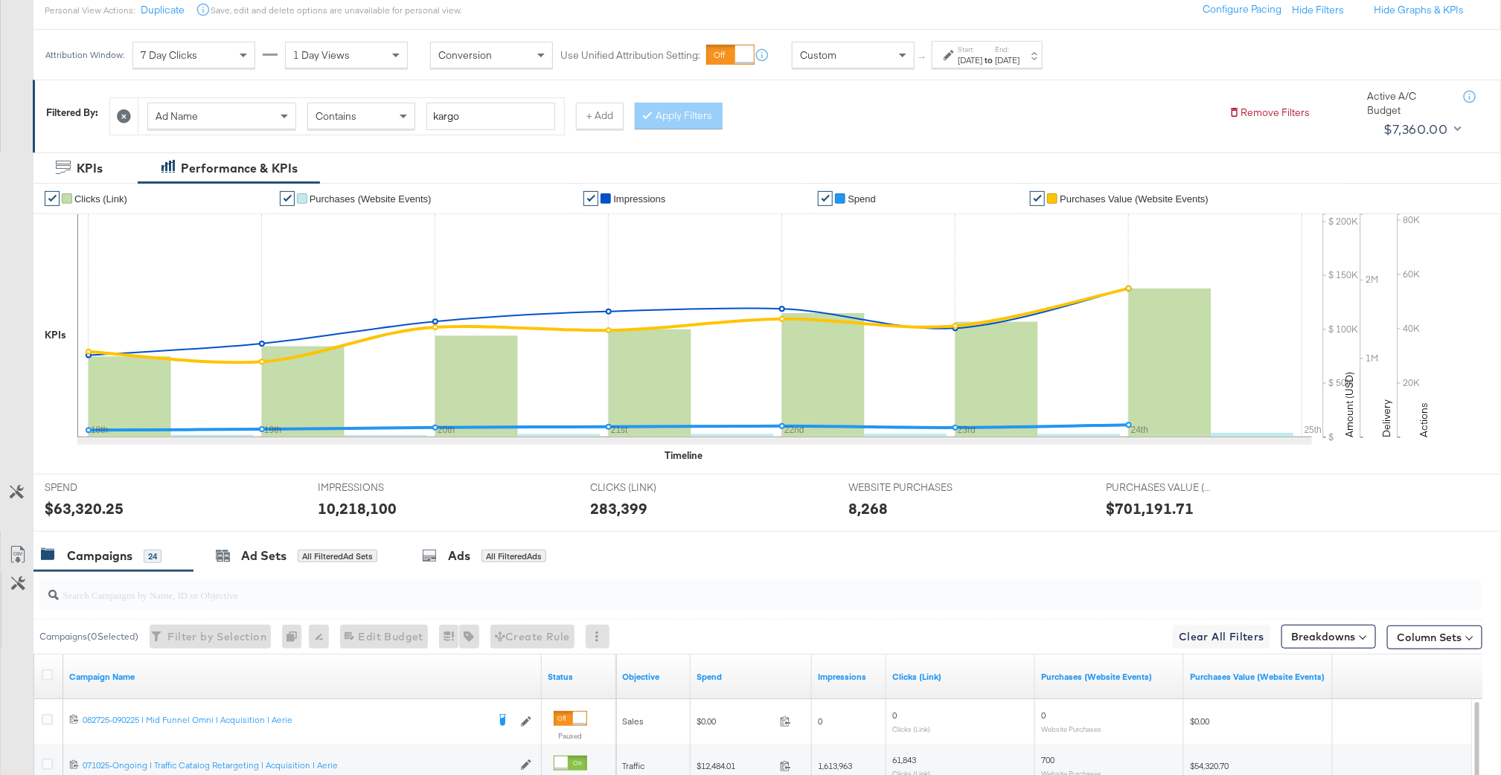
click at [854, 510] on div "8,268" at bounding box center [867, 509] width 39 height 22
copy div "8,268"
click at [1148, 506] on div "$701,191.71" at bounding box center [1151, 509] width 88 height 22
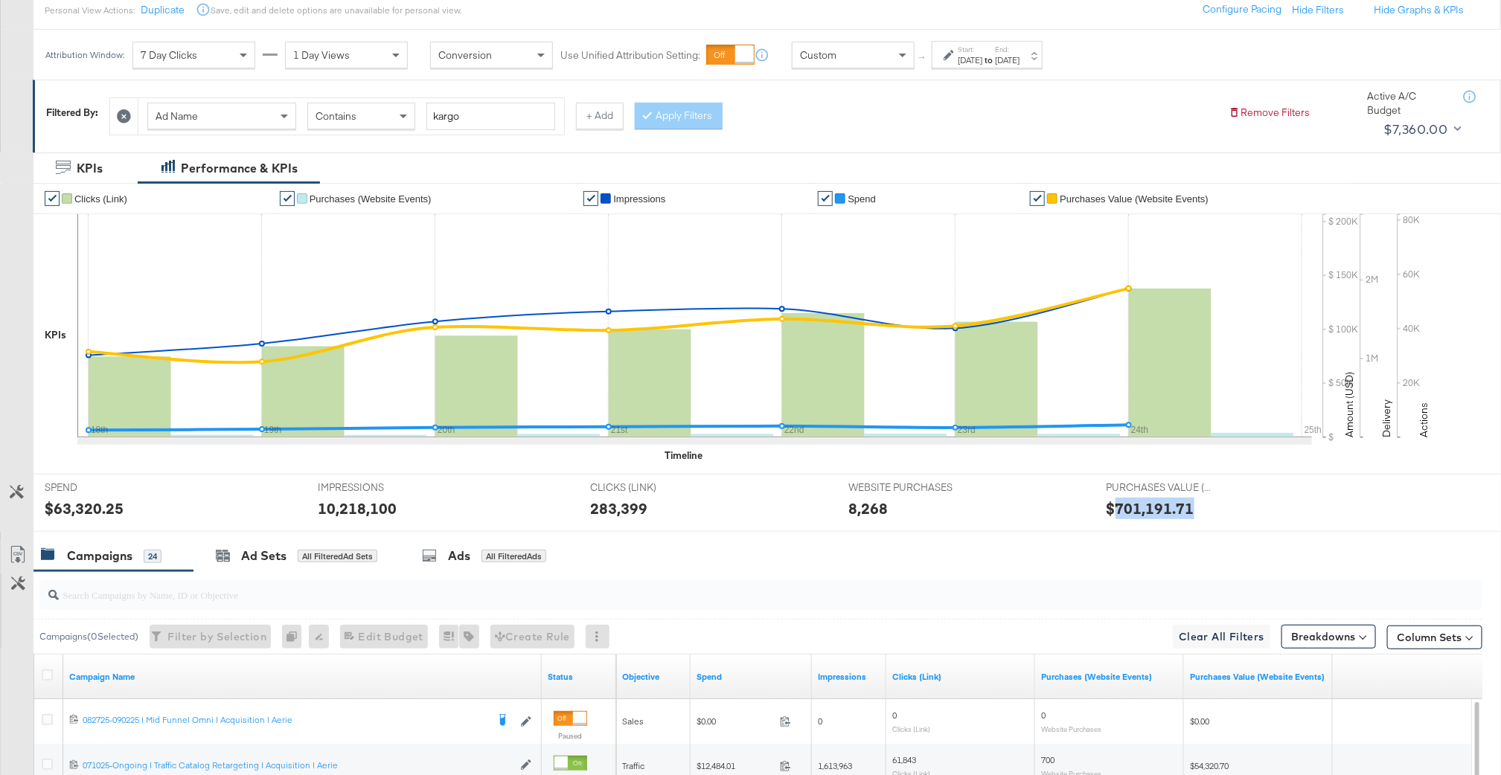
copy div "701,191.71"
click at [956, 57] on div at bounding box center [951, 55] width 14 height 10
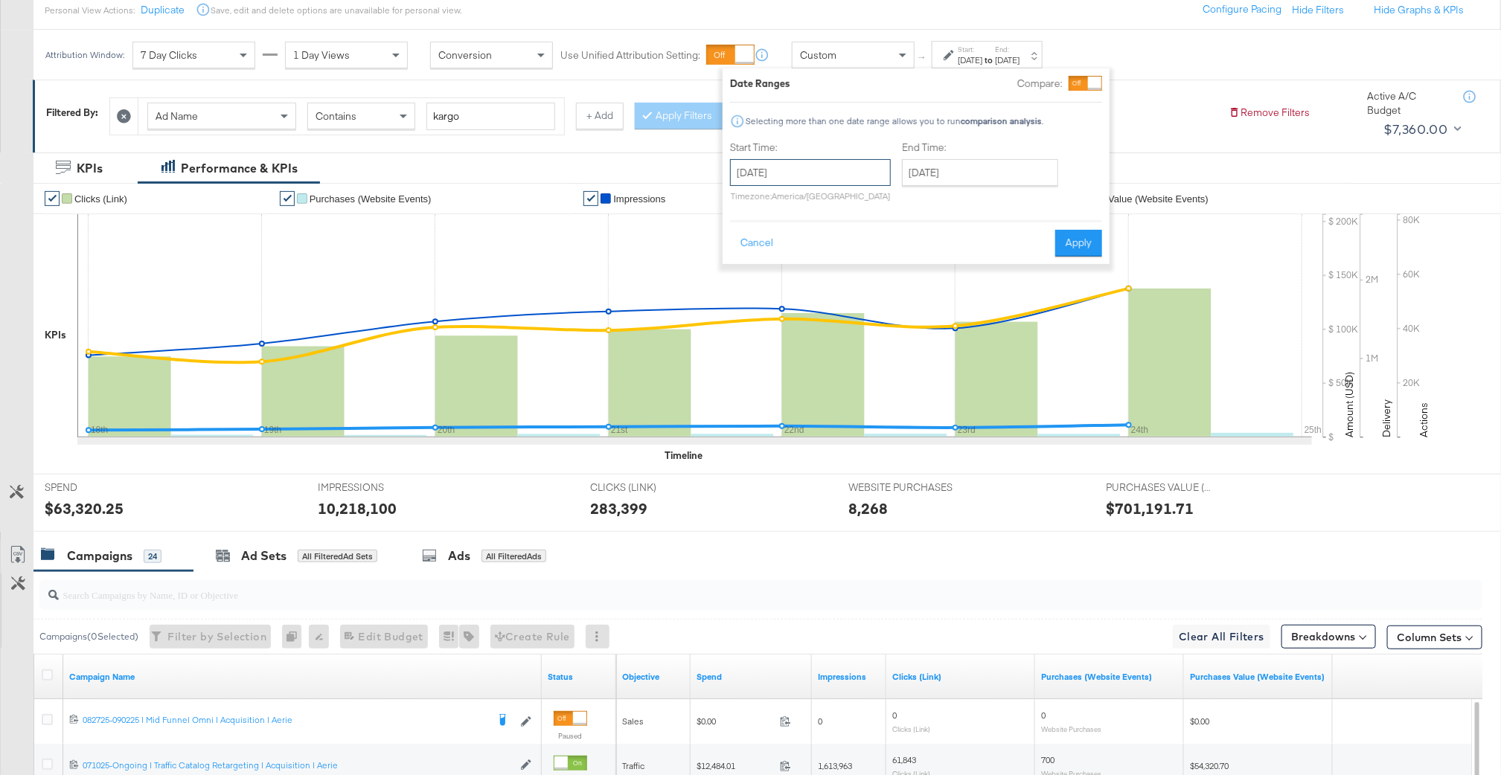
click at [784, 177] on input "[DATE]" at bounding box center [810, 172] width 161 height 27
click at [767, 324] on td "25" at bounding box center [772, 331] width 25 height 21
type input "[DATE]"
click at [948, 185] on input "[DATE]" at bounding box center [980, 172] width 156 height 27
click at [906, 342] on td "31" at bounding box center [918, 352] width 25 height 21
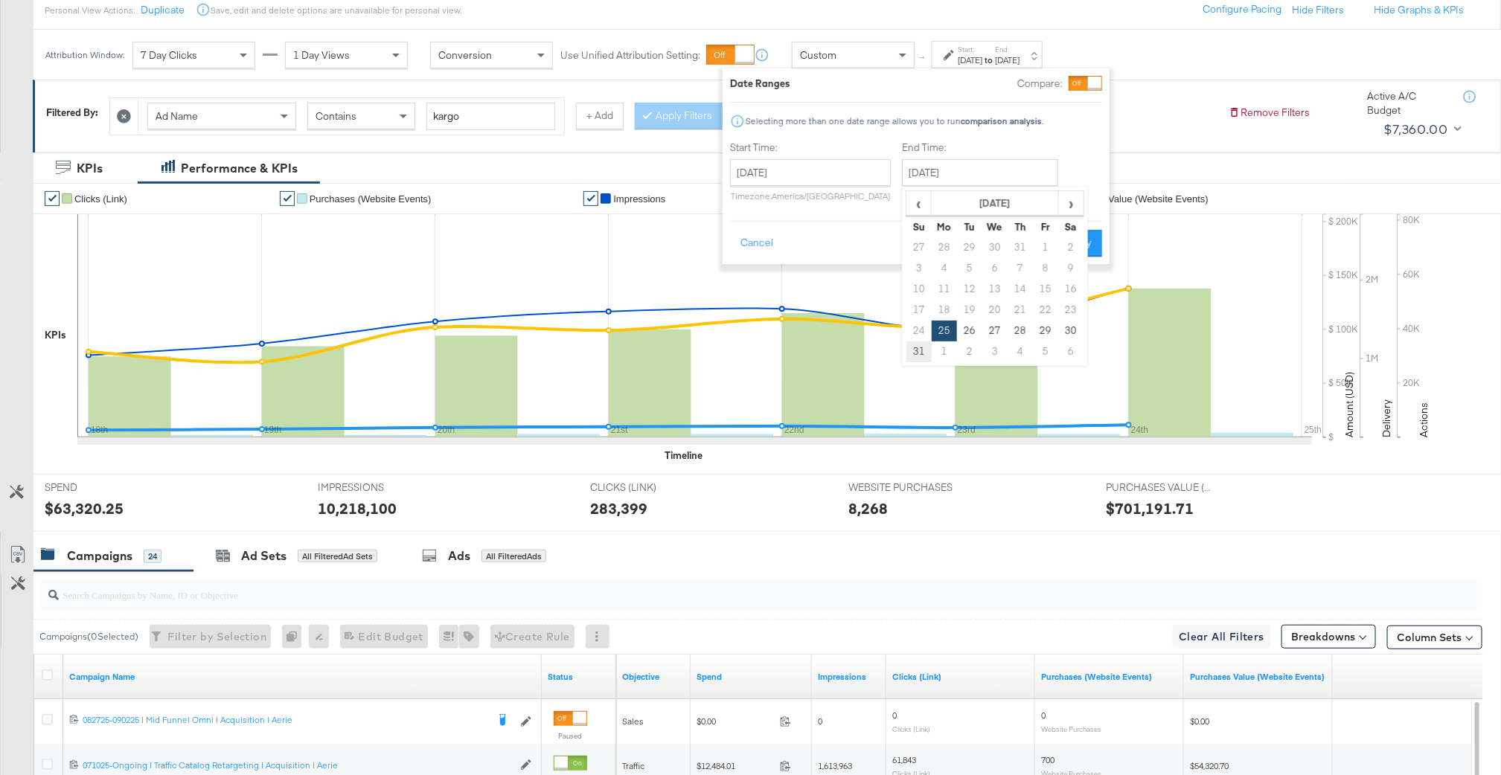
type input "[DATE]"
click at [1087, 227] on div "Cancel Apply" at bounding box center [915, 238] width 372 height 36
click at [1087, 239] on button "Apply" at bounding box center [1078, 243] width 47 height 27
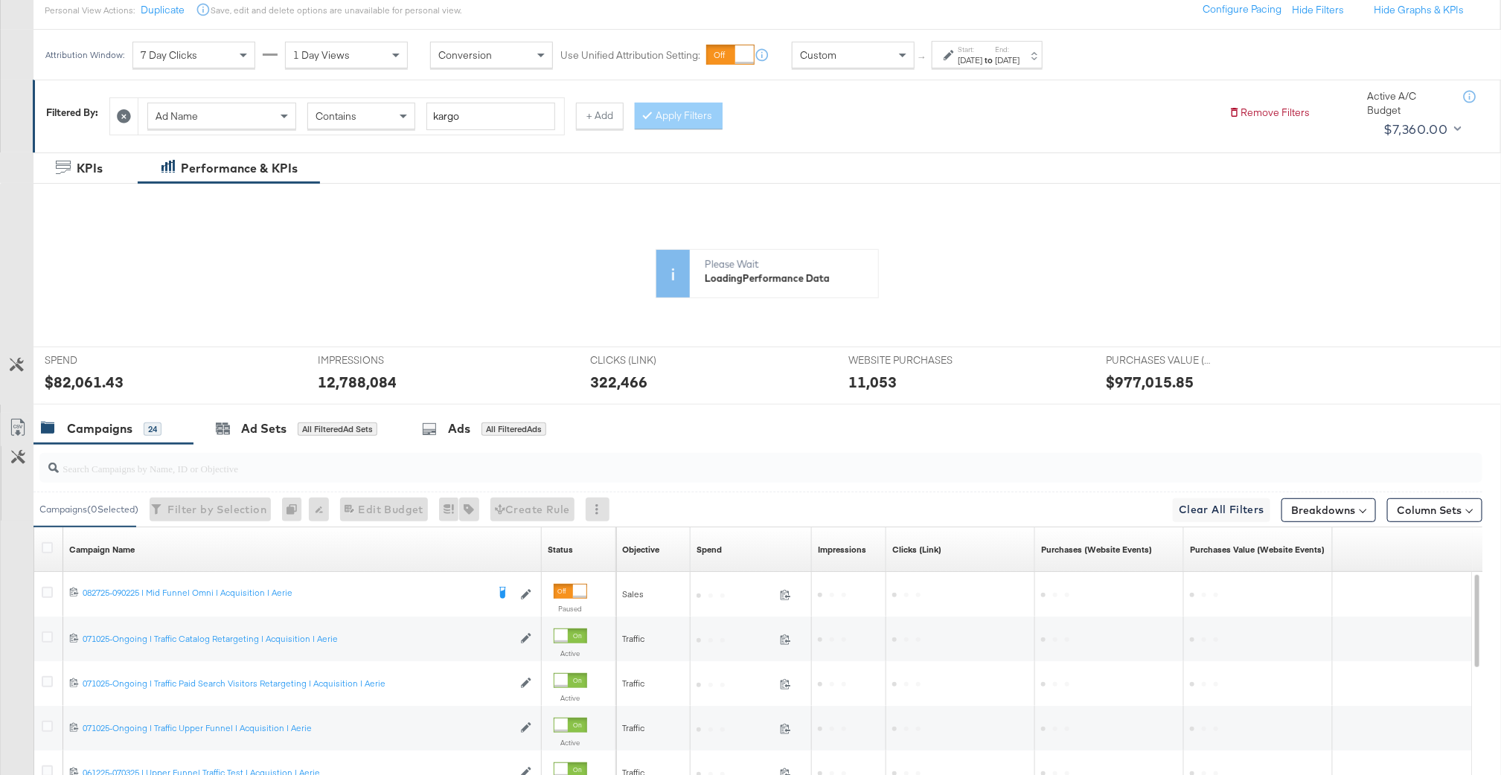
click at [90, 381] on rect at bounding box center [130, 397] width 83 height 81
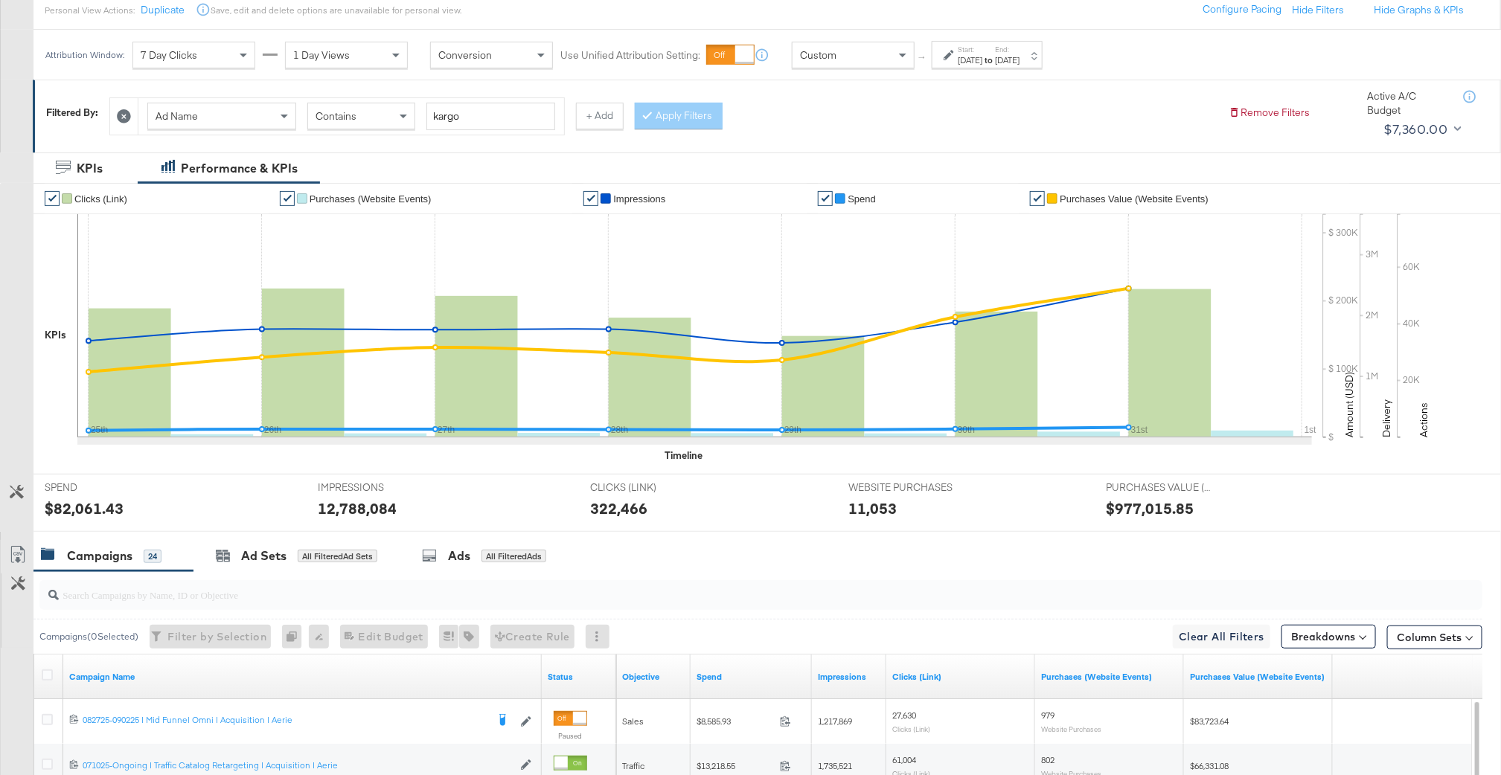
click at [90, 502] on div "$82,061.43" at bounding box center [84, 509] width 79 height 22
click at [385, 513] on div "12,788,084" at bounding box center [357, 509] width 79 height 22
click at [609, 512] on div "322,466" at bounding box center [618, 509] width 57 height 22
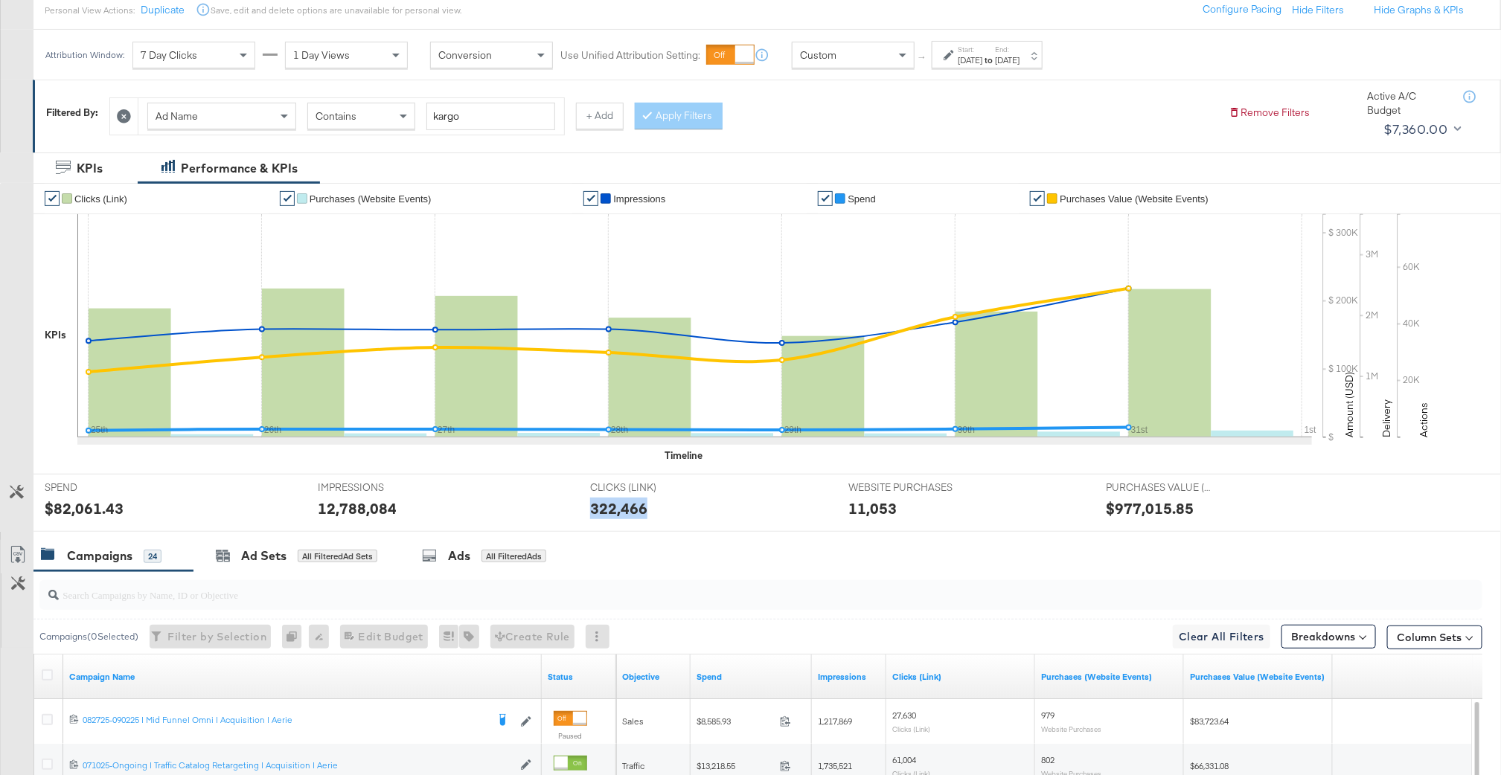
click at [609, 512] on div "322,466" at bounding box center [618, 509] width 57 height 22
click at [849, 505] on div "11,053" at bounding box center [872, 509] width 48 height 22
click at [1129, 511] on div "$977,015.85" at bounding box center [1151, 509] width 88 height 22
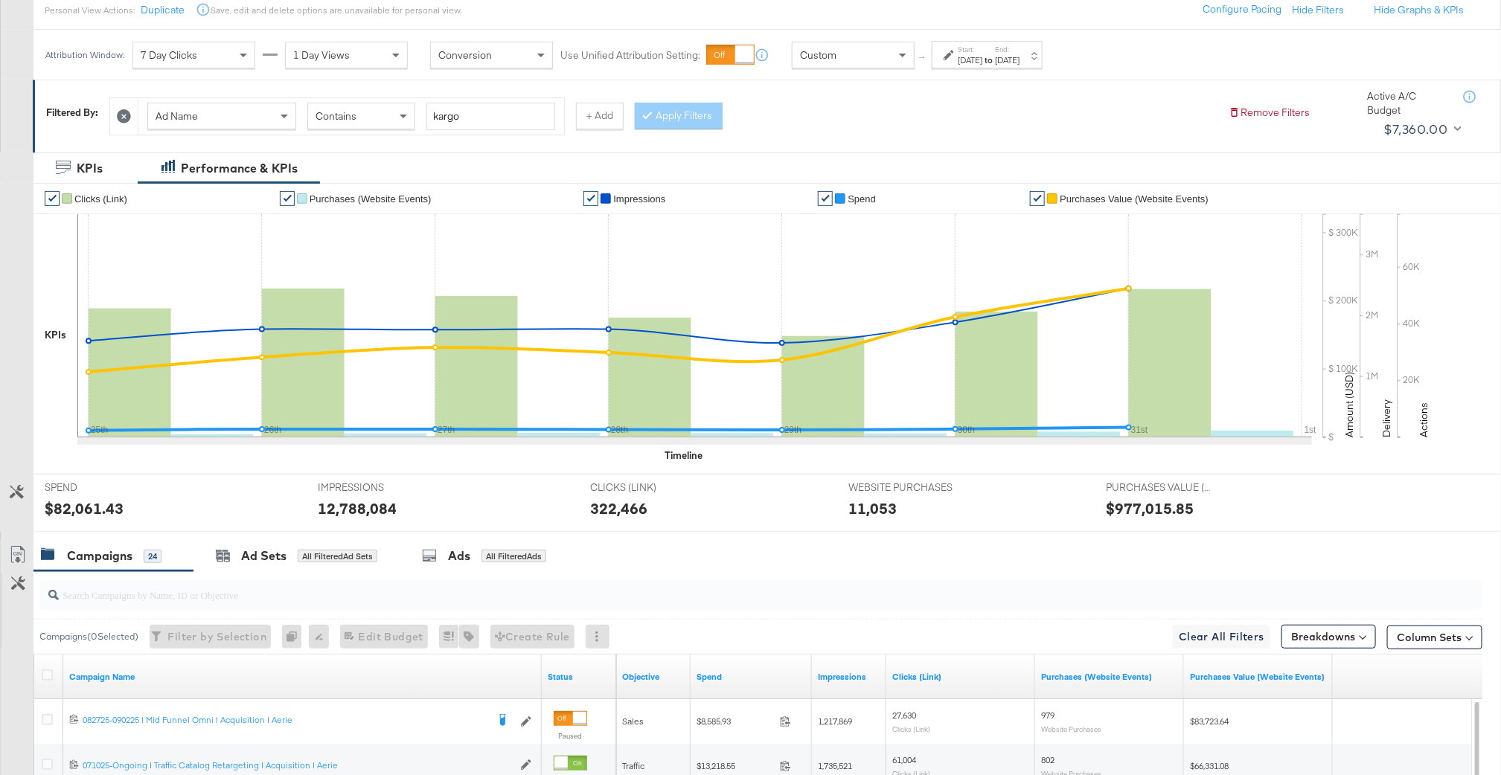
click at [970, 51] on label "Start:" at bounding box center [970, 50] width 25 height 10
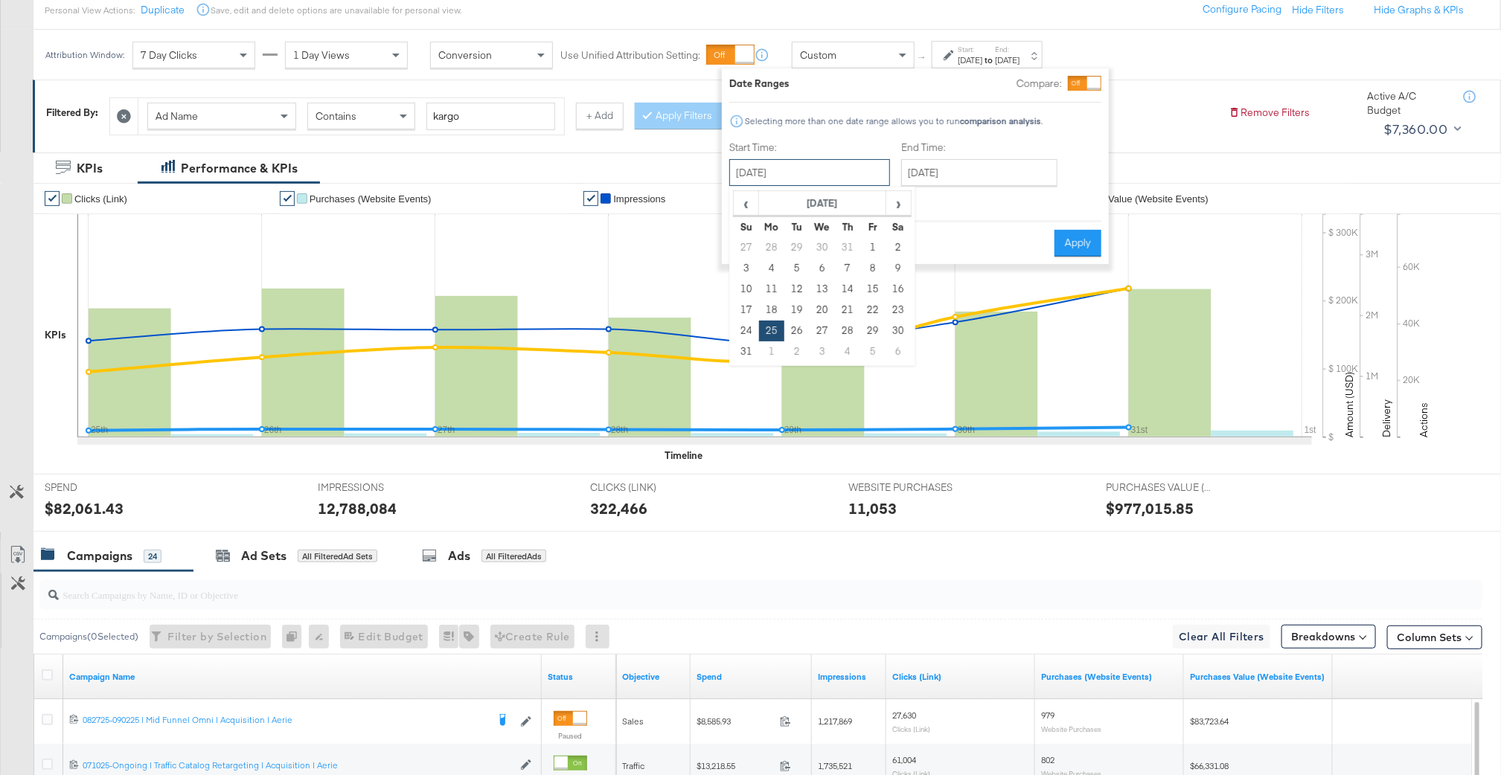
click at [802, 177] on input "[DATE]" at bounding box center [809, 172] width 161 height 27
click at [772, 347] on td "1" at bounding box center [771, 352] width 25 height 21
type input "[DATE]"
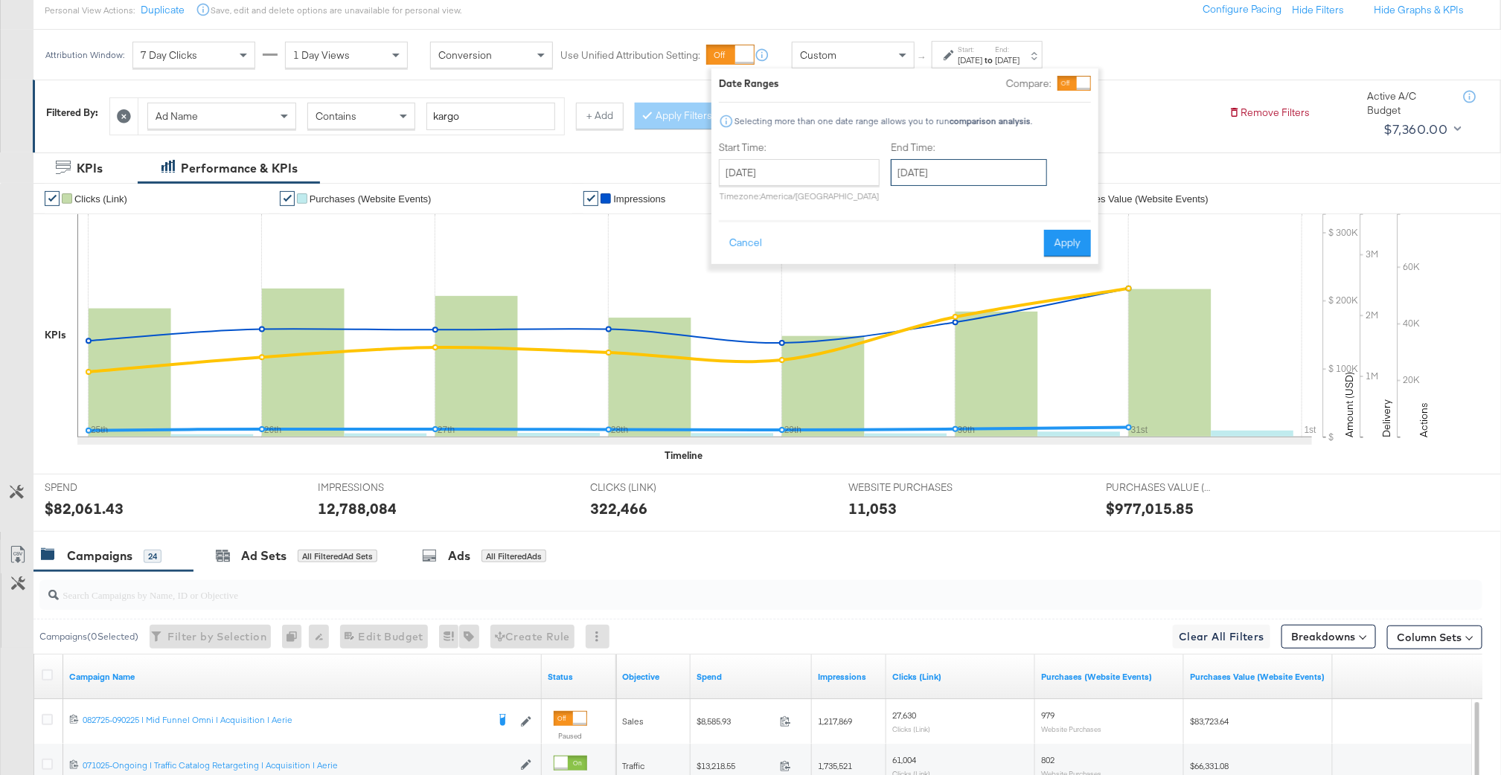
click at [968, 170] on input "[DATE]" at bounding box center [969, 172] width 156 height 27
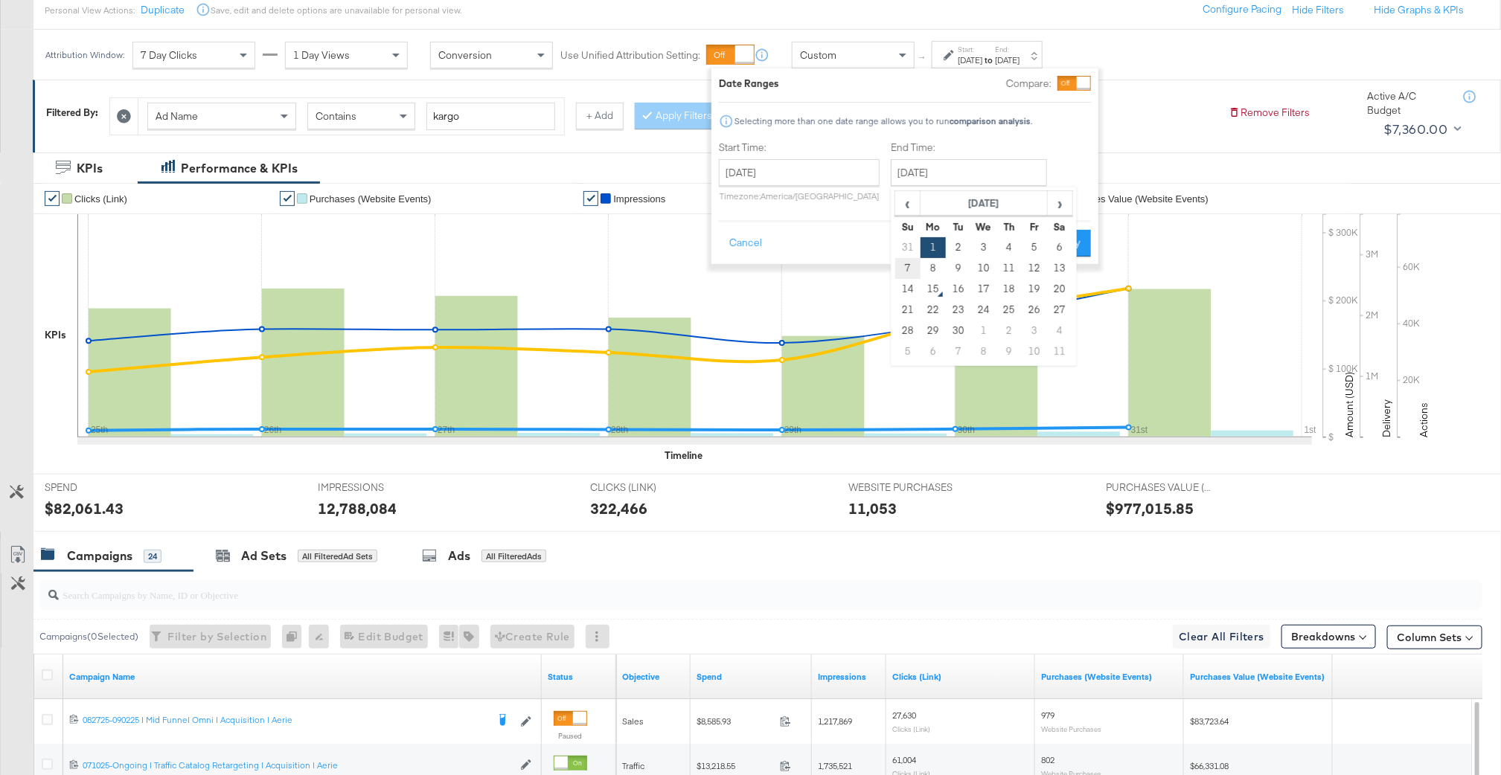
click at [907, 266] on td "7" at bounding box center [907, 268] width 25 height 21
type input "[DATE]"
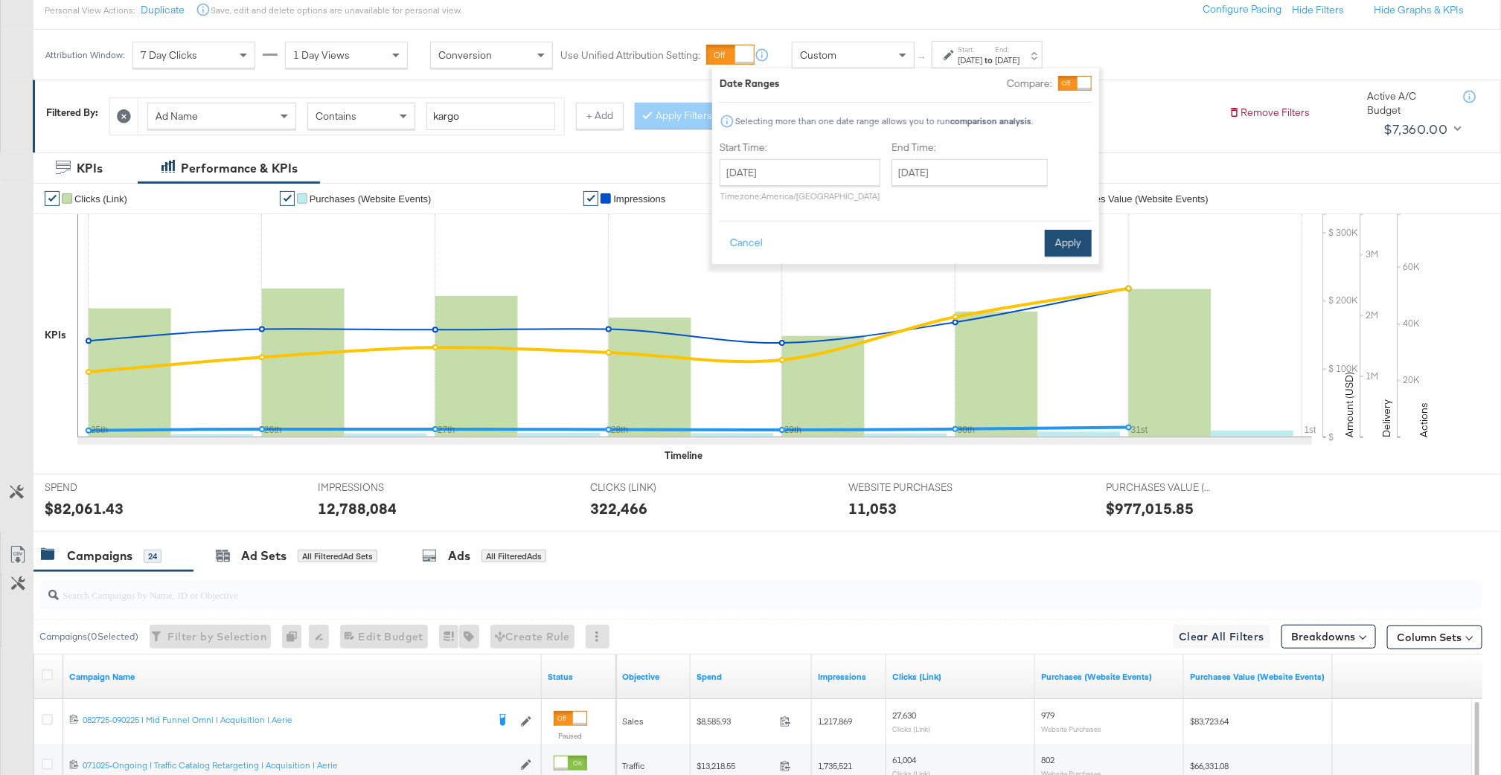
click at [1060, 247] on button "Apply" at bounding box center [1068, 243] width 47 height 27
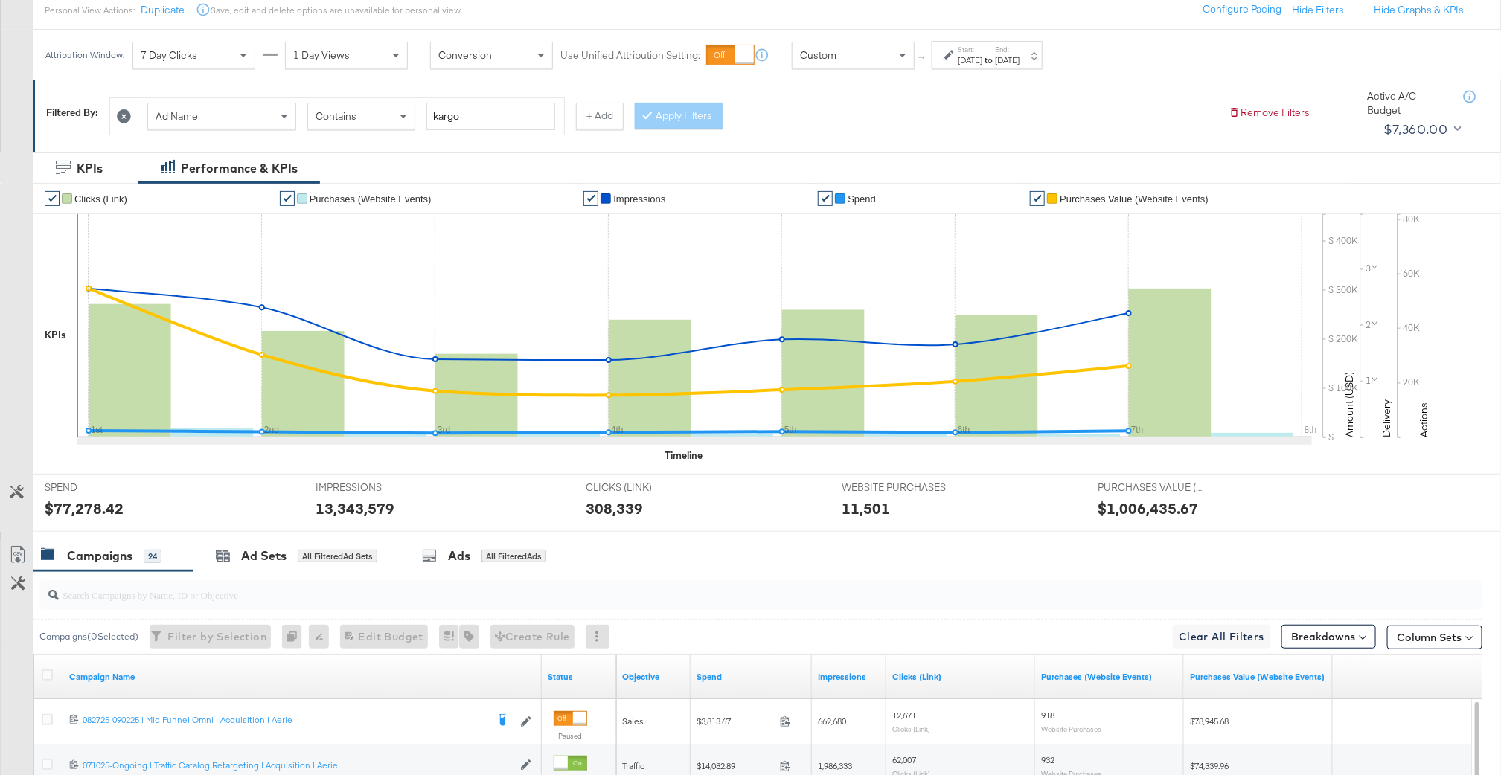
click at [89, 507] on div "$77,278.42" at bounding box center [84, 509] width 79 height 22
click at [89, 509] on div "$77,278.42" at bounding box center [84, 509] width 79 height 22
click at [370, 511] on div "13,343,579" at bounding box center [355, 509] width 79 height 22
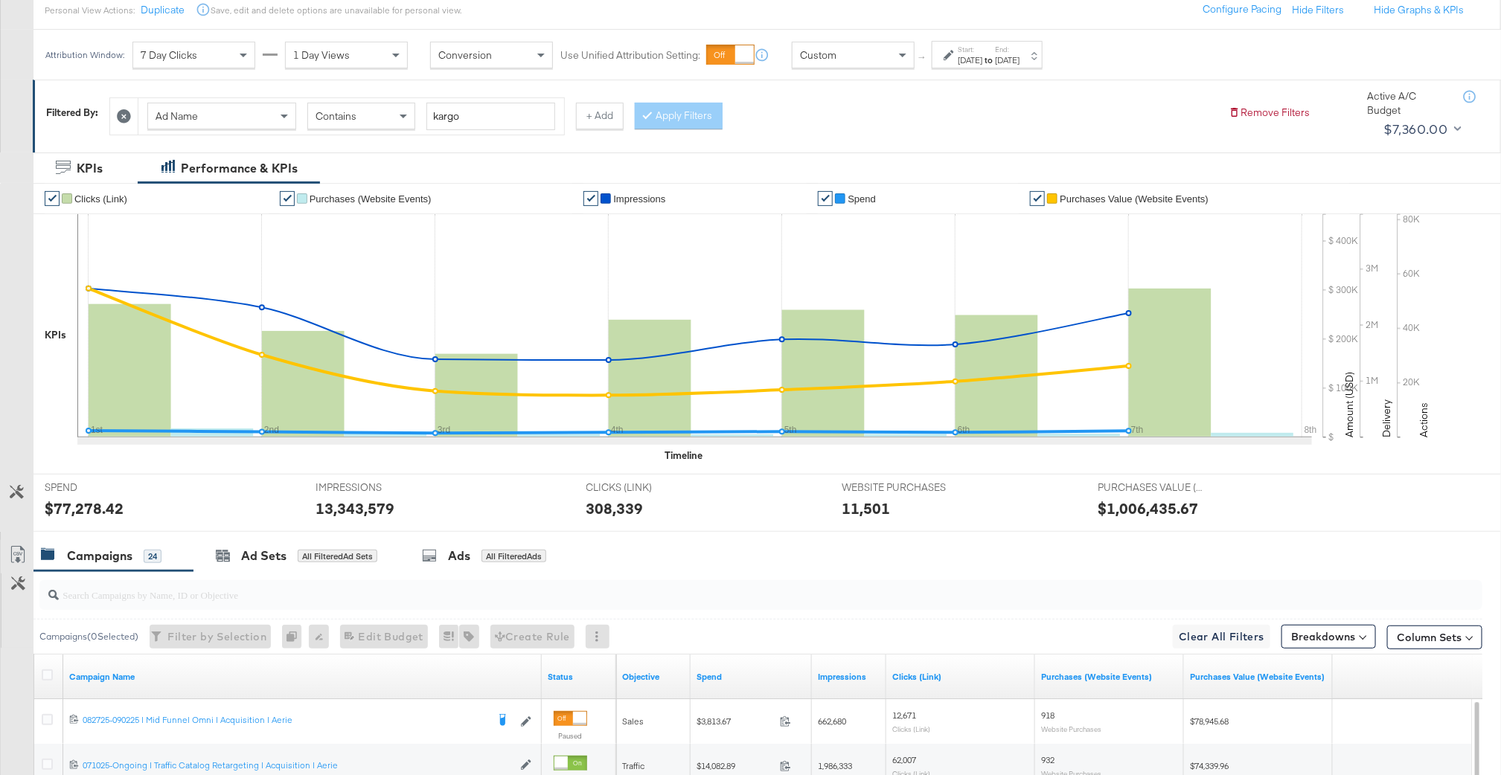
click at [616, 508] on div "308,339" at bounding box center [614, 509] width 57 height 22
click at [877, 513] on div "11,501" at bounding box center [866, 509] width 48 height 22
click at [1131, 500] on div "$1,006,435.67" at bounding box center [1148, 509] width 100 height 22
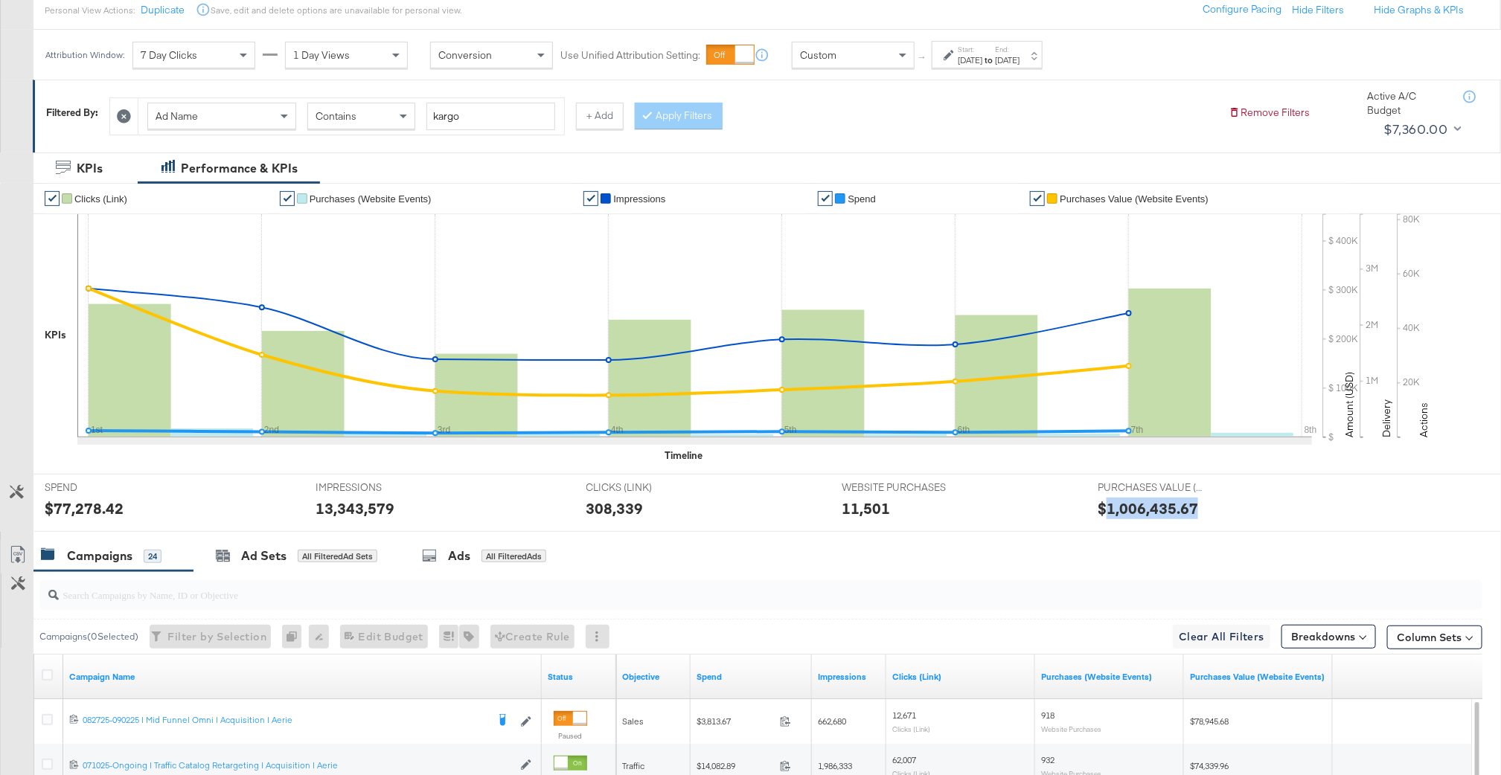
click at [1131, 500] on div "$1,006,435.67" at bounding box center [1148, 509] width 100 height 22
click at [982, 57] on div "[DATE]" at bounding box center [970, 60] width 25 height 12
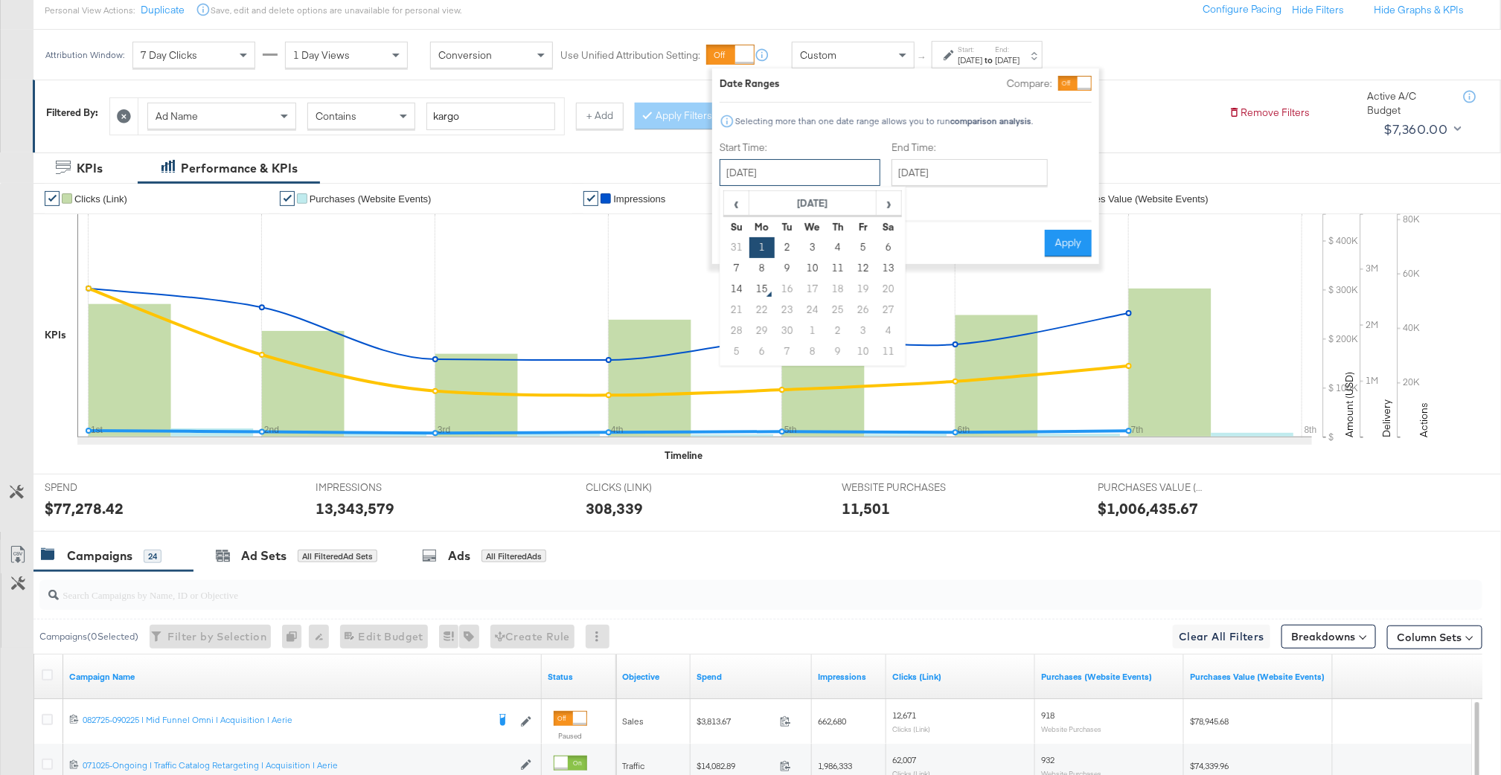
click at [825, 171] on input "[DATE]" at bounding box center [800, 172] width 161 height 27
click at [766, 262] on td "8" at bounding box center [761, 268] width 25 height 21
type input "[DATE]"
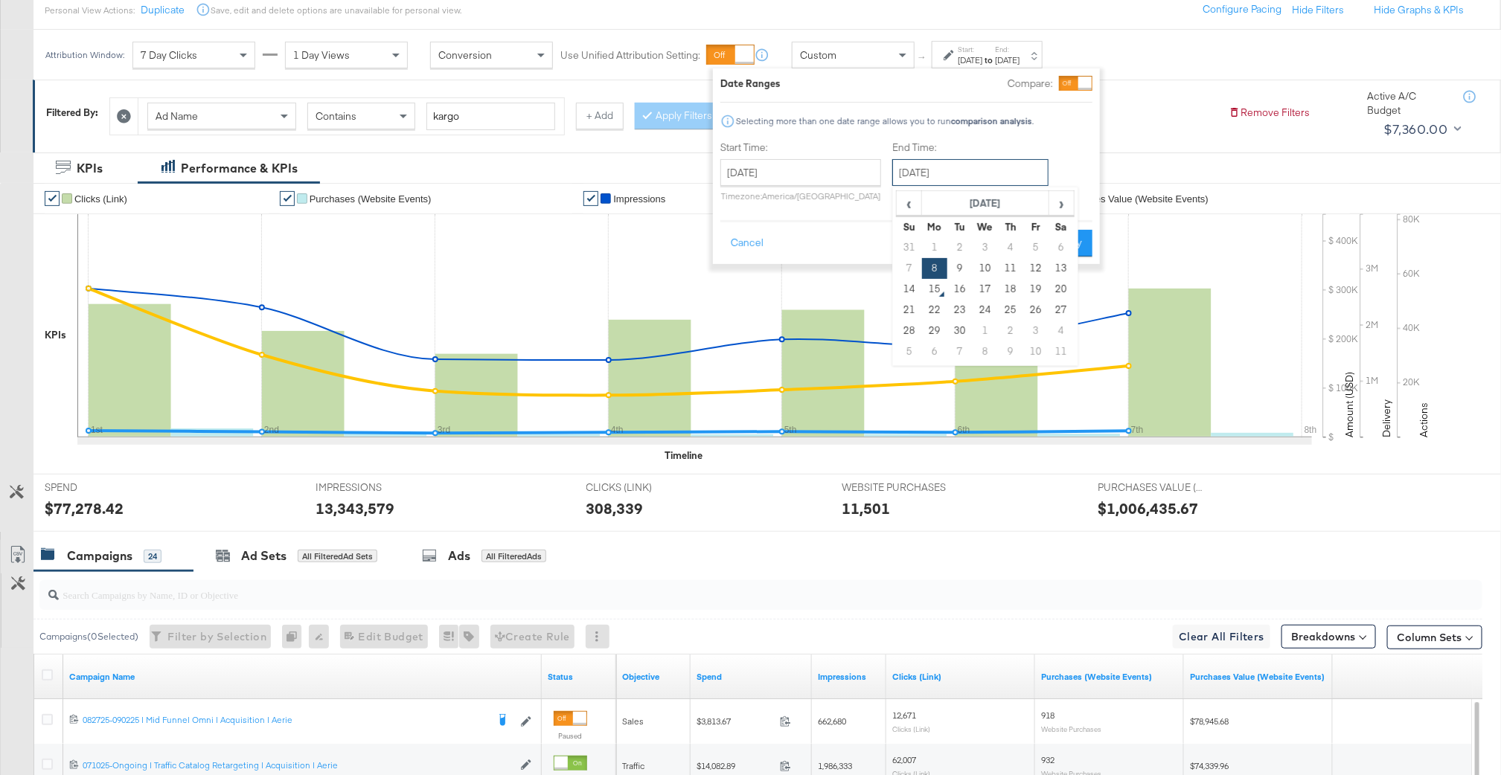
click at [988, 167] on input "[DATE]" at bounding box center [970, 172] width 156 height 27
click at [906, 285] on td "14" at bounding box center [909, 289] width 25 height 21
type input "[DATE]"
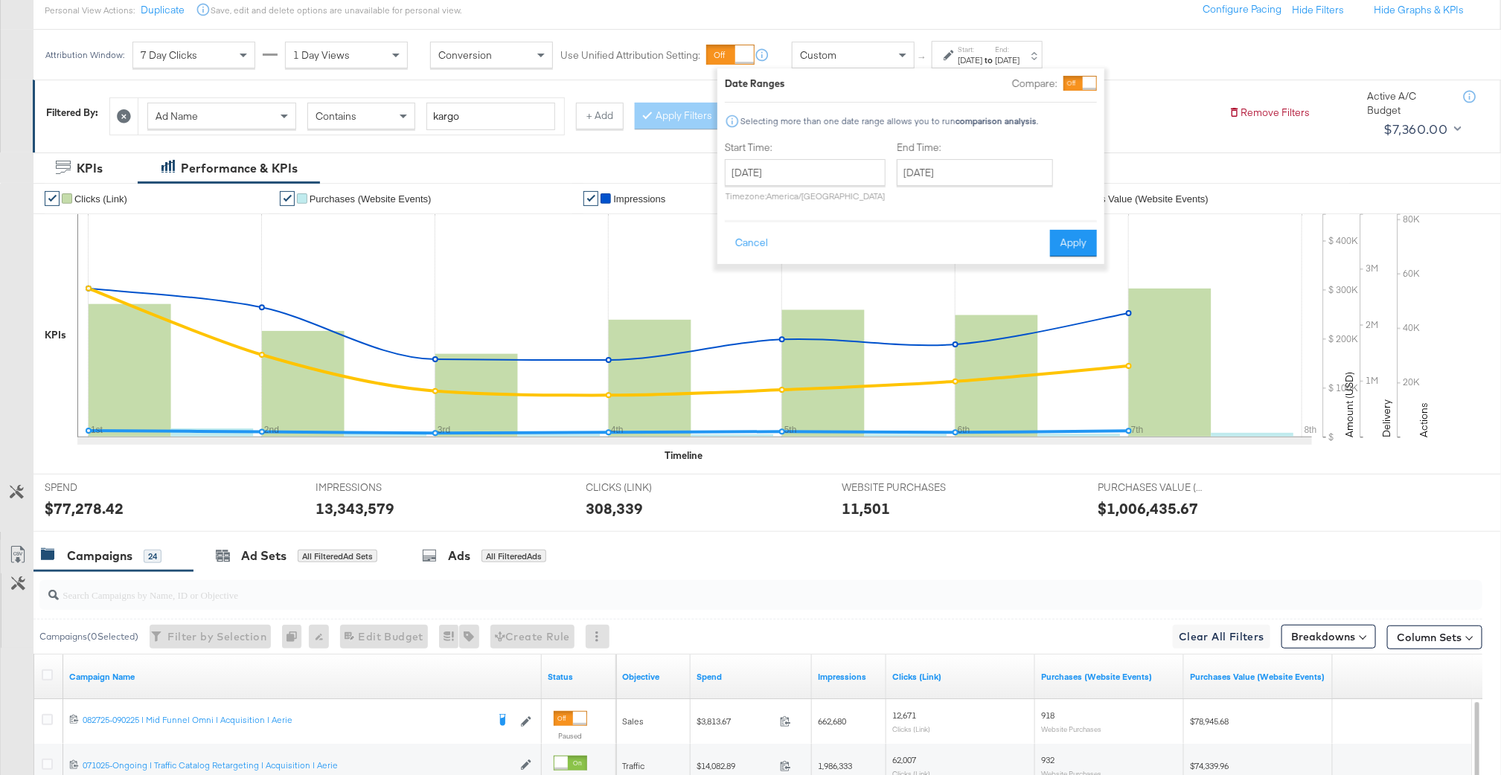
click at [1042, 252] on div "Cancel Apply" at bounding box center [911, 238] width 372 height 36
click at [1073, 246] on button "Apply" at bounding box center [1073, 243] width 47 height 27
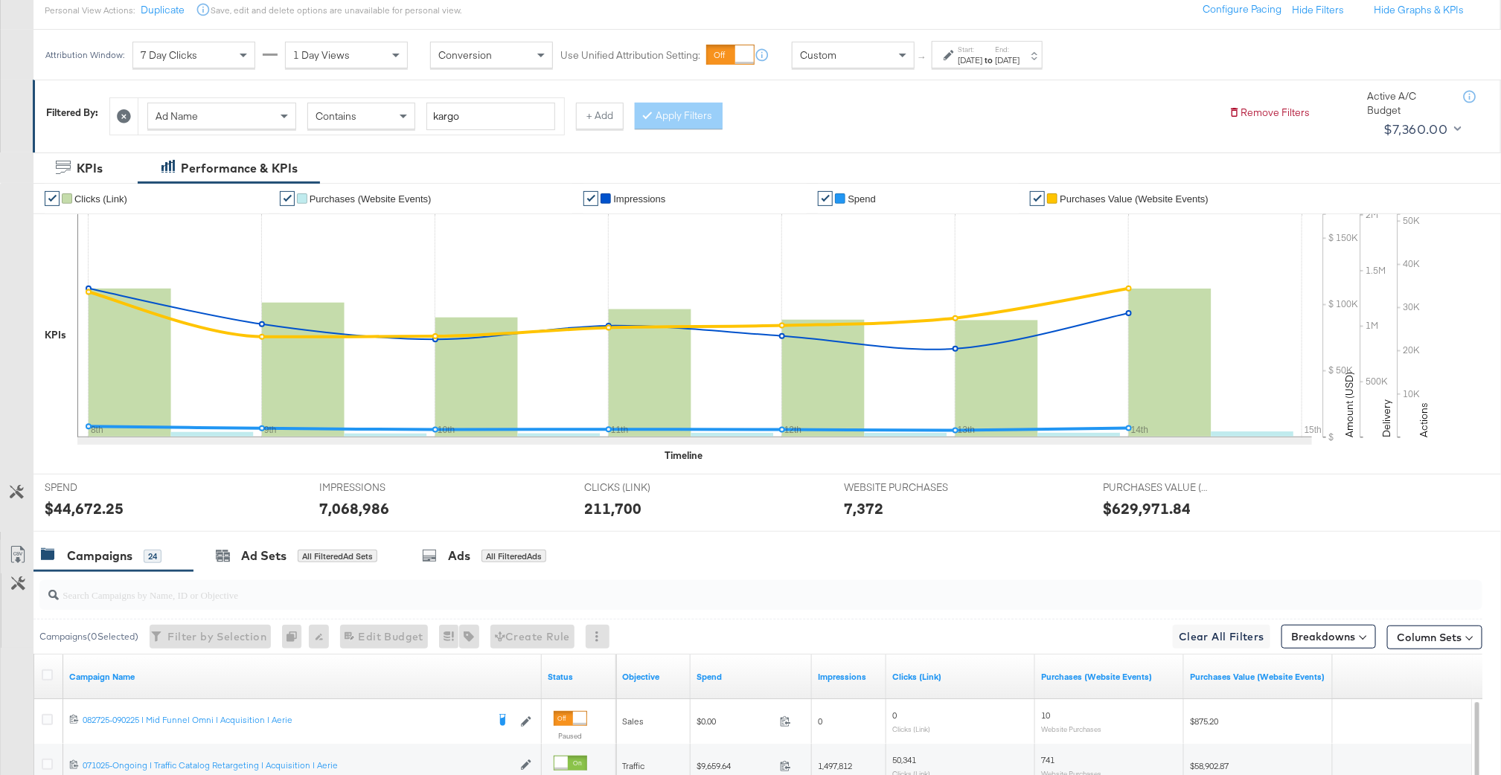
click at [92, 509] on div "$44,672.25" at bounding box center [84, 509] width 79 height 22
click at [365, 515] on div "7,068,986" at bounding box center [354, 509] width 70 height 22
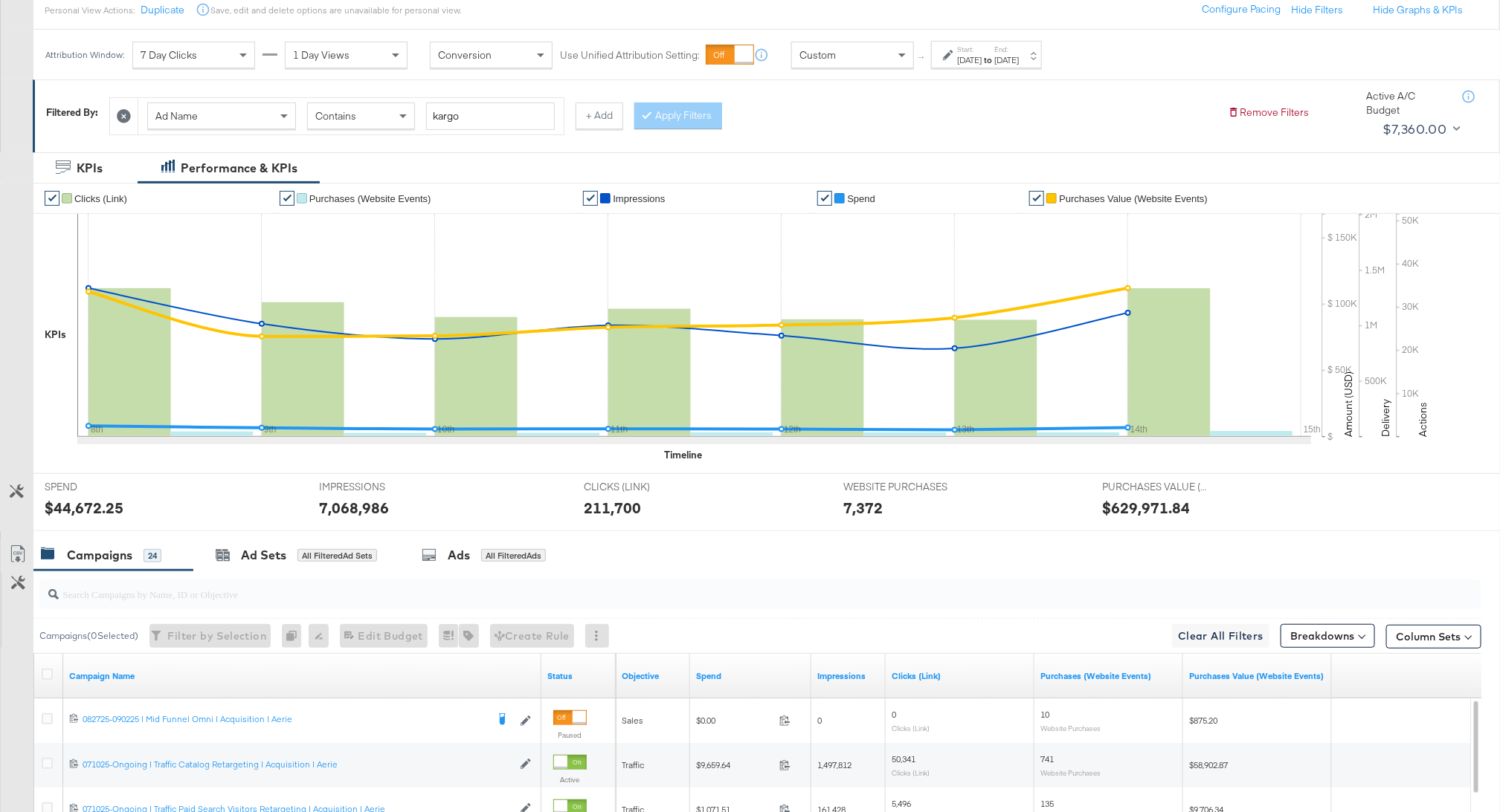
click at [634, 507] on div "211,700" at bounding box center [612, 508] width 57 height 22
click at [869, 501] on div "7,372" at bounding box center [862, 508] width 39 height 22
click at [1141, 511] on div "$629,971.84" at bounding box center [1147, 508] width 88 height 22
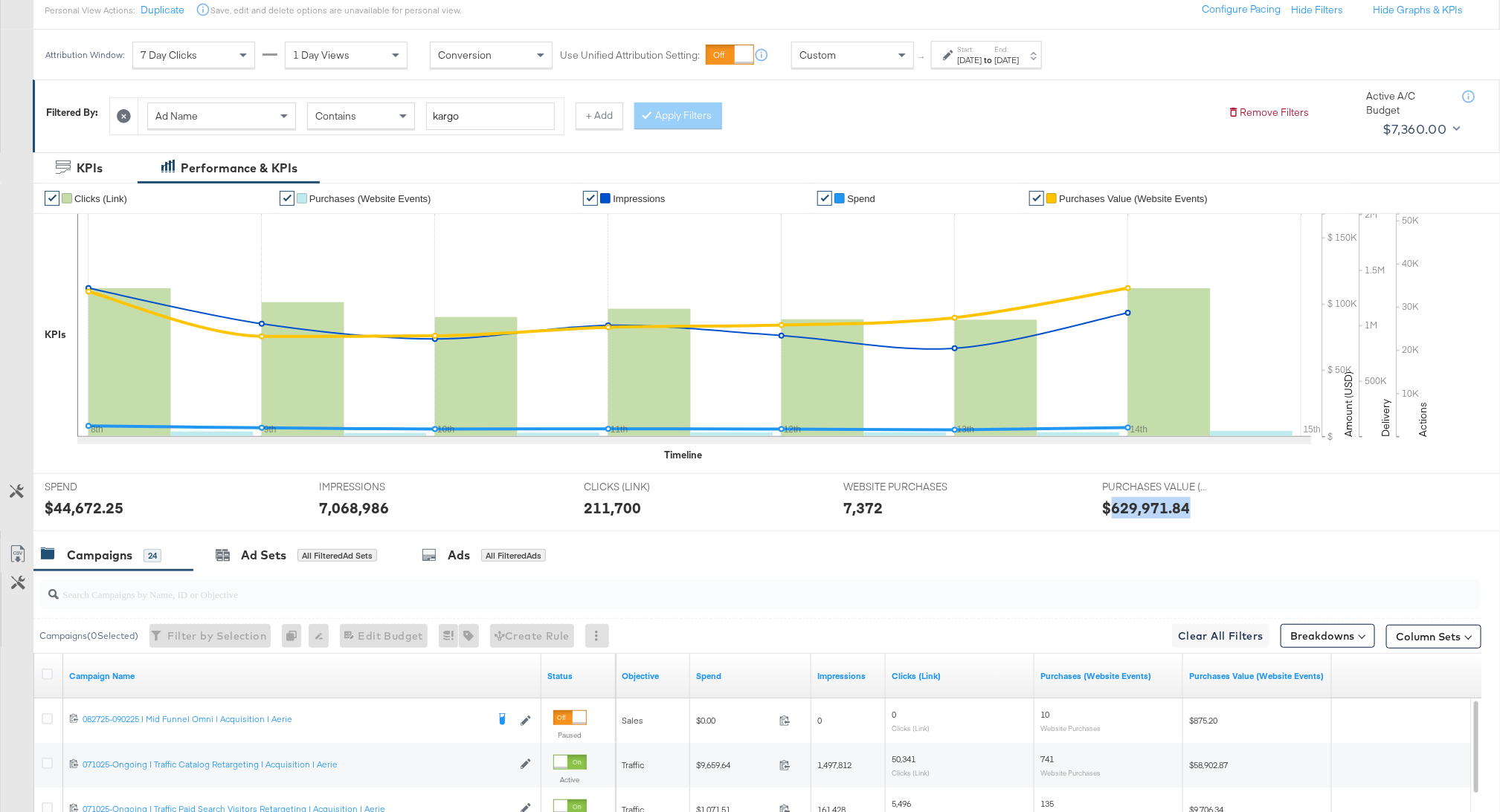
click at [1141, 511] on div "$629,971.84" at bounding box center [1147, 508] width 88 height 22
